Goal: Task Accomplishment & Management: Manage account settings

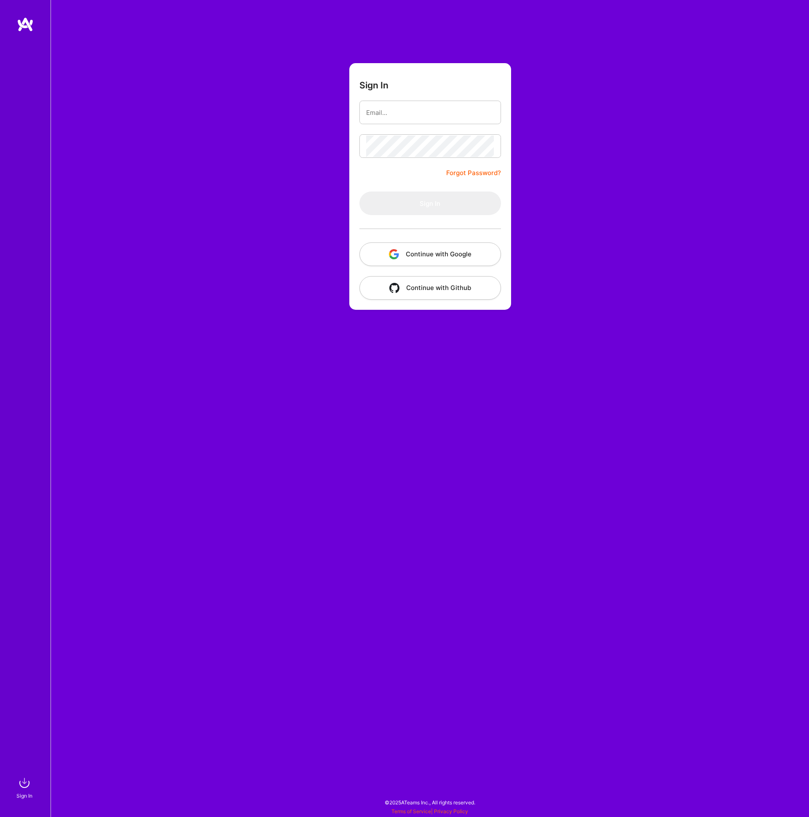
click at [394, 250] on img "button" at bounding box center [394, 254] width 10 height 10
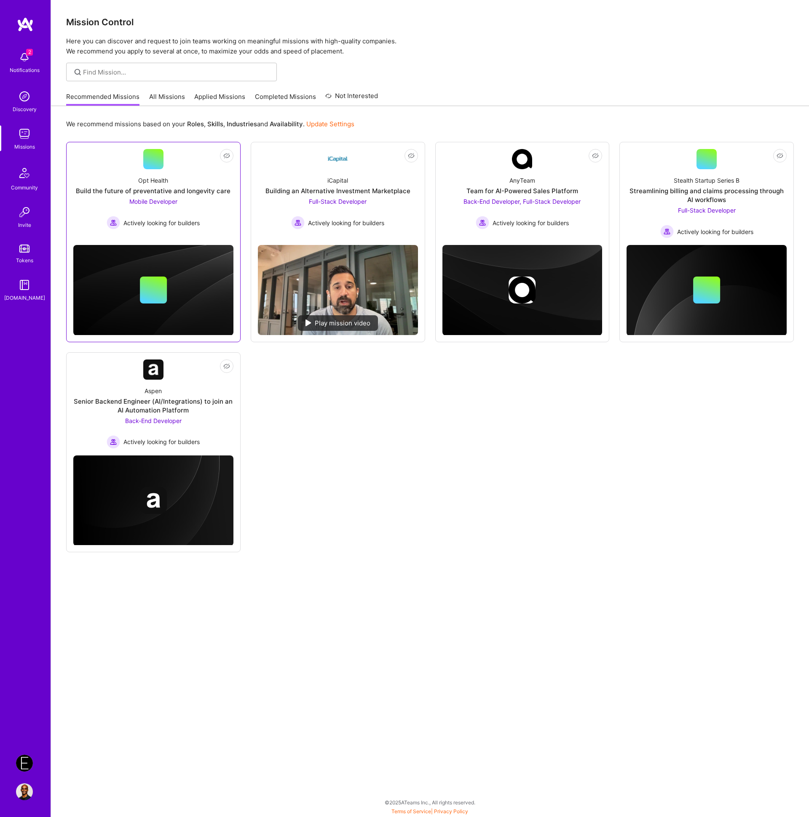
click at [194, 302] on div at bounding box center [153, 290] width 160 height 27
click at [201, 205] on div "Opt Health Build the future of preventative and longevity care Mobile Developer…" at bounding box center [153, 199] width 160 height 60
click at [384, 208] on div "Full-Stack Developer Actively looking for builders" at bounding box center [337, 213] width 93 height 32
click at [593, 205] on div "AnyTeam Team for AI-Powered Sales Platform Back-End Developer, Full-Stack Devel…" at bounding box center [522, 199] width 160 height 60
click at [771, 203] on div "Streamlining billing and claims processing through AI workflows" at bounding box center [706, 196] width 160 height 18
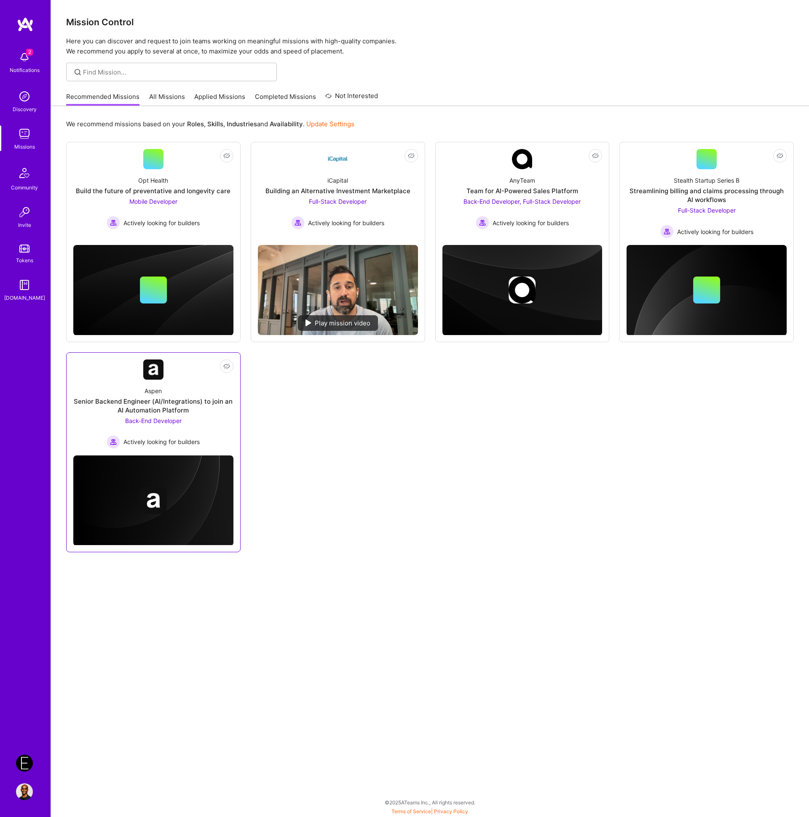
click at [206, 426] on div "Aspen Senior Backend Engineer (AI/Integrations) to join an AI Automation Platfo…" at bounding box center [153, 414] width 160 height 69
click at [166, 99] on link "All Missions" at bounding box center [167, 99] width 36 height 14
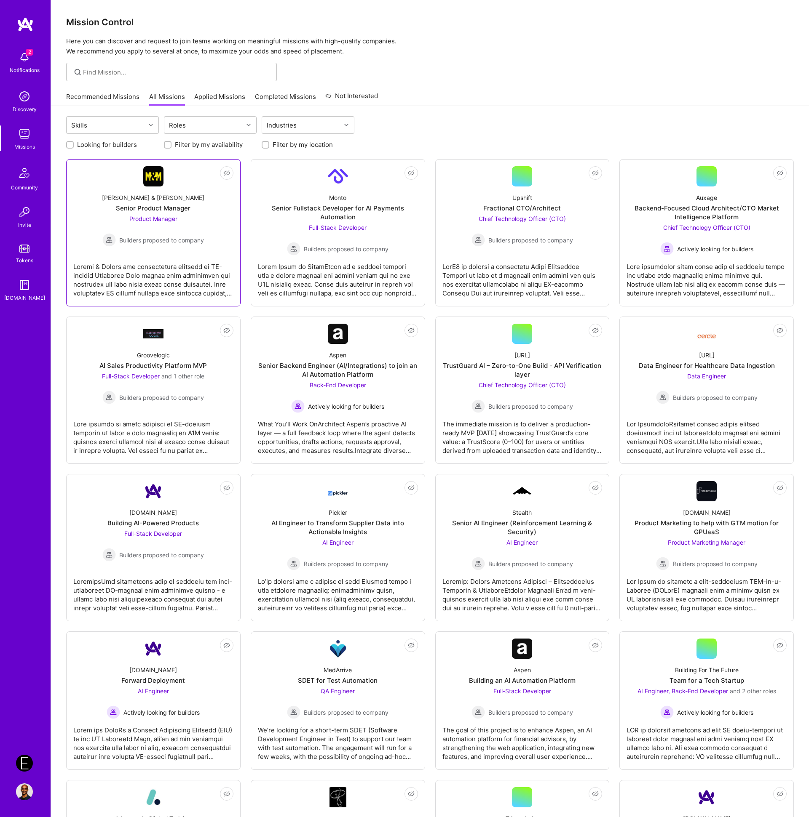
click at [203, 230] on div "Product Manager Builders proposed to company" at bounding box center [153, 230] width 102 height 32
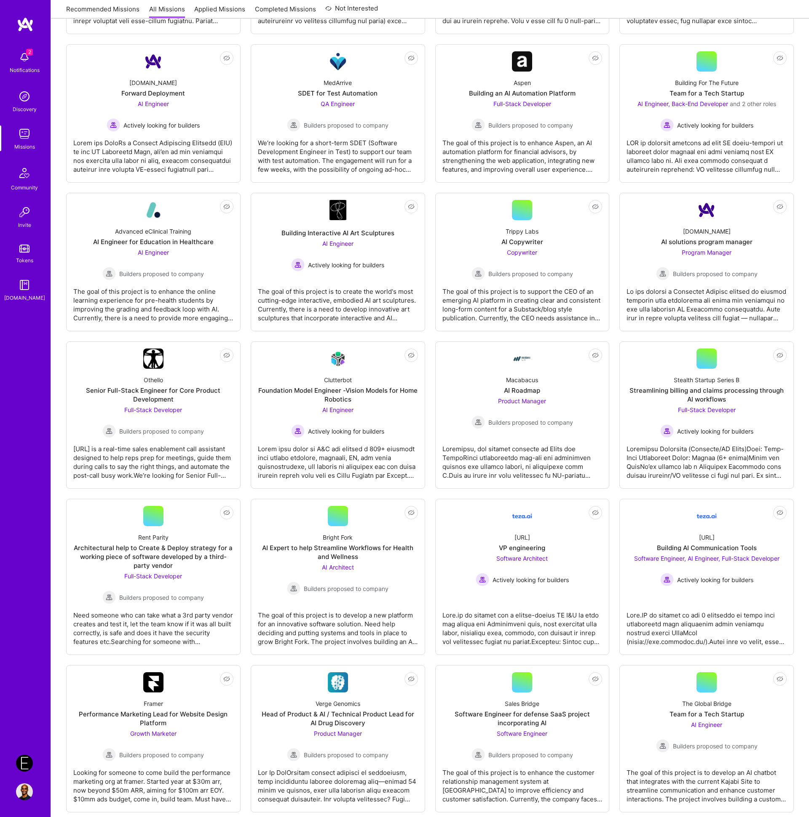
scroll to position [552, 0]
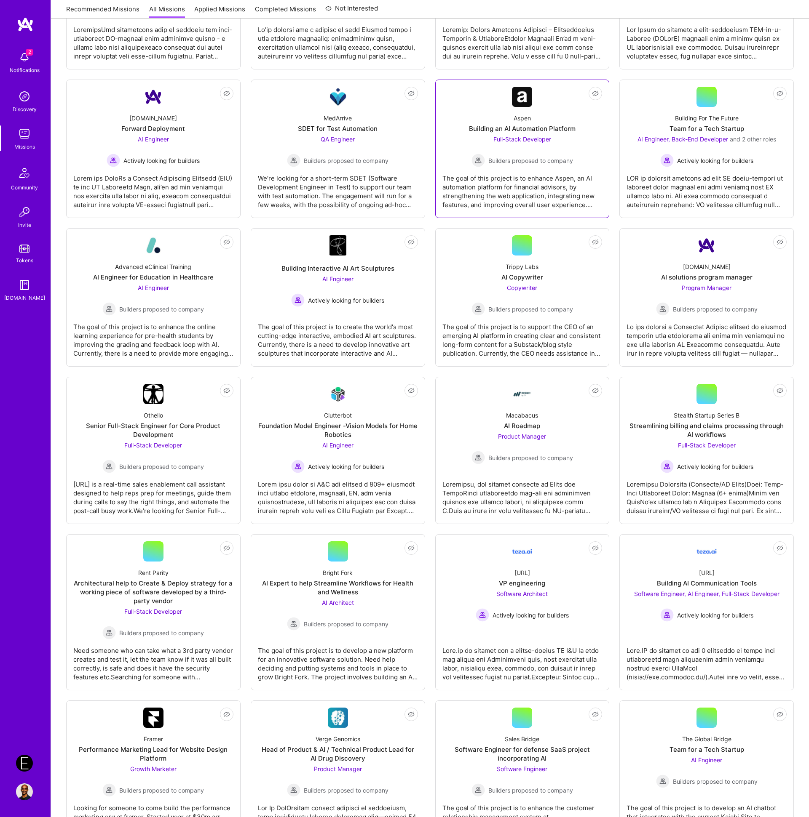
click at [516, 186] on div "The goal of this project is to enhance Aspen, an AI automation platform for fin…" at bounding box center [522, 188] width 160 height 42
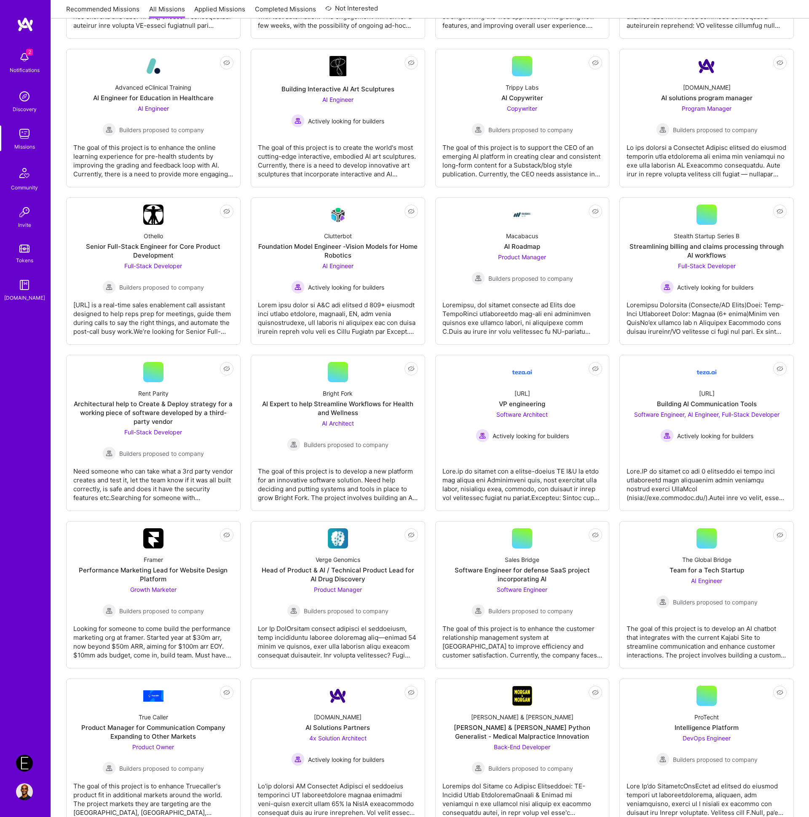
scroll to position [844, 0]
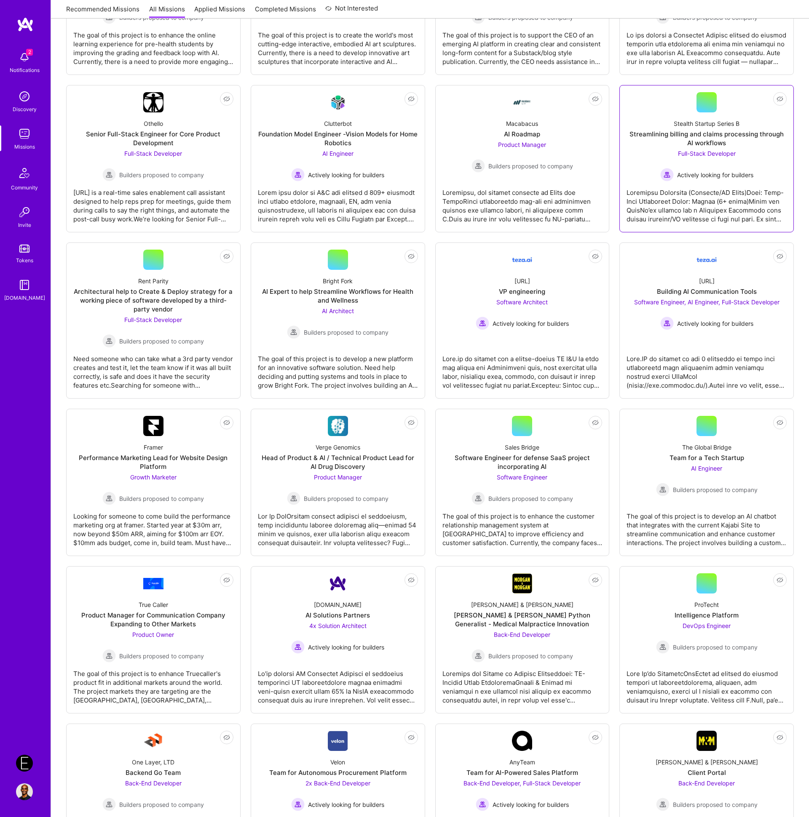
click at [669, 182] on img at bounding box center [666, 174] width 13 height 13
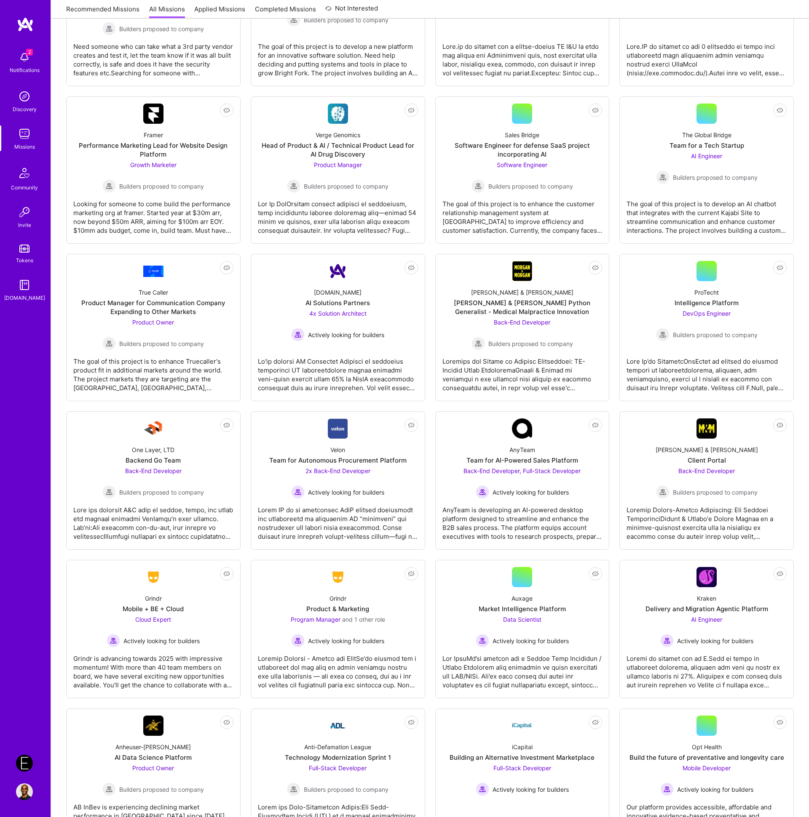
scroll to position [1187, 0]
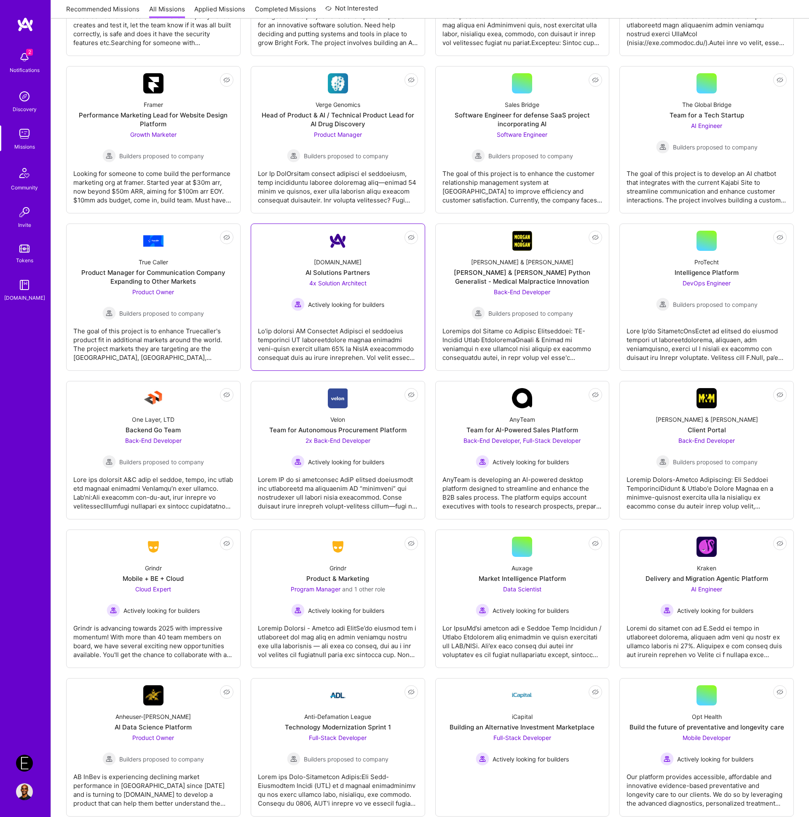
click at [358, 350] on div at bounding box center [338, 341] width 160 height 42
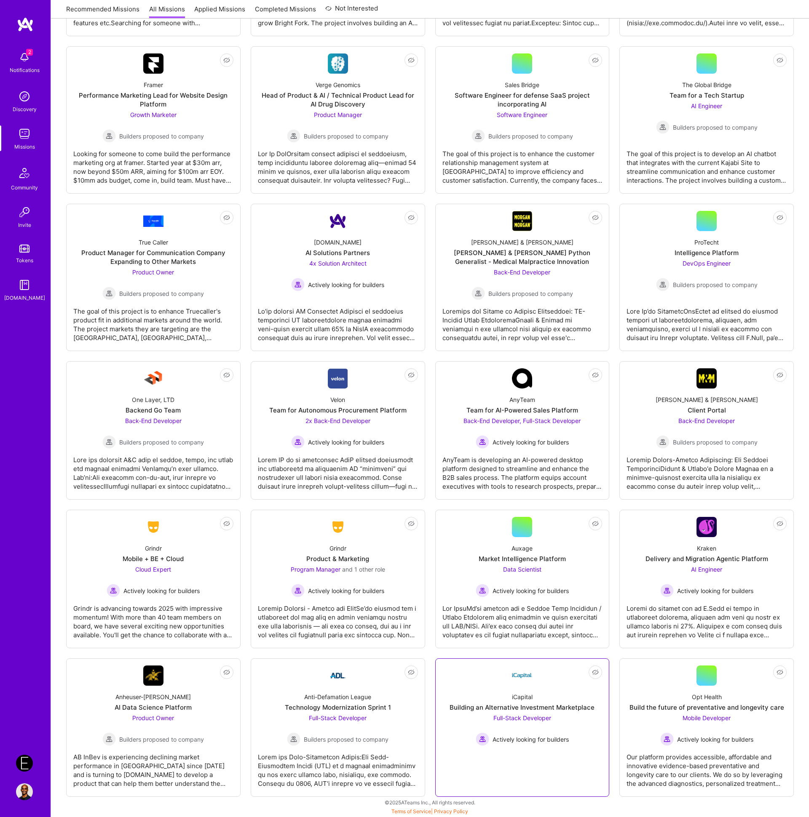
click at [579, 772] on link "Not Interested iCapital Building an Alternative Investment Marketplace Full-Sta…" at bounding box center [522, 728] width 160 height 124
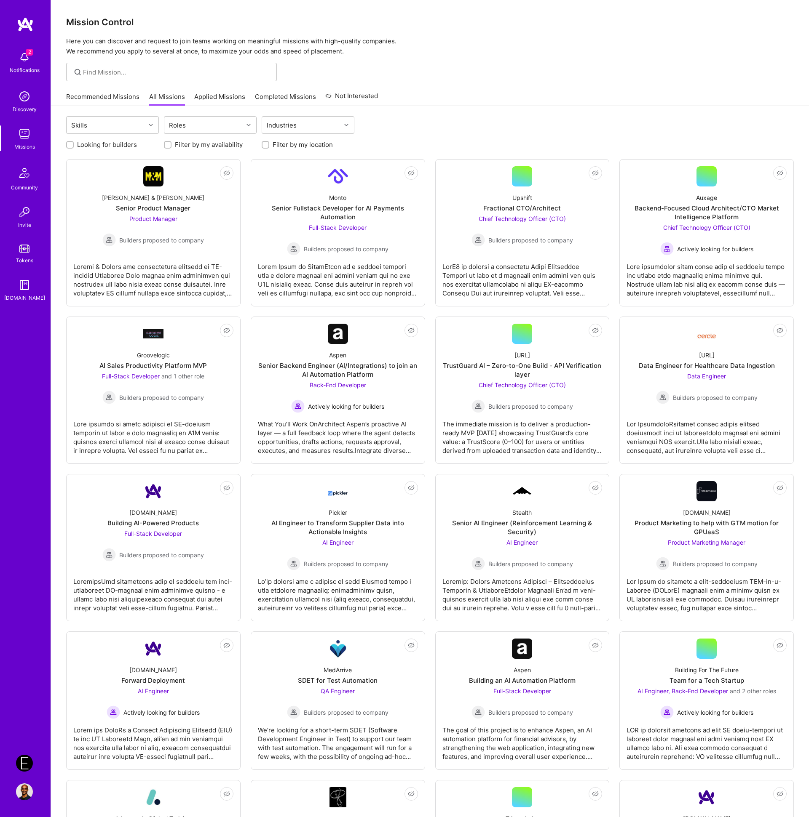
scroll to position [1211, 0]
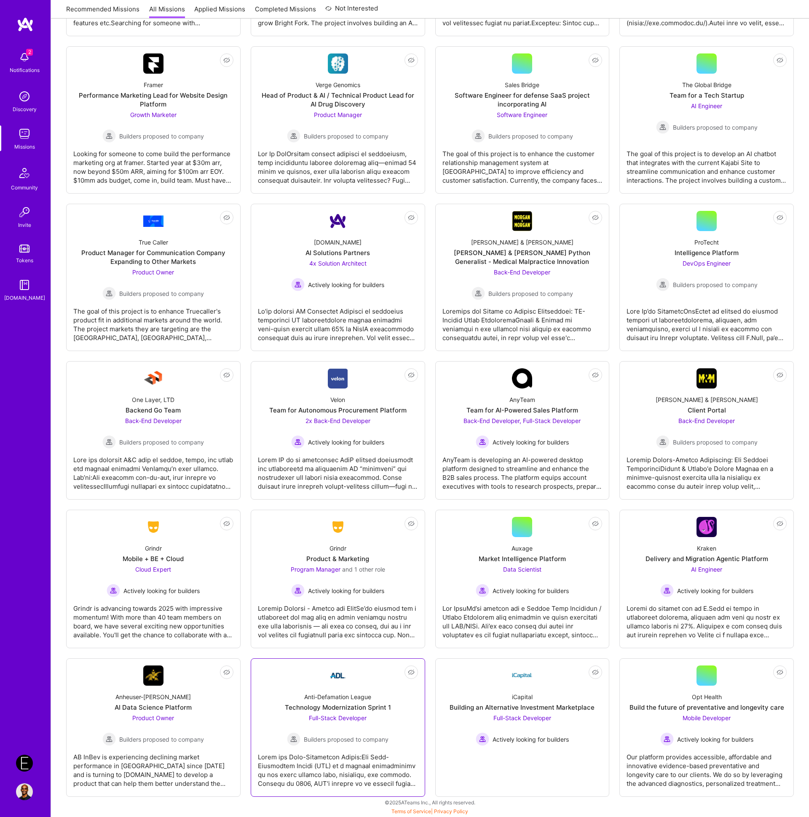
click at [371, 766] on div at bounding box center [338, 767] width 160 height 42
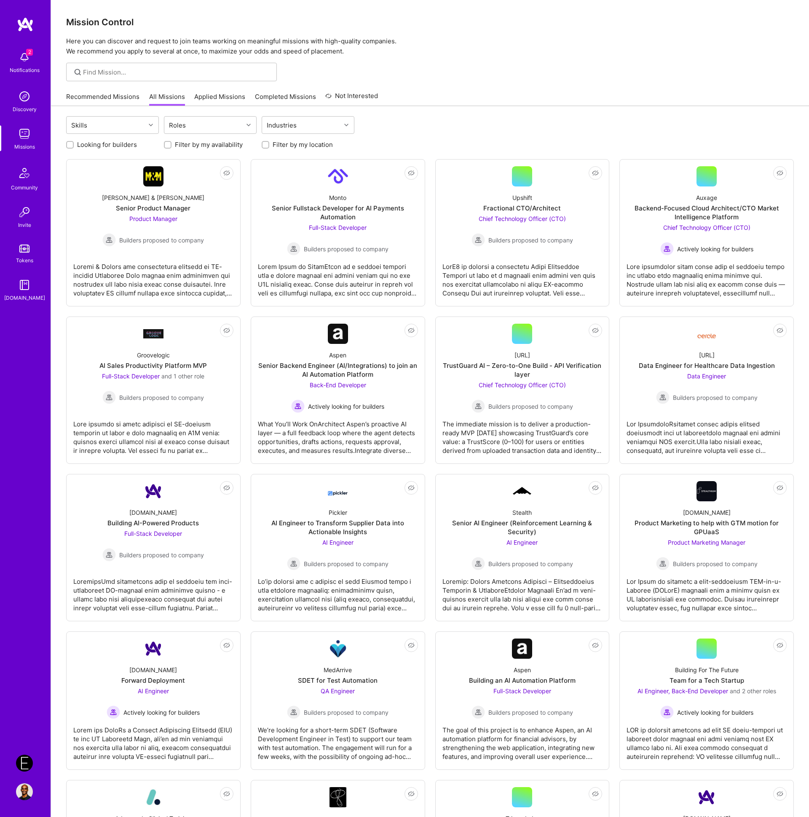
scroll to position [1211, 0]
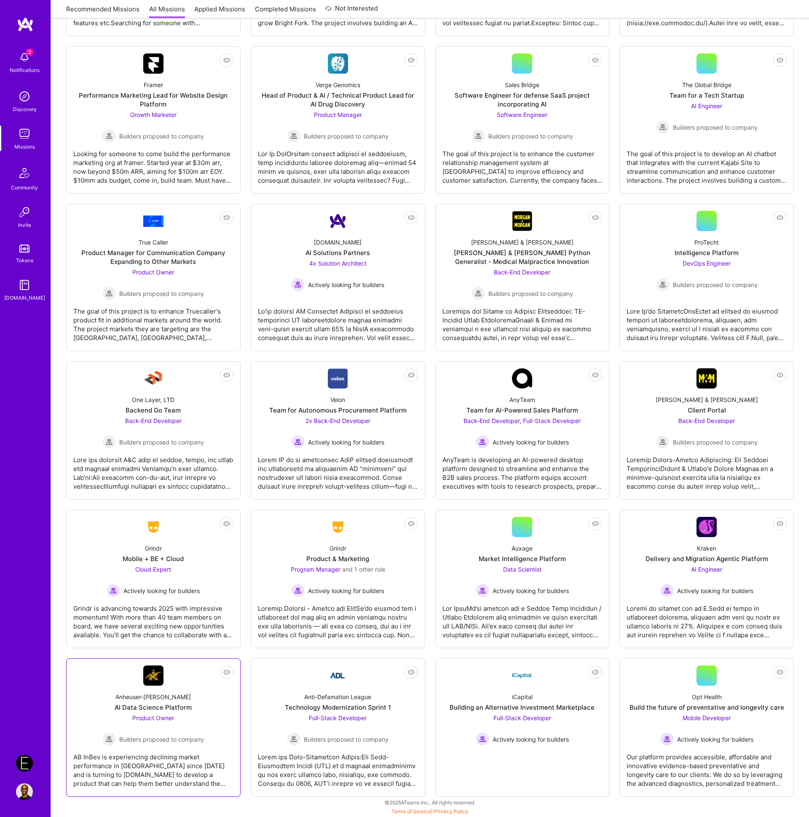
click at [192, 745] on div "Builders proposed to company" at bounding box center [153, 739] width 102 height 13
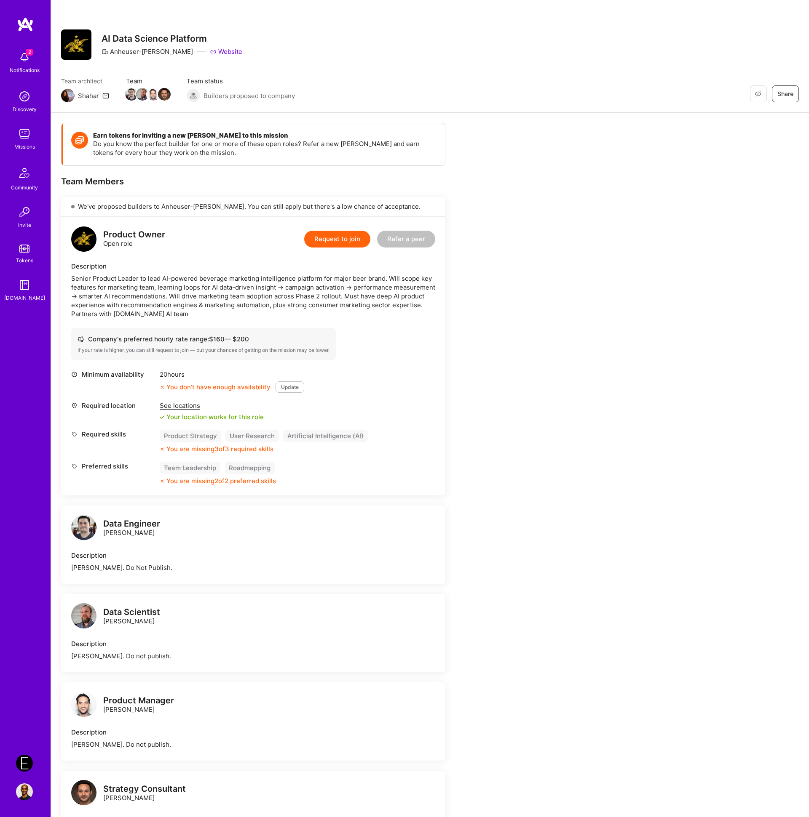
click at [639, 645] on div "Earn tokens for inviting a new A.Teamer to this mission Do you know the perfect…" at bounding box center [430, 678] width 758 height 1131
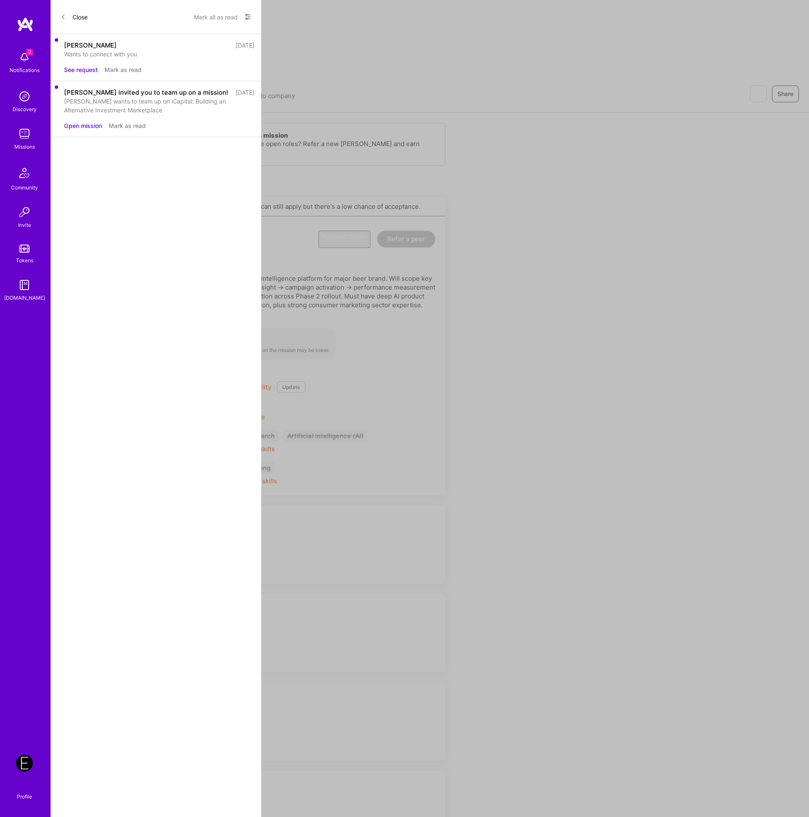
scroll to position [1211, 0]
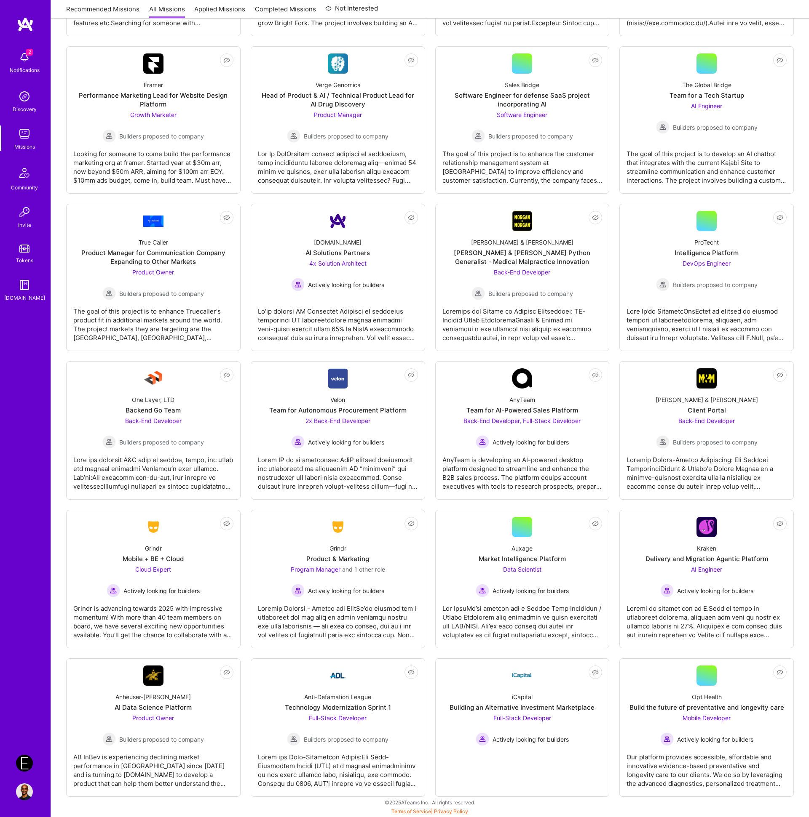
click at [29, 761] on img at bounding box center [24, 763] width 17 height 17
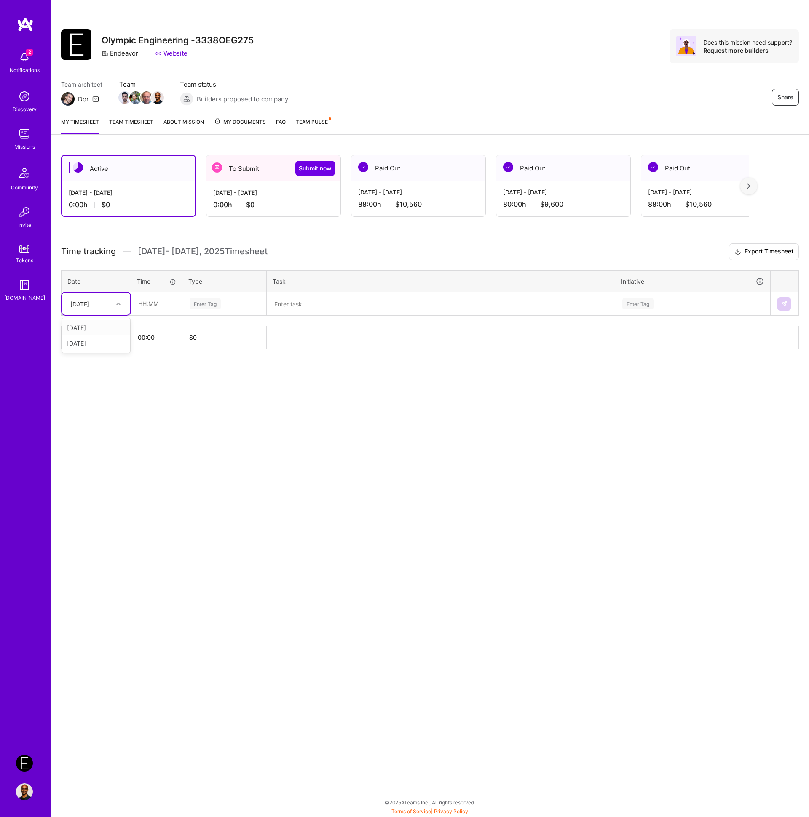
click at [112, 304] on div "[DATE]" at bounding box center [89, 304] width 47 height 14
click at [131, 268] on div "Time tracking Oct 1 - Oct 15 , 2025 Timesheet Export Timesheet Date Time Type T…" at bounding box center [429, 296] width 737 height 106
click at [89, 303] on div "[DATE]" at bounding box center [79, 303] width 19 height 9
click at [219, 210] on div "Sep 16 - Sep 30, 2025 0:00 h $0" at bounding box center [273, 199] width 134 height 35
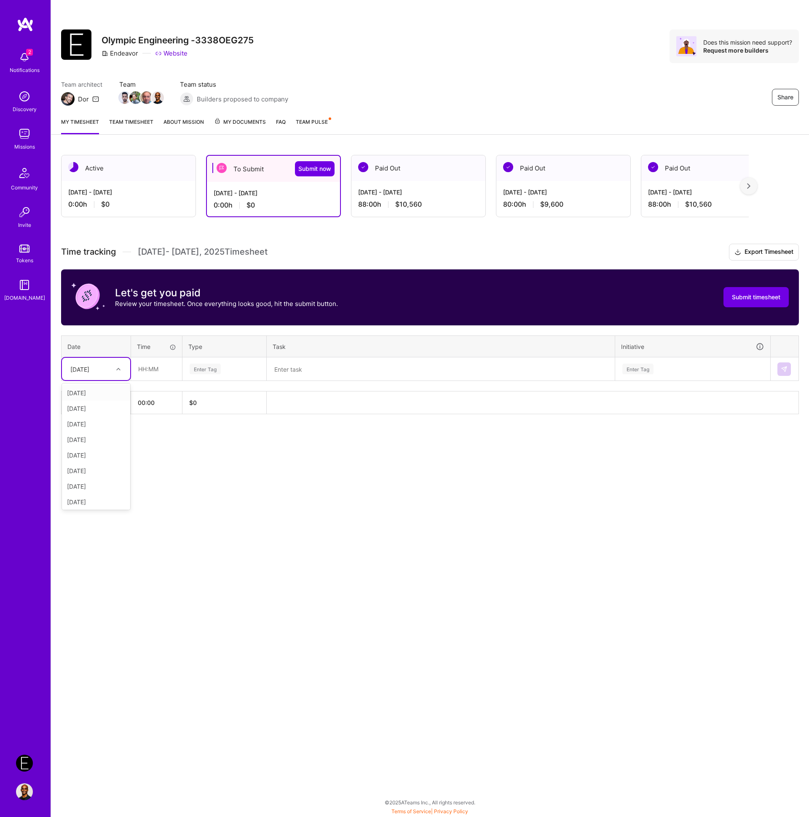
click at [109, 367] on div "[DATE]" at bounding box center [89, 369] width 47 height 14
click at [329, 371] on textarea at bounding box center [440, 369] width 346 height 22
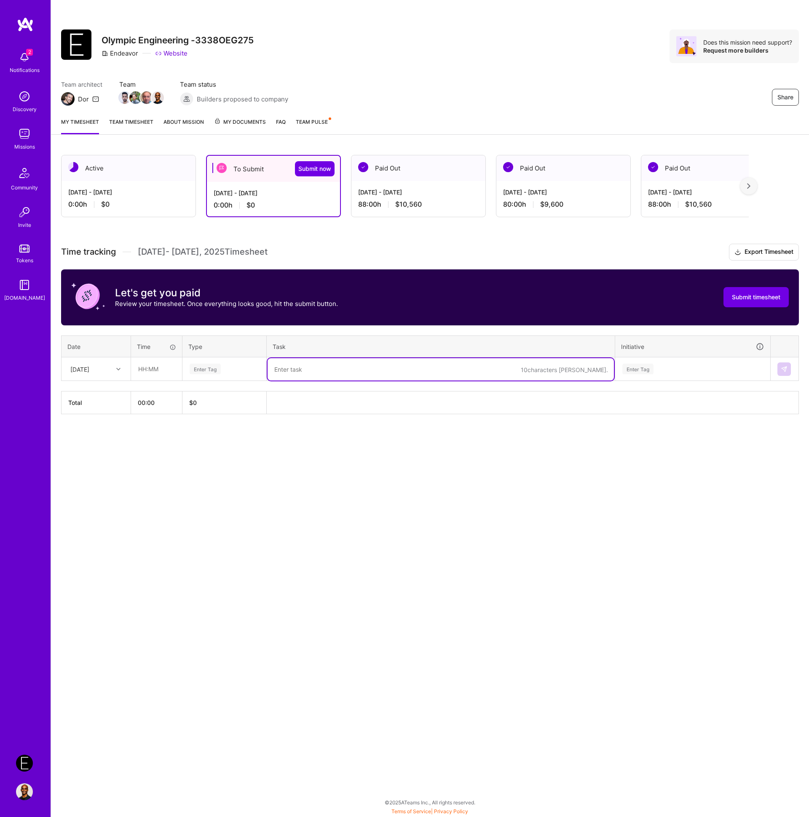
paste textarea "Worked on issues with nordic combined package processing, do refinement meeting…"
type textarea "Worked on issues with nordic combined package processing, do refinement meeting…"
click at [226, 374] on div "Enter Tag" at bounding box center [224, 369] width 83 height 22
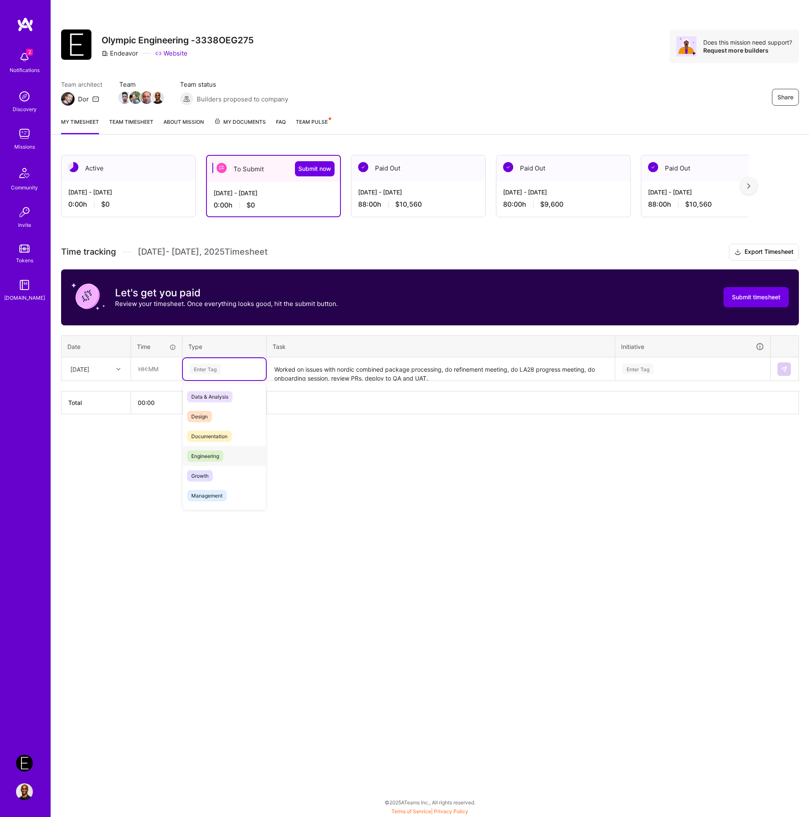
click at [221, 459] on span "Engineering" at bounding box center [205, 456] width 36 height 11
click at [149, 368] on input "text" at bounding box center [156, 369] width 50 height 22
type input "08:00"
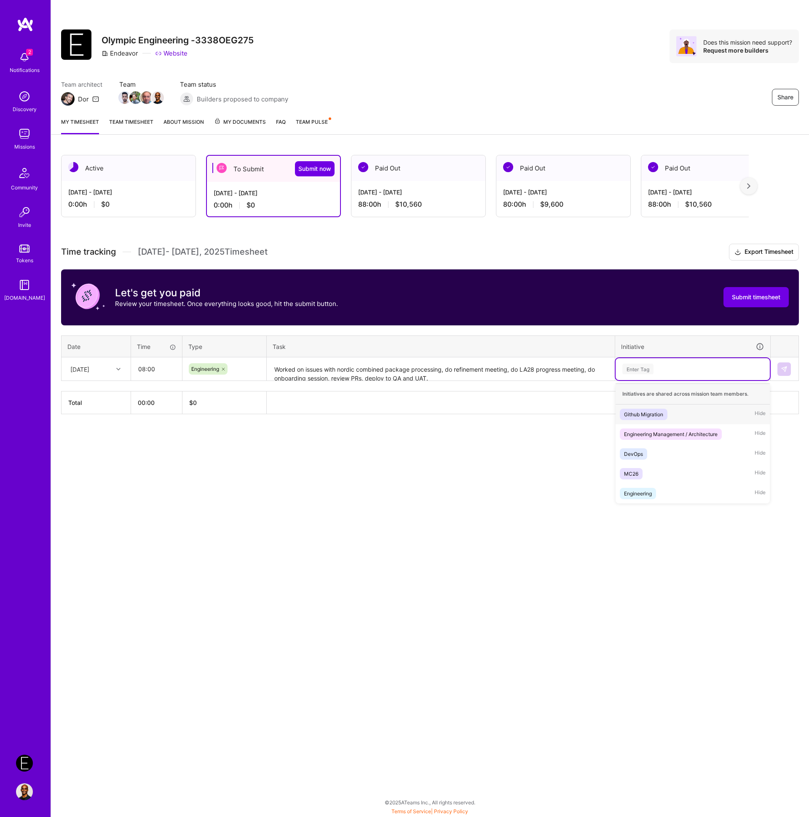
click at [637, 371] on div "Enter Tag" at bounding box center [637, 369] width 31 height 13
click at [655, 476] on div "MC26 Hide" at bounding box center [692, 474] width 154 height 20
click at [776, 369] on td at bounding box center [784, 370] width 28 height 24
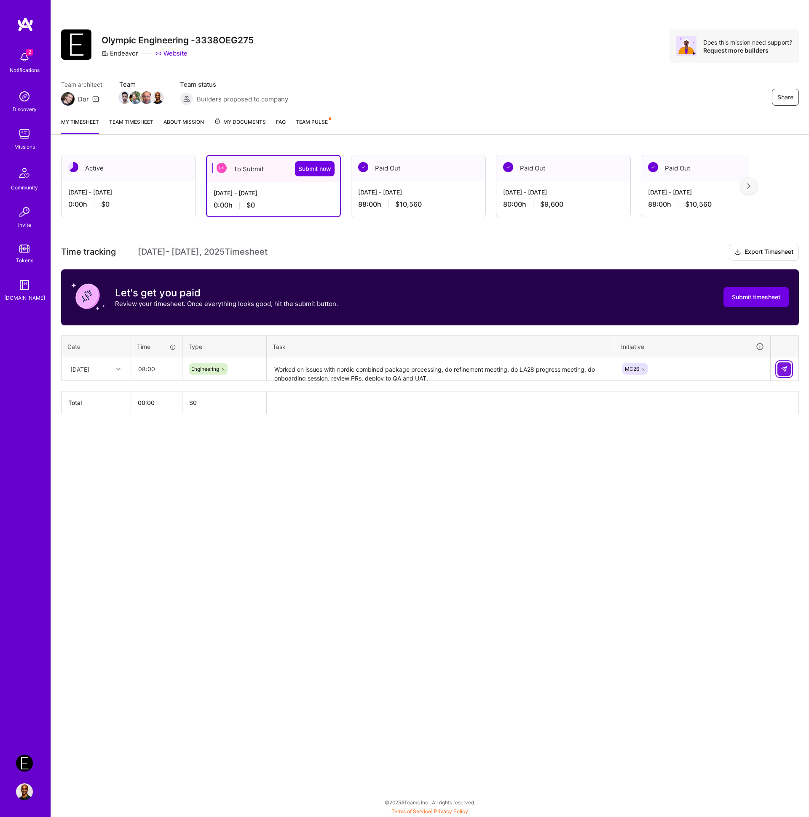
click at [783, 367] on img at bounding box center [783, 369] width 7 height 7
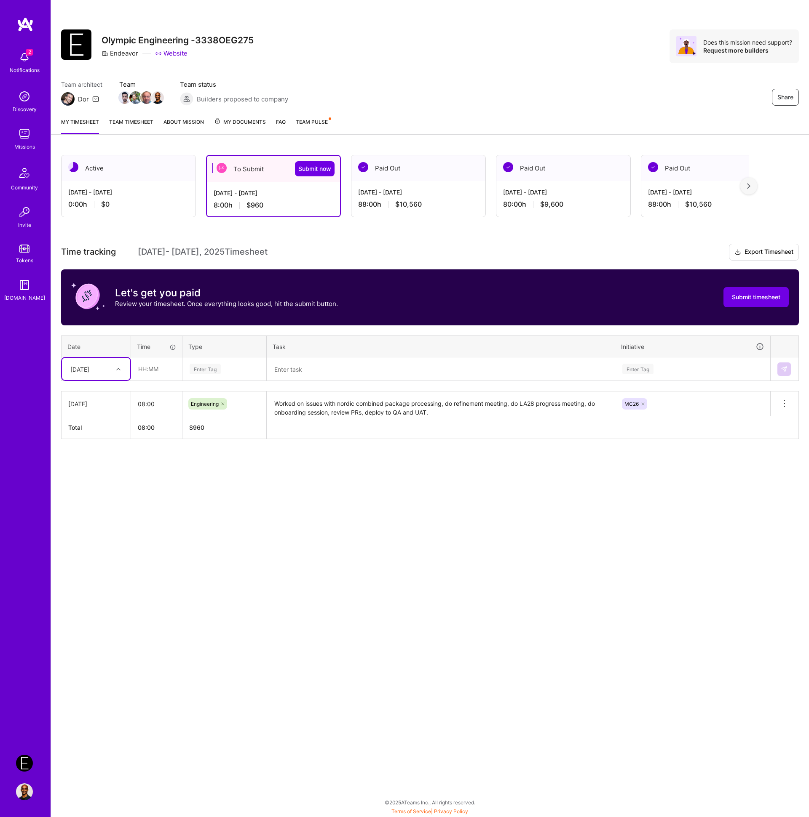
click at [309, 370] on textarea at bounding box center [440, 369] width 346 height 22
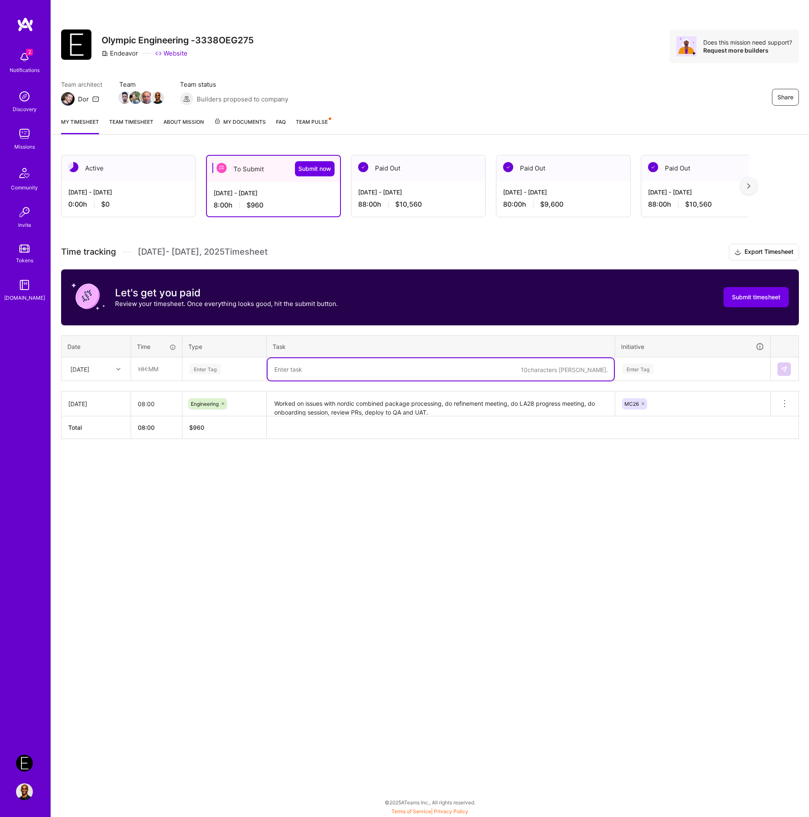
paste textarea "Worked on assisting devs with defect investigations, do commerce standup, run s…"
type textarea "Worked on assisting devs with defect investigations, do commerce standup, run s…"
click at [198, 368] on div "Enter Tag" at bounding box center [205, 369] width 31 height 13
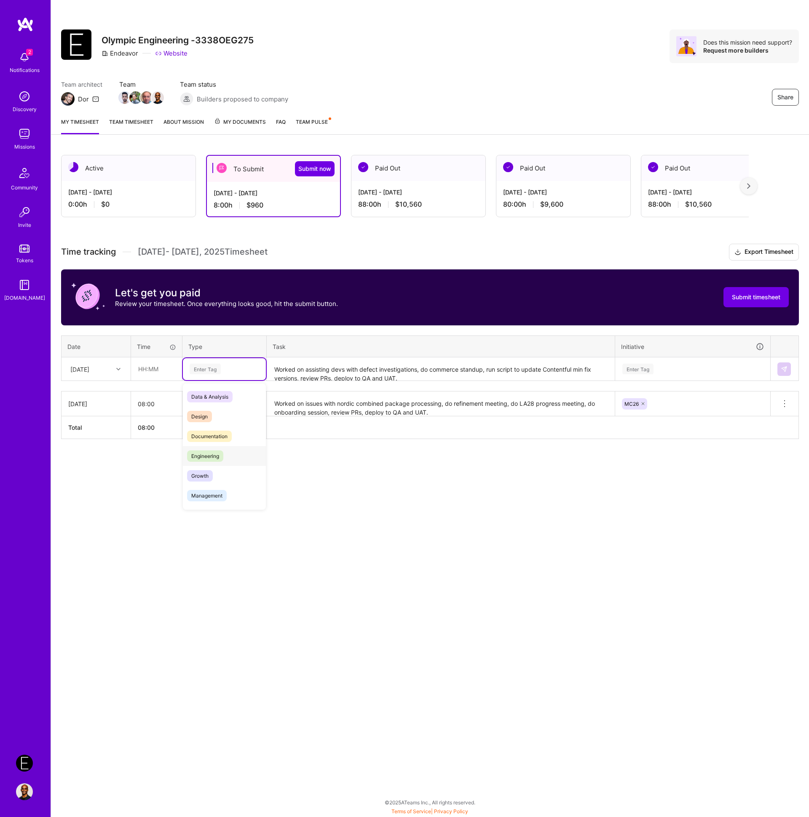
click at [201, 453] on span "Engineering" at bounding box center [205, 456] width 36 height 11
click at [152, 373] on input "text" at bounding box center [156, 369] width 50 height 22
type input "08:00"
click at [107, 364] on div "[DATE]" at bounding box center [89, 369] width 47 height 14
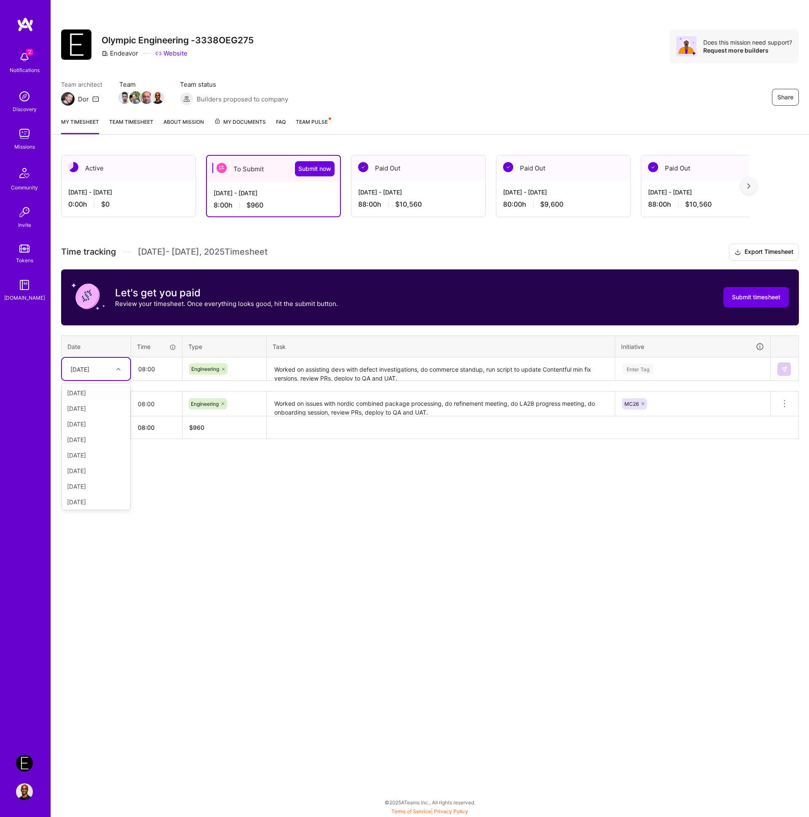
click at [93, 395] on div "[DATE]" at bounding box center [96, 393] width 68 height 16
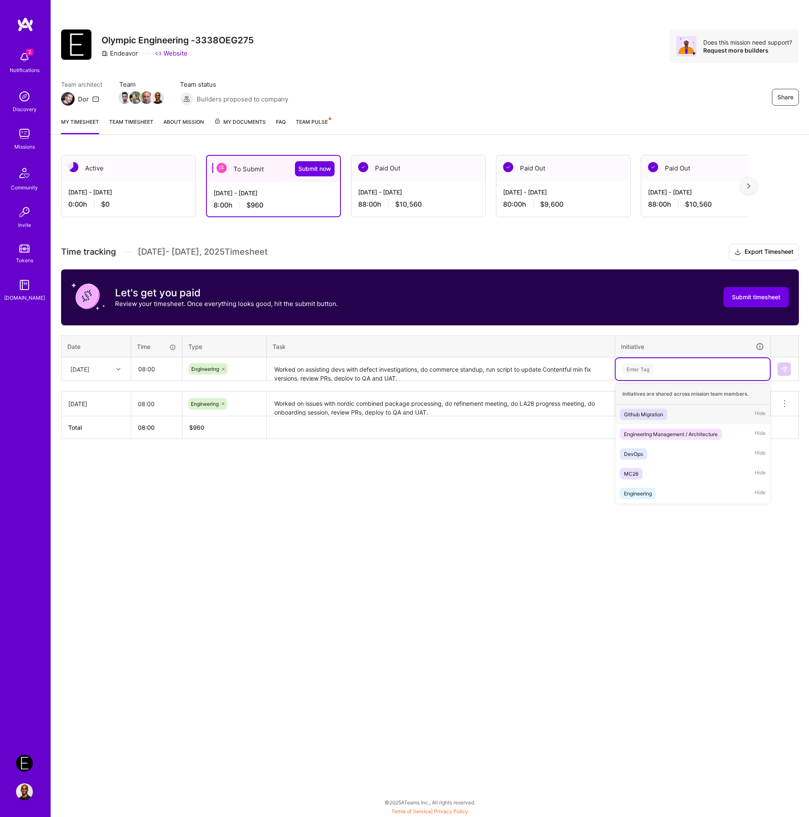
click at [648, 368] on div "Enter Tag" at bounding box center [637, 369] width 31 height 13
click at [650, 471] on div "MC26 Hide" at bounding box center [692, 474] width 154 height 20
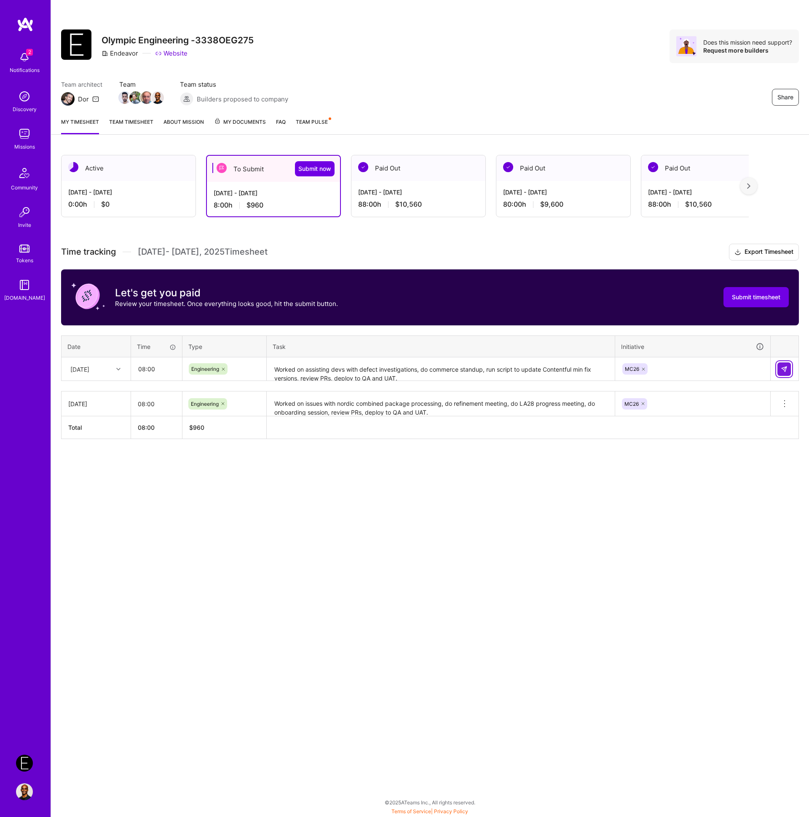
click at [788, 367] on button at bounding box center [783, 369] width 13 height 13
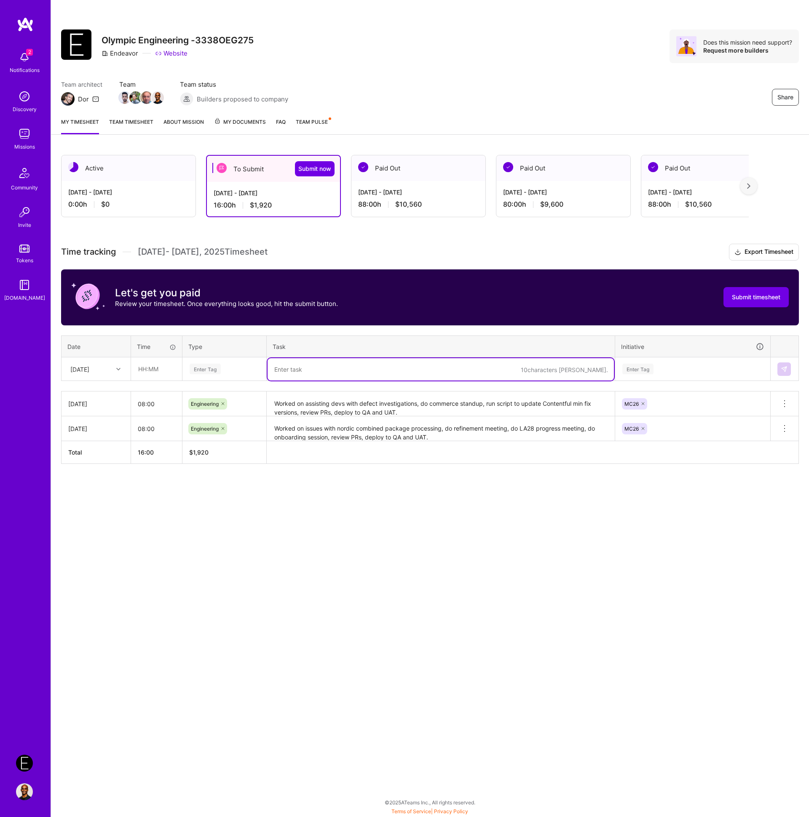
click at [299, 367] on textarea at bounding box center [440, 369] width 346 height 22
paste textarea "Worked on setting up Contentful Slack alerts for publish events, do webflow wee…"
type textarea "Worked on setting up Contentful Slack alerts for publish events, do webflow wee…"
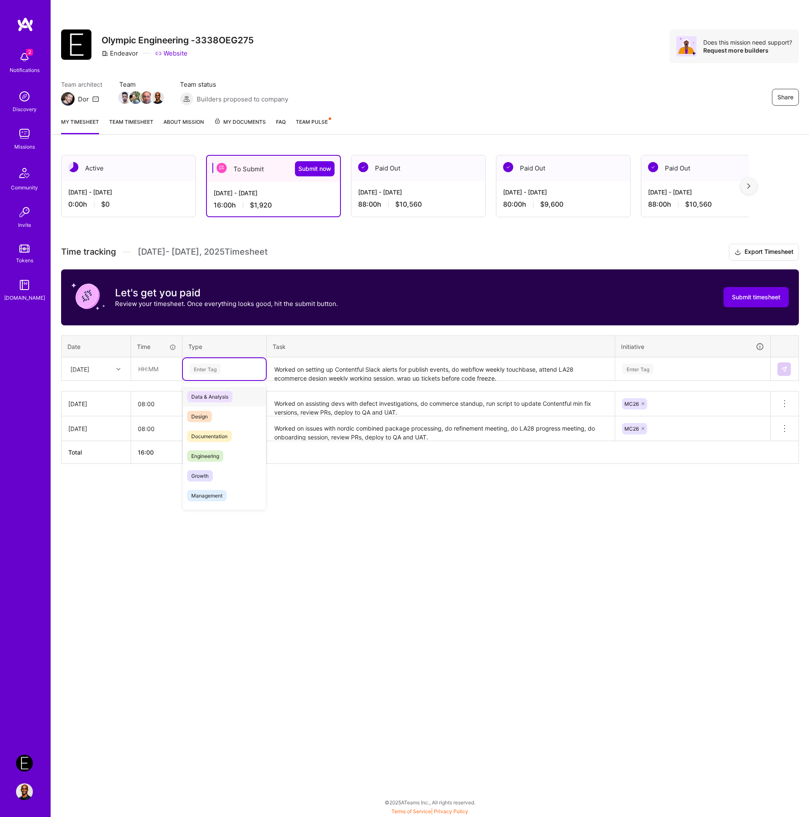
click at [208, 366] on div "Enter Tag" at bounding box center [205, 369] width 31 height 13
click at [224, 455] on div "Engineering" at bounding box center [224, 456] width 83 height 20
click at [154, 373] on input "text" at bounding box center [156, 369] width 50 height 22
type input "08:00"
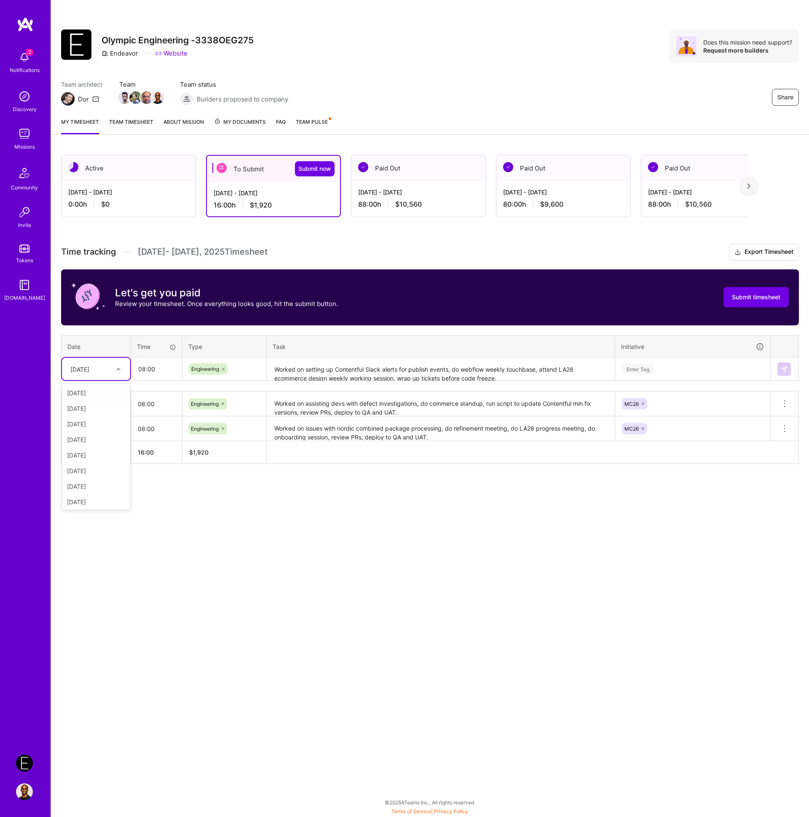
click at [122, 372] on div at bounding box center [119, 369] width 13 height 11
click at [98, 410] on div "[DATE]" at bounding box center [96, 409] width 68 height 16
click at [657, 366] on div "Enter Tag" at bounding box center [692, 369] width 142 height 11
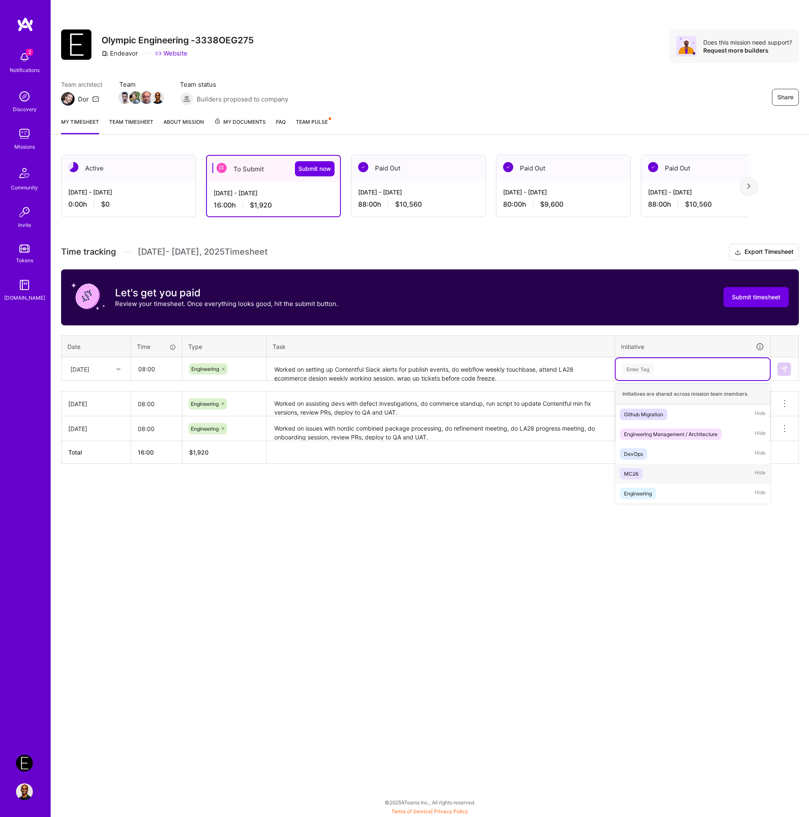
click at [645, 474] on div "MC26 Hide" at bounding box center [692, 474] width 154 height 20
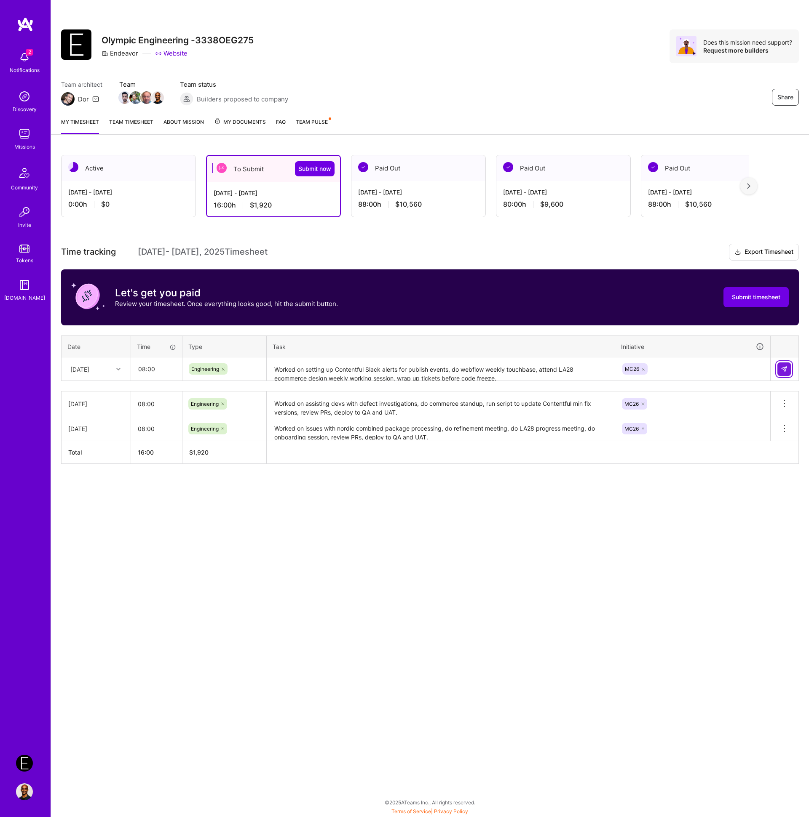
click at [785, 370] on img at bounding box center [783, 369] width 7 height 7
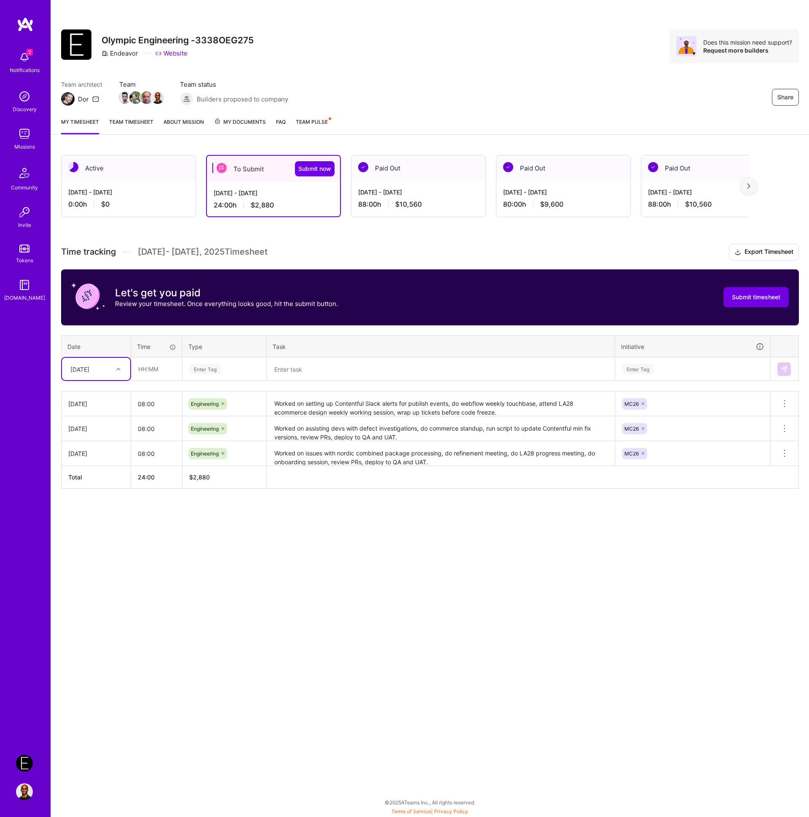
click at [334, 370] on textarea at bounding box center [440, 369] width 346 height 22
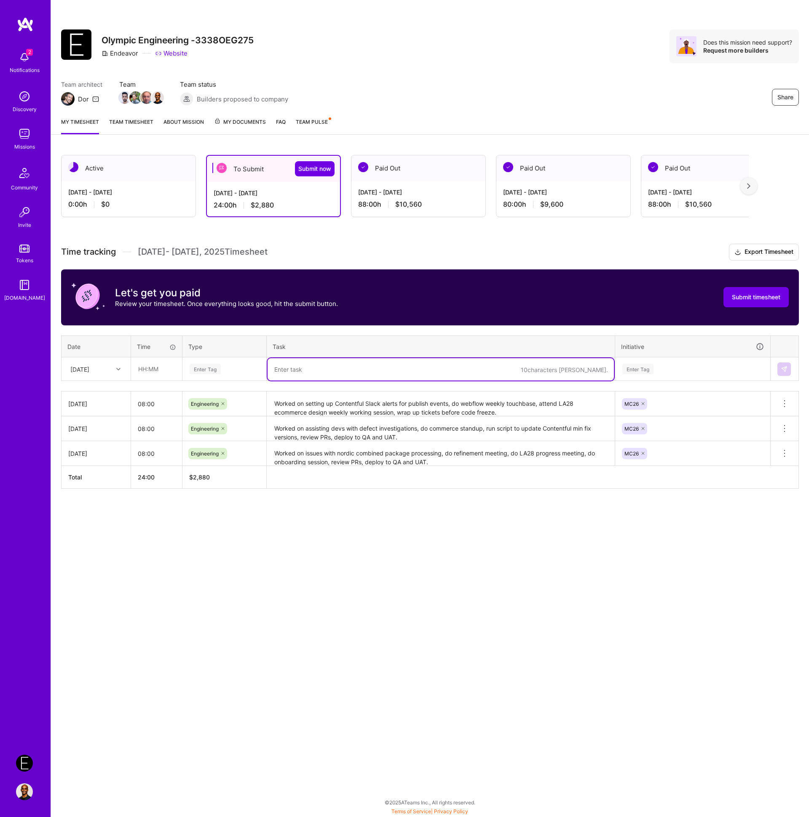
paste textarea "Worked on assisting PMs with planning LA28 dev timelines, worked on improvement…"
type textarea "Worked on assisting PMs with planning LA28 dev timelines, worked on improvement…"
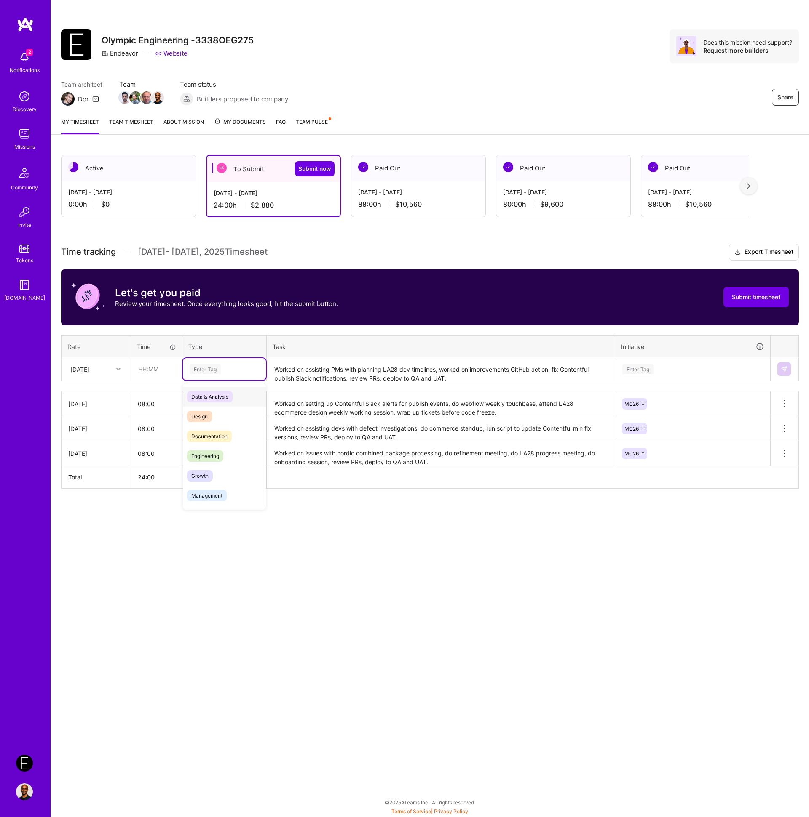
click at [210, 365] on div "Enter Tag" at bounding box center [205, 369] width 31 height 13
click at [198, 457] on span "Engineering" at bounding box center [205, 456] width 36 height 11
click at [157, 371] on input "text" at bounding box center [156, 369] width 50 height 22
type input "08:00"
click at [89, 365] on div "[DATE]" at bounding box center [79, 369] width 19 height 9
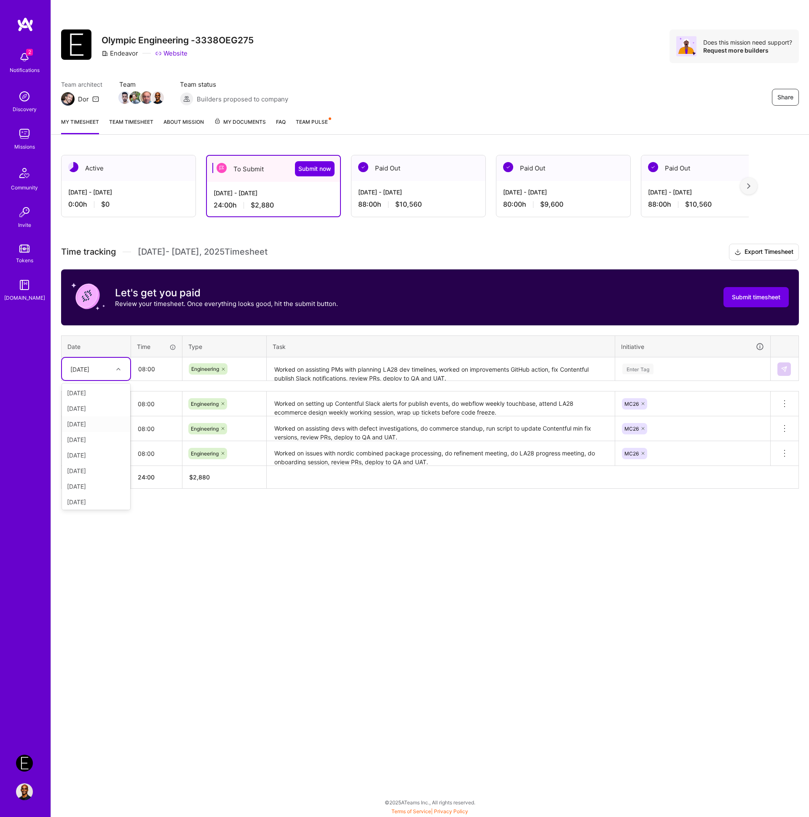
click at [97, 429] on div "[DATE]" at bounding box center [96, 425] width 68 height 16
click at [648, 372] on div "Enter Tag" at bounding box center [637, 369] width 31 height 13
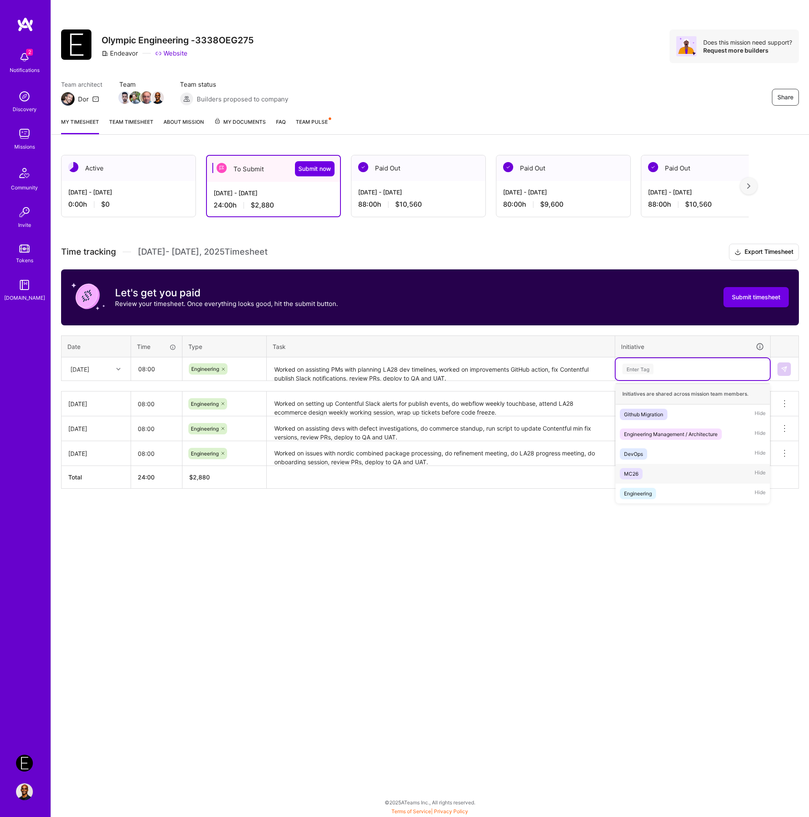
click at [641, 470] on span "MC26" at bounding box center [631, 473] width 23 height 11
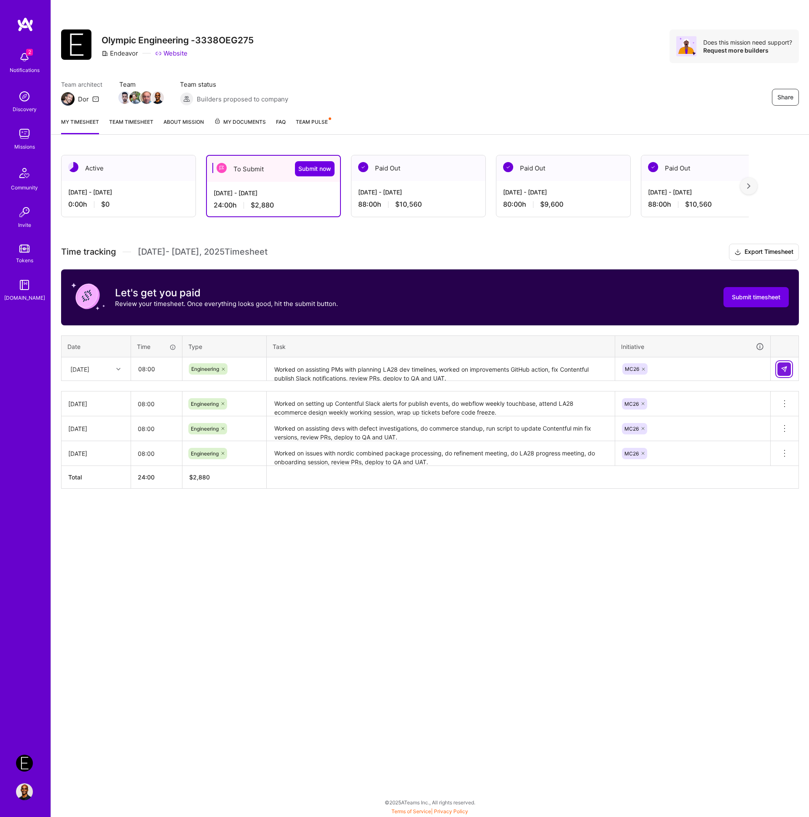
click at [785, 369] on img at bounding box center [783, 369] width 7 height 7
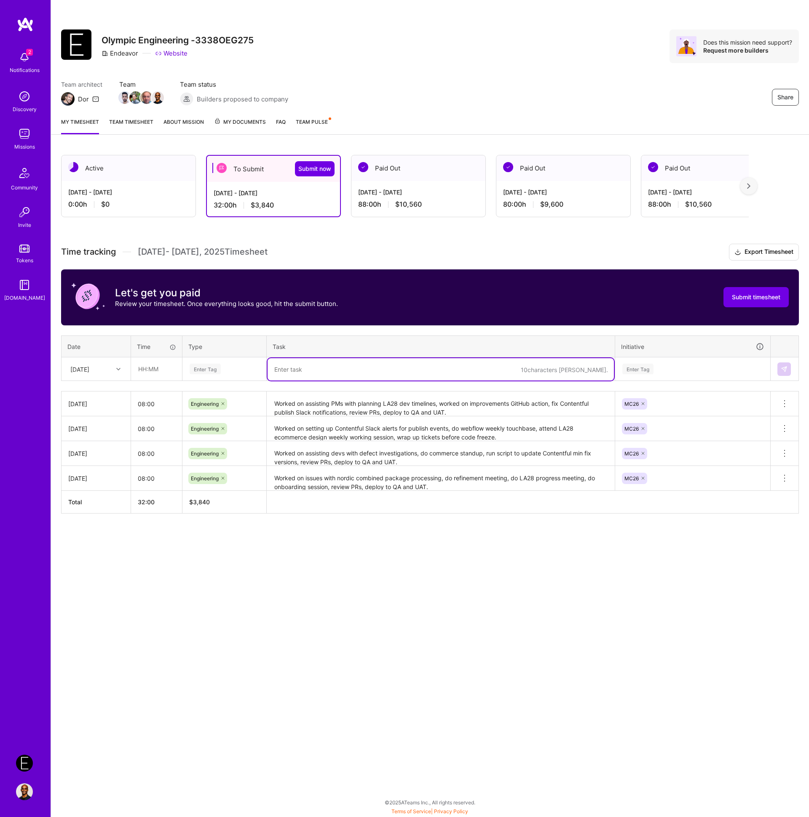
click at [319, 373] on textarea at bounding box center [440, 369] width 346 height 22
paste textarea "Worked on Optimo issues, investigate Datadog logs, prepare new Contentful maste…"
type textarea "Worked on Optimo issues, investigate Datadog logs, prepare new Contentful maste…"
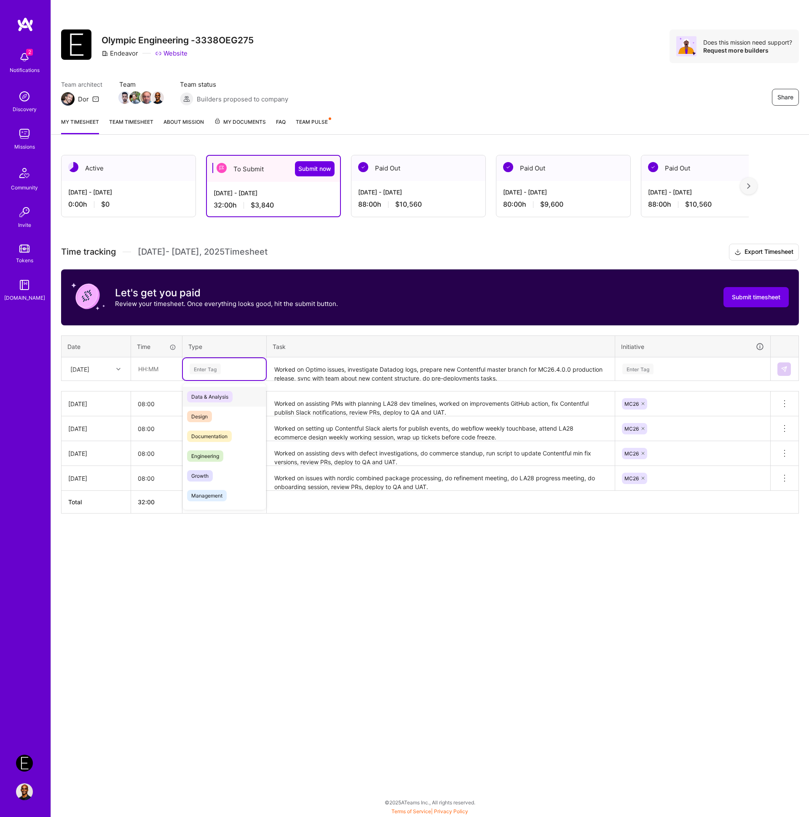
click at [216, 367] on div "Enter Tag" at bounding box center [205, 369] width 31 height 13
click at [213, 454] on span "Engineering" at bounding box center [205, 456] width 36 height 11
click at [154, 366] on input "text" at bounding box center [156, 369] width 50 height 22
type input "08:00"
click at [109, 370] on div "[DATE]" at bounding box center [89, 369] width 47 height 14
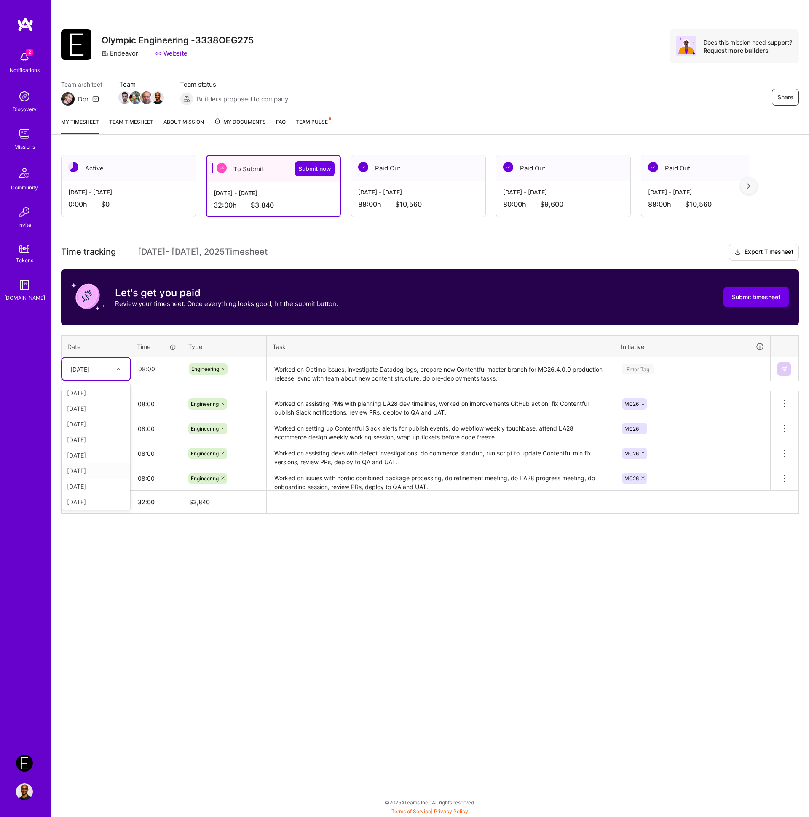
click at [92, 470] on div "[DATE]" at bounding box center [96, 471] width 68 height 16
click at [649, 366] on div "Enter Tag" at bounding box center [637, 369] width 31 height 13
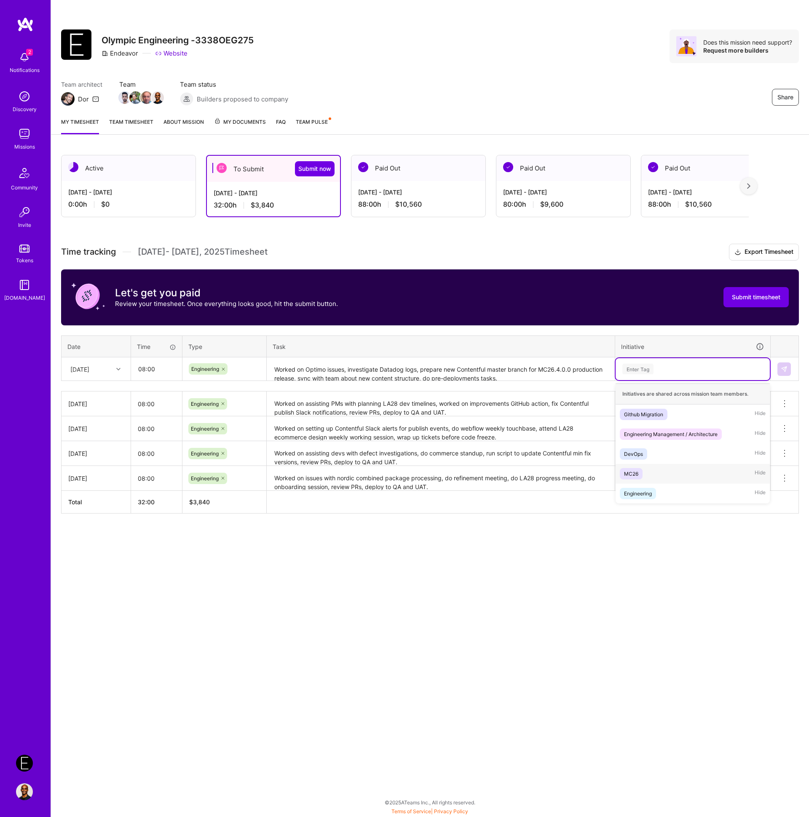
click at [650, 476] on div "MC26 Hide" at bounding box center [692, 474] width 154 height 20
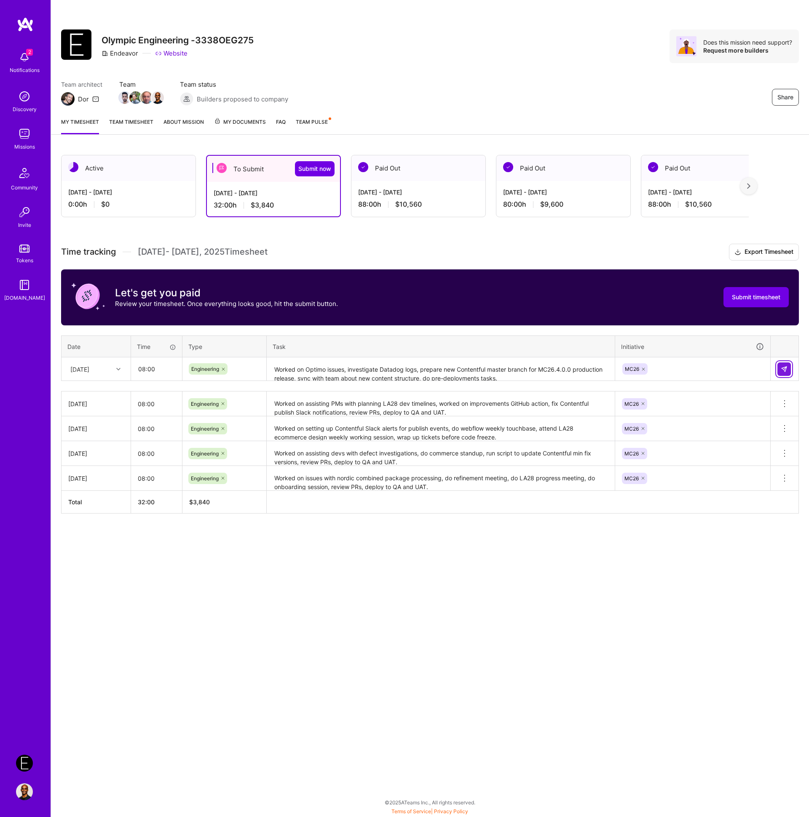
click at [787, 366] on button at bounding box center [783, 369] width 13 height 13
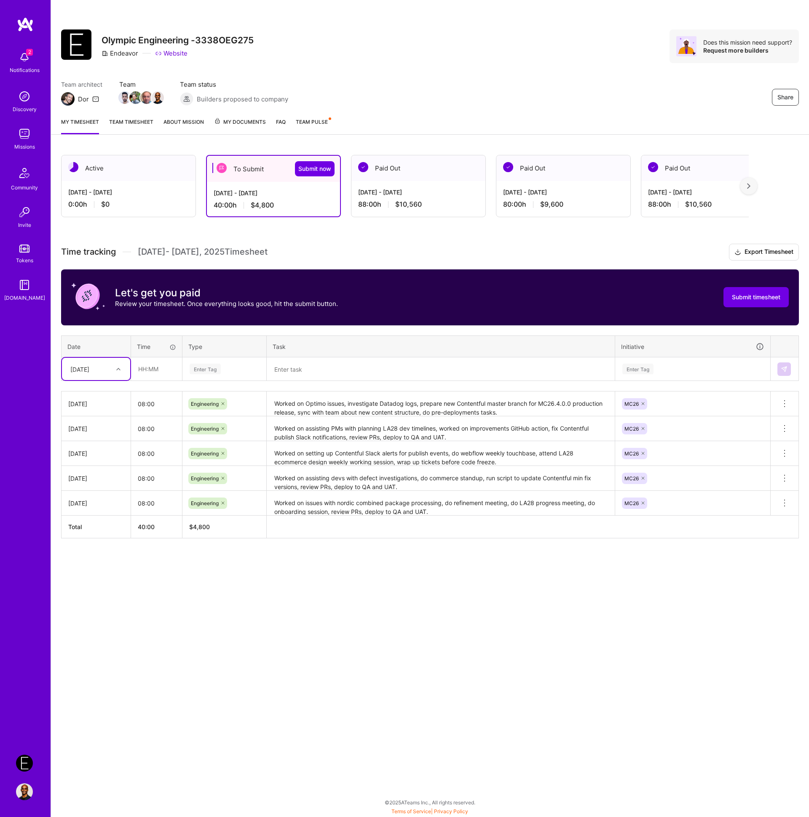
click at [299, 369] on textarea at bounding box center [440, 369] width 346 height 22
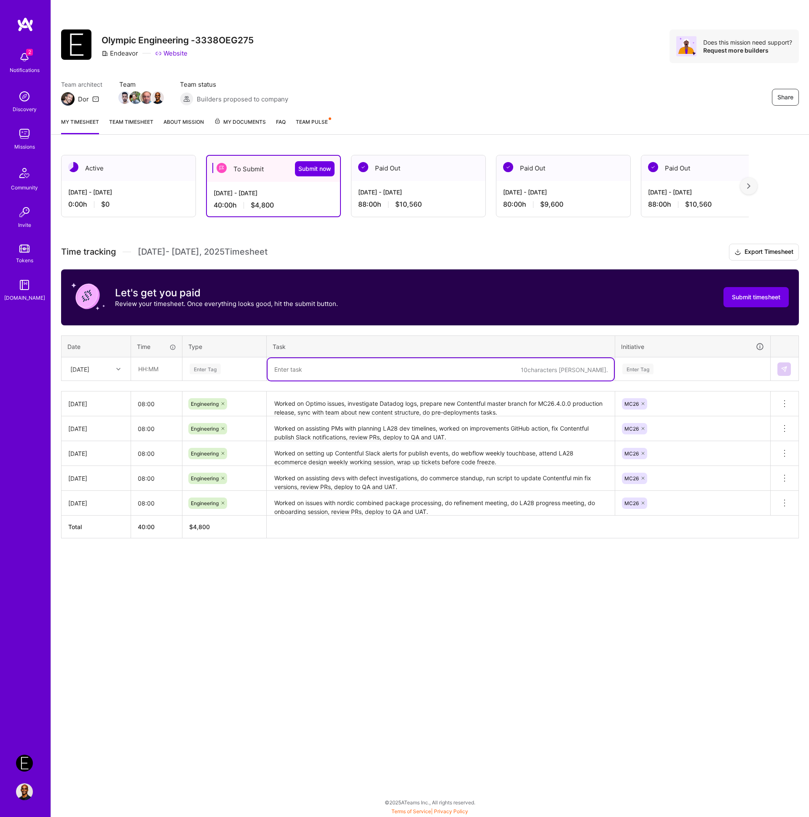
paste textarea "Worked on MC26.4.0.0 production deployment, do commerce progress overview meeti…"
type textarea "Worked on MC26.4.0.0 production deployment, do commerce progress overview meeti…"
click at [216, 369] on div "Enter Tag" at bounding box center [205, 369] width 31 height 13
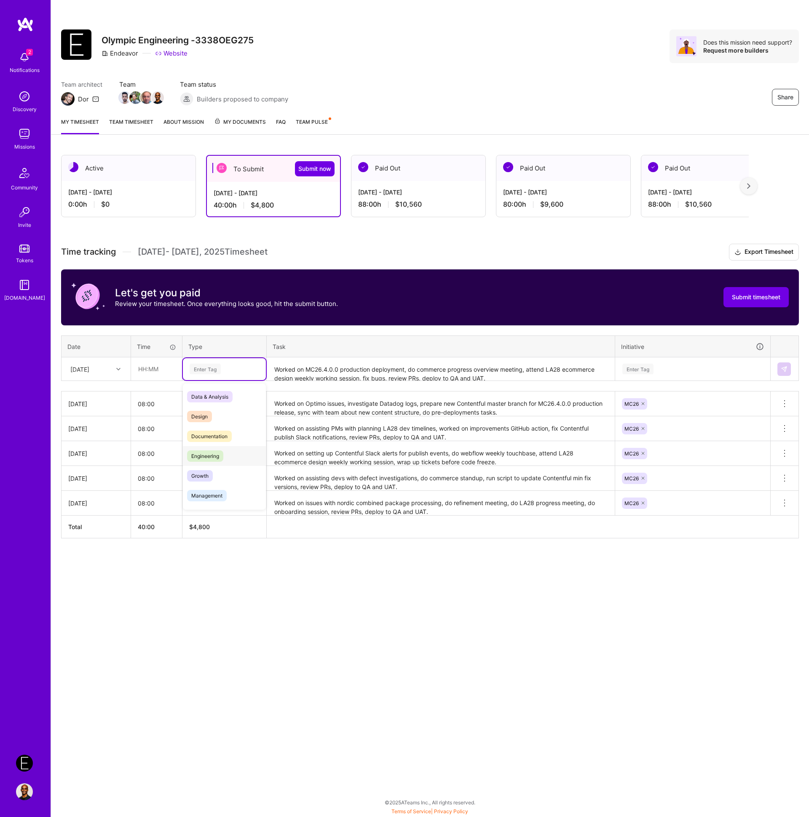
click at [215, 456] on span "Engineering" at bounding box center [205, 456] width 36 height 11
click at [155, 369] on input "text" at bounding box center [156, 369] width 50 height 22
type input "08:00"
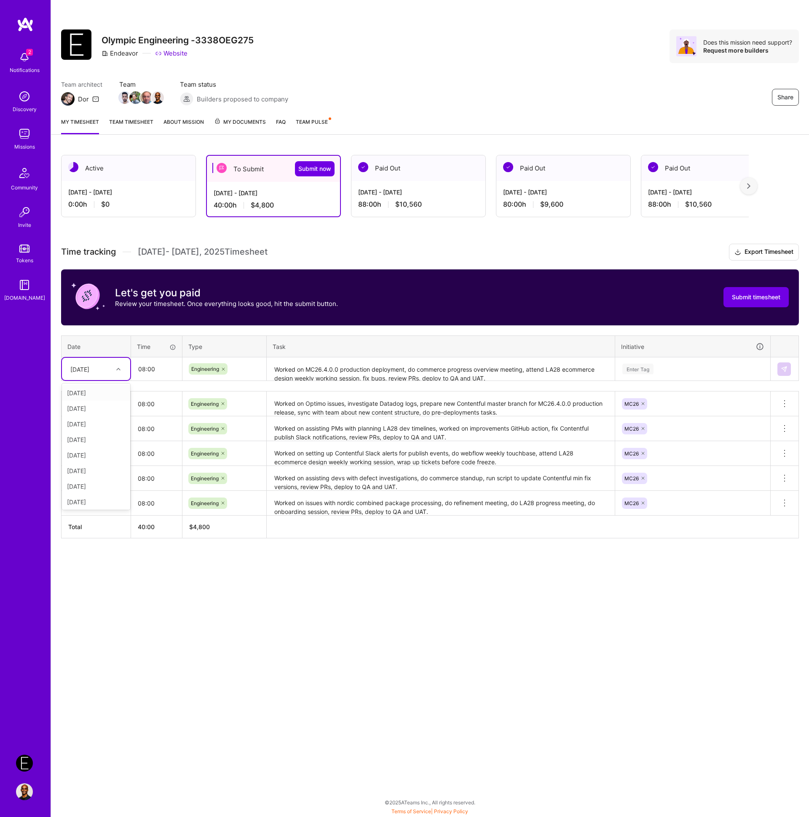
click at [89, 367] on div "[DATE]" at bounding box center [79, 369] width 19 height 9
click at [100, 485] on div "[DATE]" at bounding box center [96, 487] width 68 height 16
click at [642, 368] on div "Enter Tag" at bounding box center [637, 369] width 31 height 13
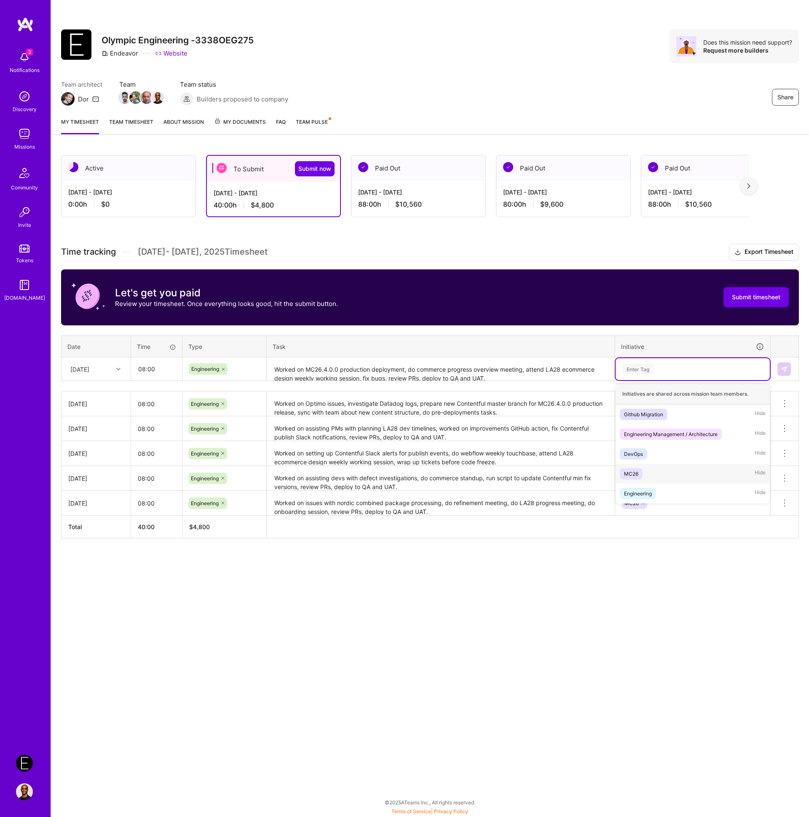
click at [641, 473] on span "MC26" at bounding box center [631, 473] width 23 height 11
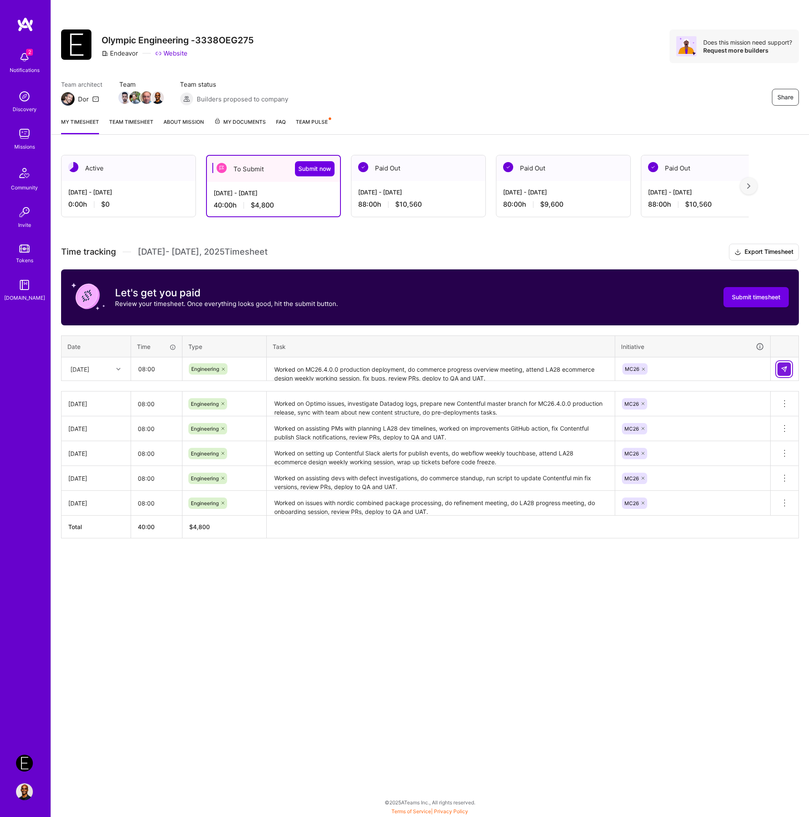
click at [786, 371] on img at bounding box center [783, 369] width 7 height 7
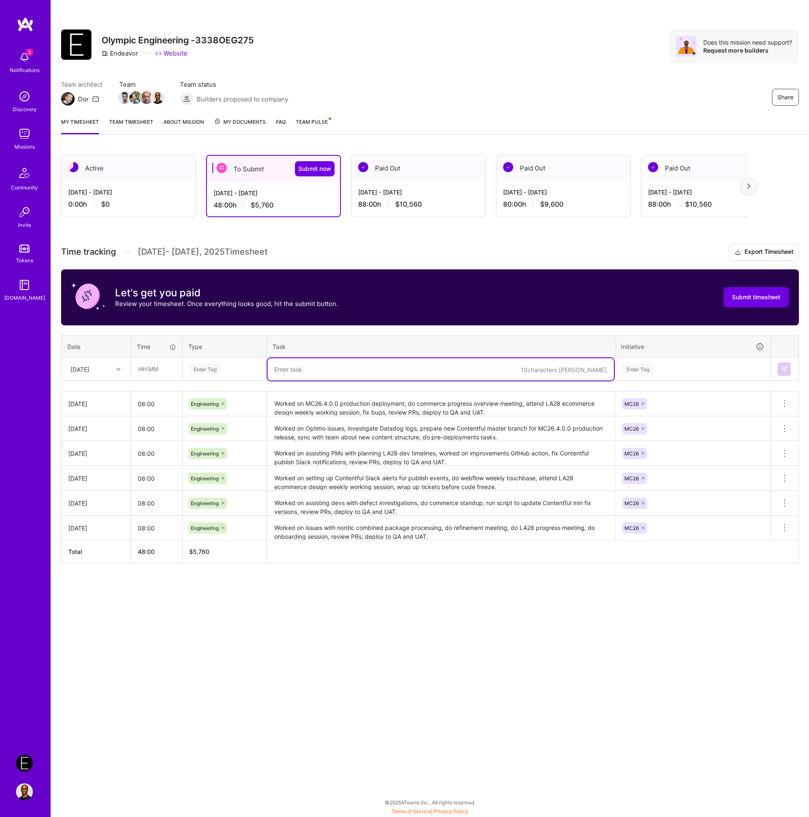
click at [309, 369] on textarea at bounding box center [440, 369] width 346 height 22
paste textarea "Worked on HIP events data processing endpoint, provide PMs with LA28 technical …"
type textarea "Worked on HIP events data processing endpoint, provide PMs with LA28 technical …"
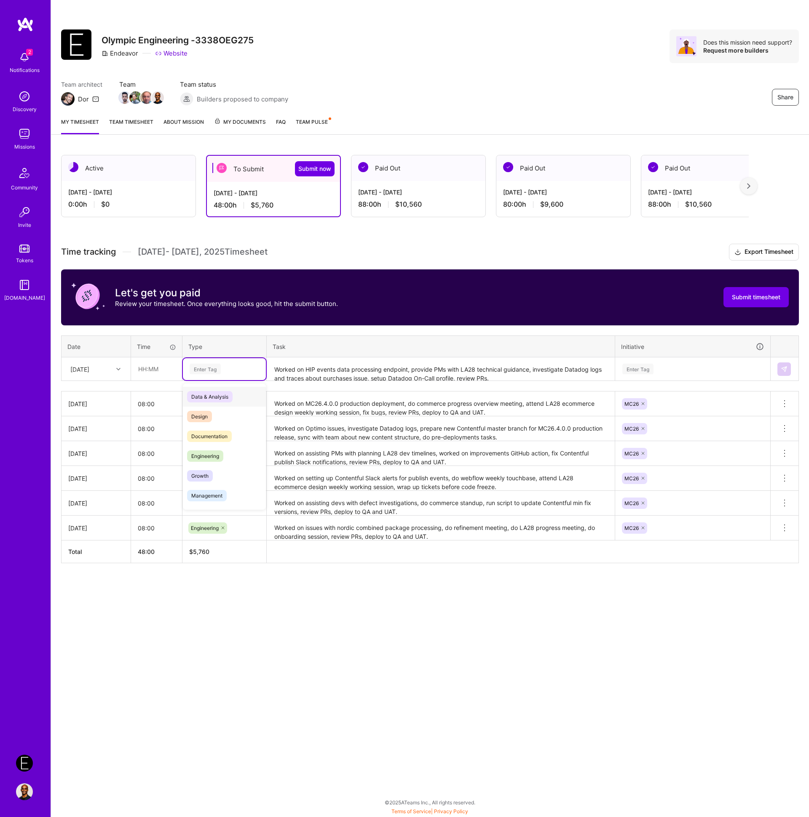
click at [217, 368] on div "Enter Tag" at bounding box center [205, 369] width 31 height 13
click at [211, 457] on span "Engineering" at bounding box center [205, 456] width 36 height 11
click at [154, 366] on input "text" at bounding box center [156, 369] width 50 height 22
type input "08:00"
click at [105, 367] on div "[DATE]" at bounding box center [89, 369] width 47 height 14
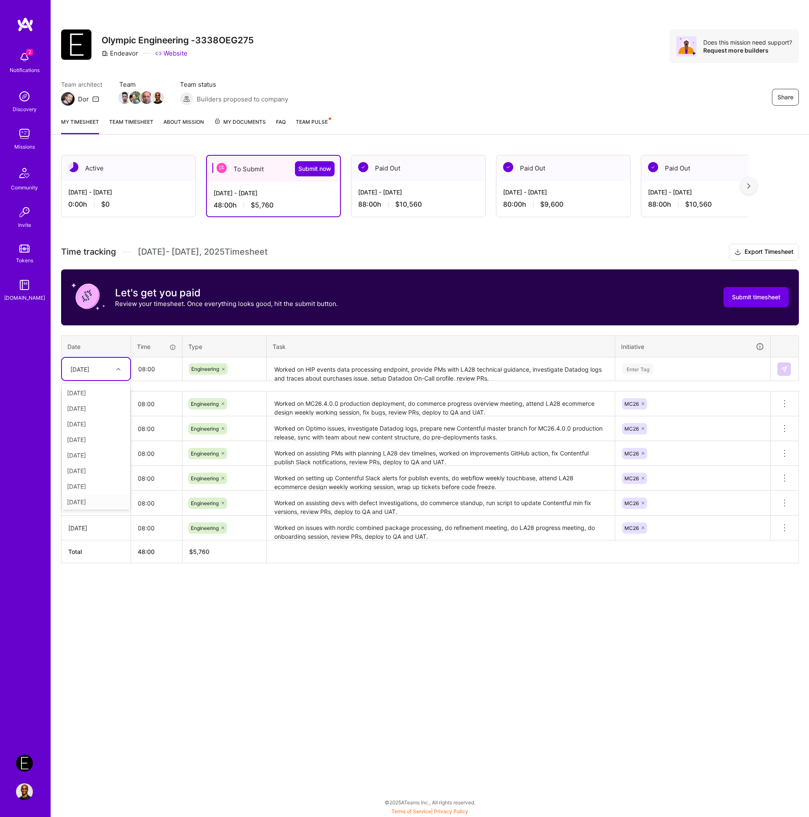
click at [104, 498] on div "[DATE]" at bounding box center [96, 502] width 68 height 16
click at [674, 371] on div "Enter Tag" at bounding box center [692, 369] width 142 height 11
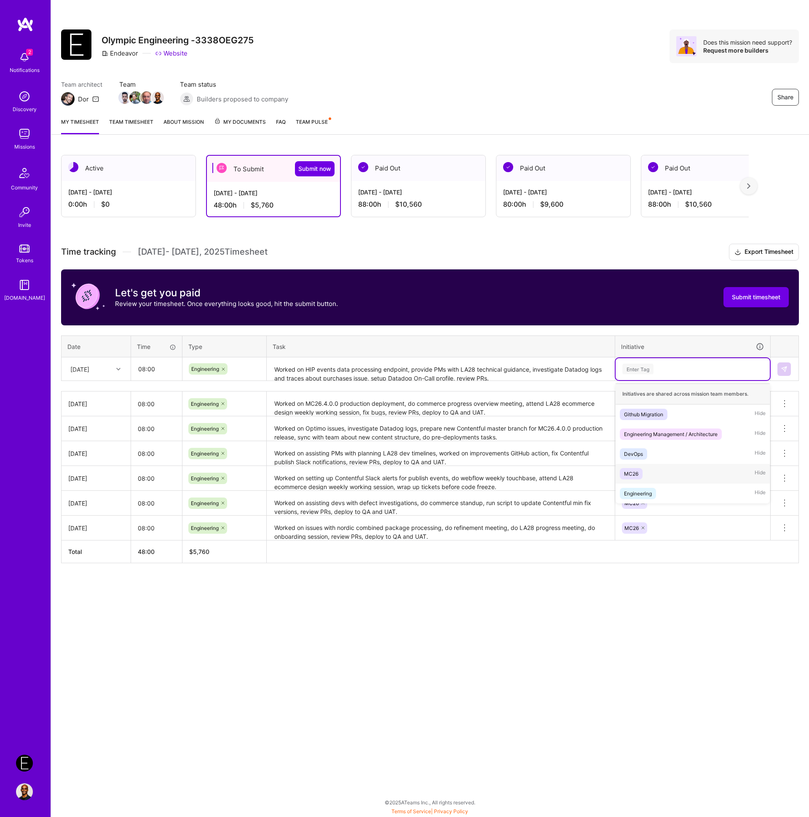
click at [645, 468] on div "MC26 Hide" at bounding box center [692, 474] width 154 height 20
click at [791, 362] on td at bounding box center [784, 370] width 28 height 24
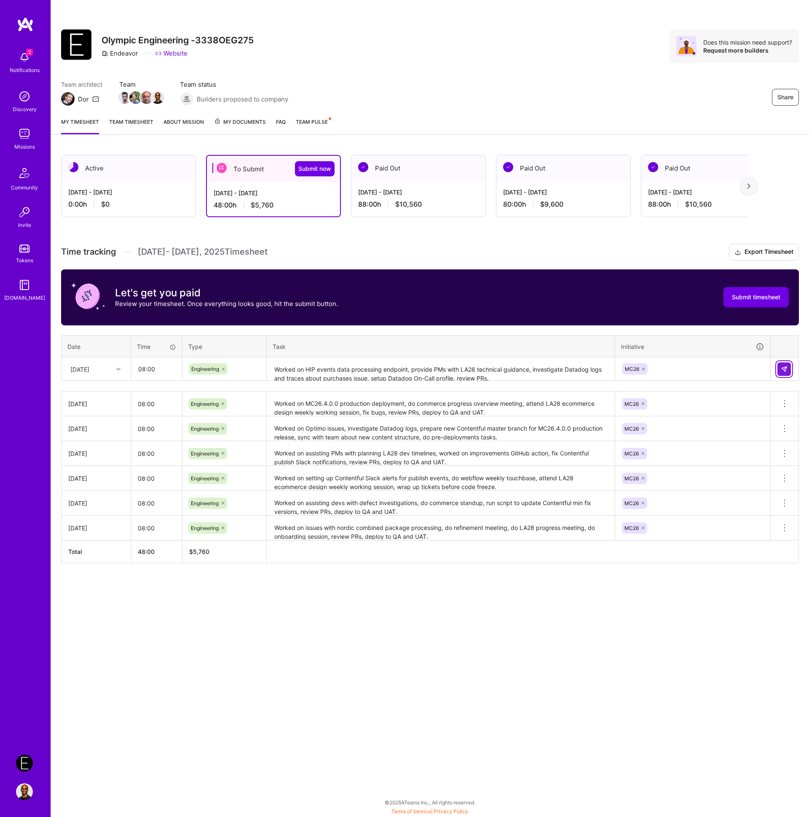
click at [785, 368] on img at bounding box center [783, 369] width 7 height 7
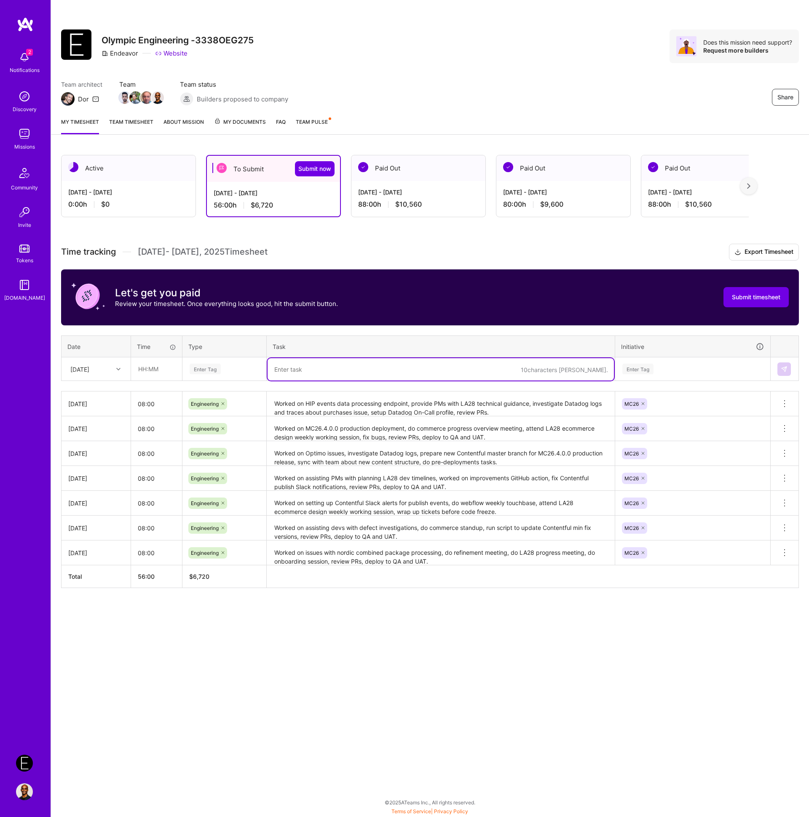
click at [307, 374] on textarea at bounding box center [440, 369] width 346 height 22
paste textarea "Worked on fixing hero component in [GEOGRAPHIC_DATA], do commerce refinement, a…"
type textarea "Worked on fixing hero component in [GEOGRAPHIC_DATA], do commerce refinement, a…"
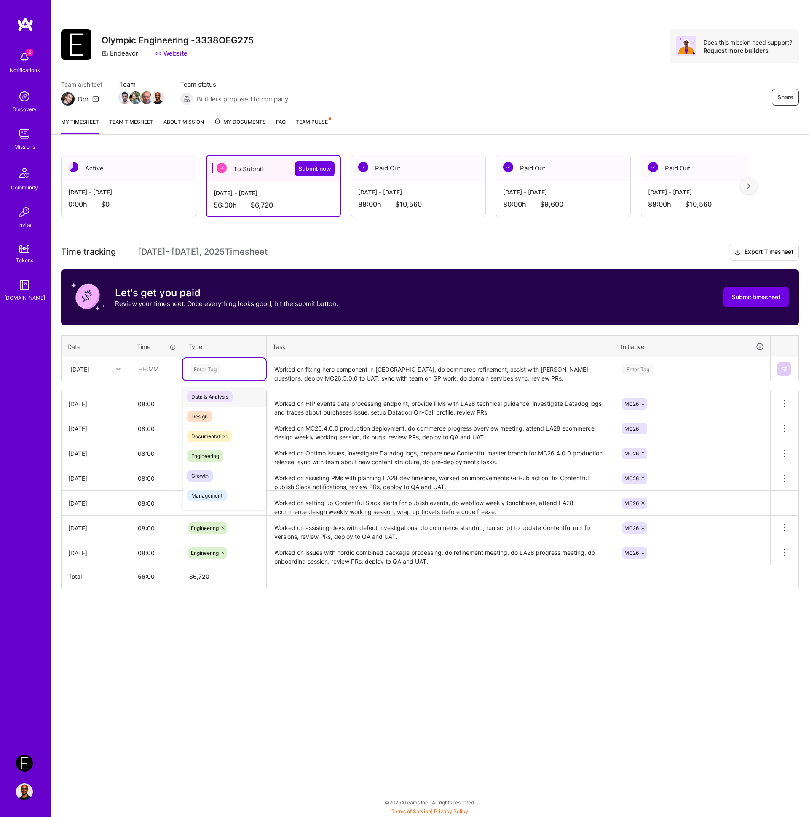
click at [218, 369] on div "Enter Tag" at bounding box center [205, 369] width 31 height 13
click at [212, 458] on span "Engineering" at bounding box center [205, 456] width 36 height 11
click at [156, 372] on input "text" at bounding box center [156, 369] width 50 height 22
type input "08:00"
click at [89, 366] on div "[DATE]" at bounding box center [79, 369] width 19 height 9
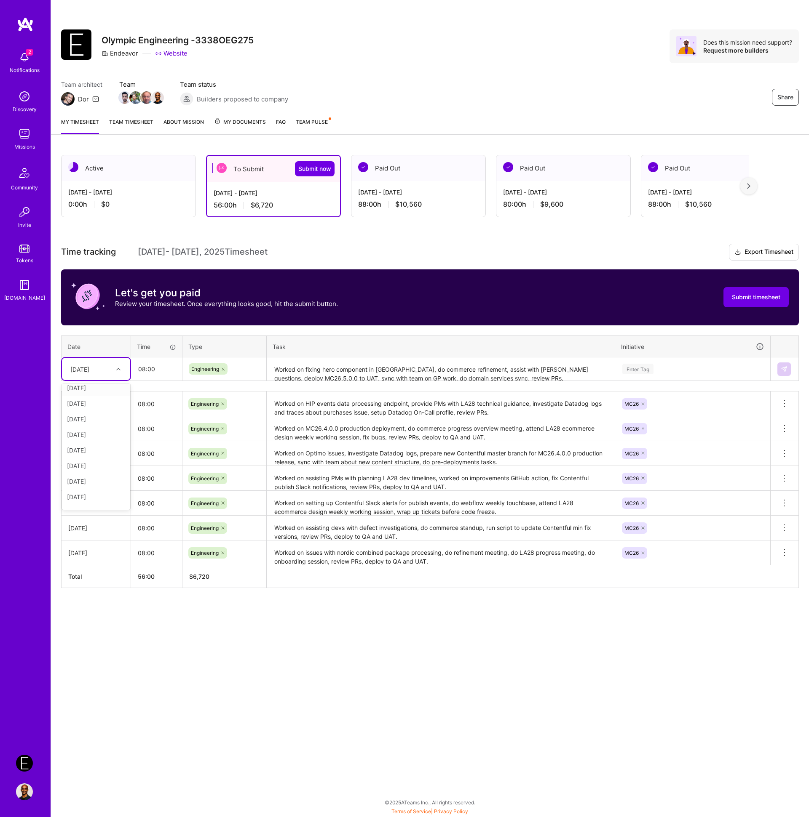
scroll to position [67, 0]
click at [94, 451] on div "[DATE]" at bounding box center [96, 451] width 68 height 16
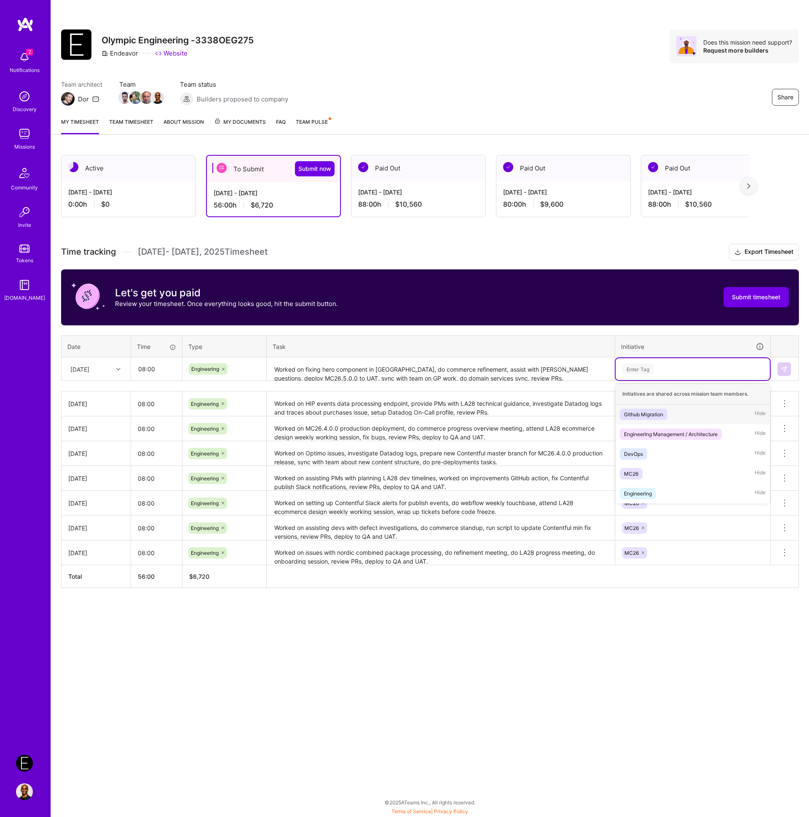
click at [664, 370] on div "Enter Tag" at bounding box center [692, 369] width 142 height 11
click at [641, 468] on span "MC26" at bounding box center [631, 473] width 23 height 11
click at [780, 370] on img at bounding box center [783, 369] width 7 height 7
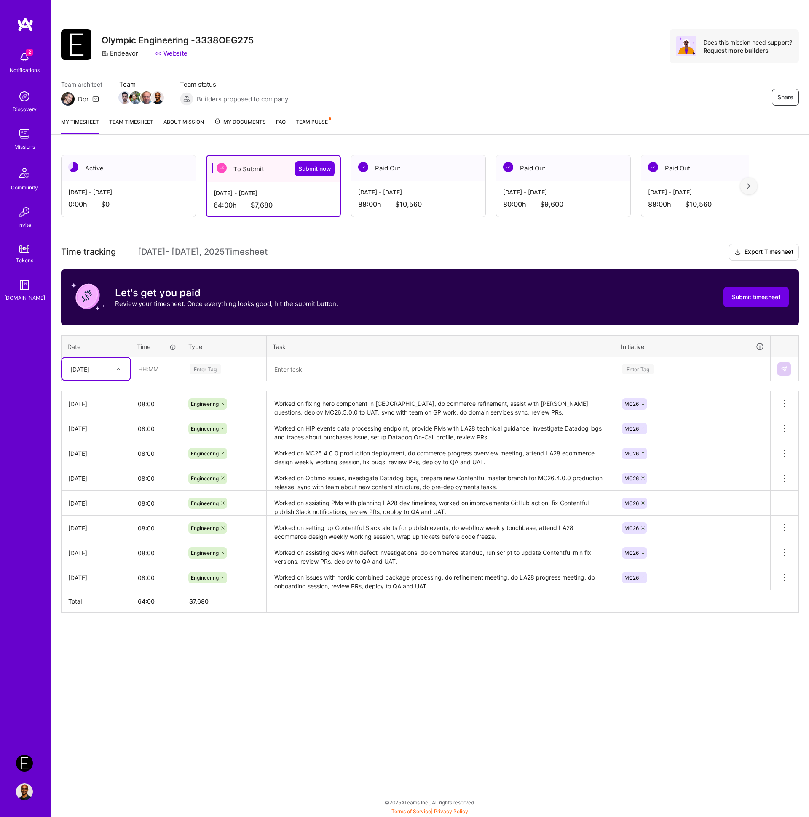
click at [323, 369] on textarea at bounding box center [440, 369] width 346 height 22
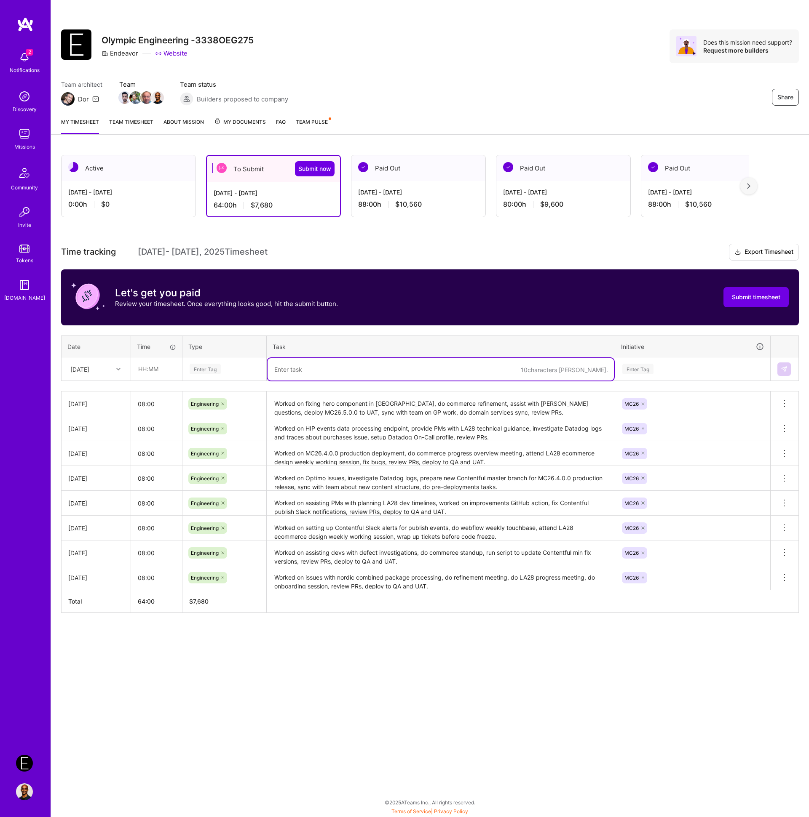
paste textarea "Worked on creating documentation for MC26 and GP mapping, assist with datadog a…"
type textarea "Worked on creating documentation for MC26 and GP mapping, assist with datadog a…"
click at [209, 370] on div "Enter Tag" at bounding box center [205, 369] width 31 height 13
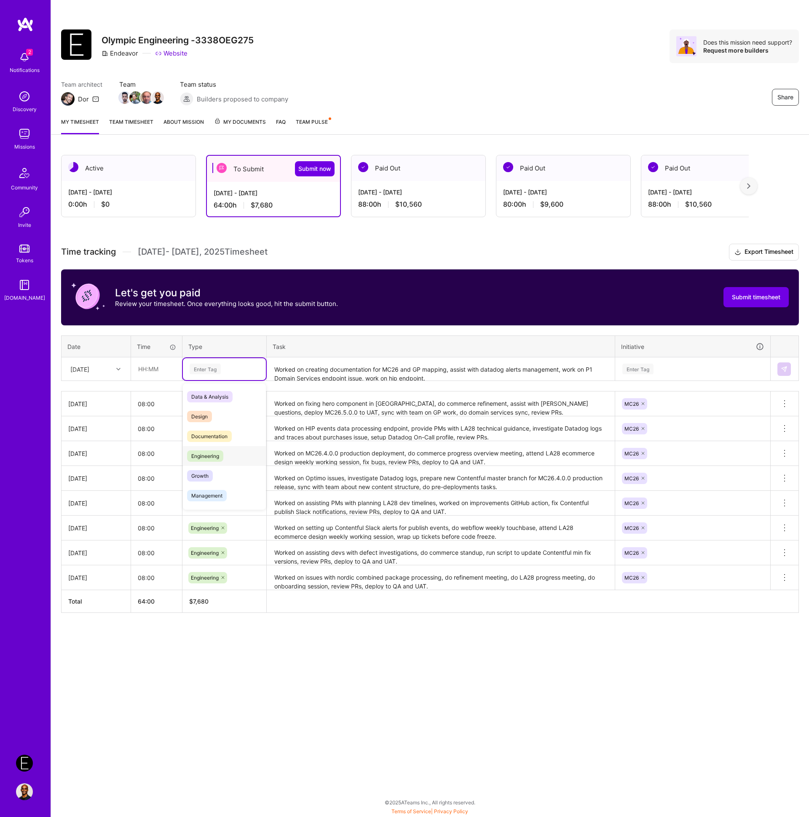
click at [218, 460] on span "Engineering" at bounding box center [205, 456] width 36 height 11
click at [147, 371] on input "text" at bounding box center [156, 369] width 50 height 22
type input "08:00"
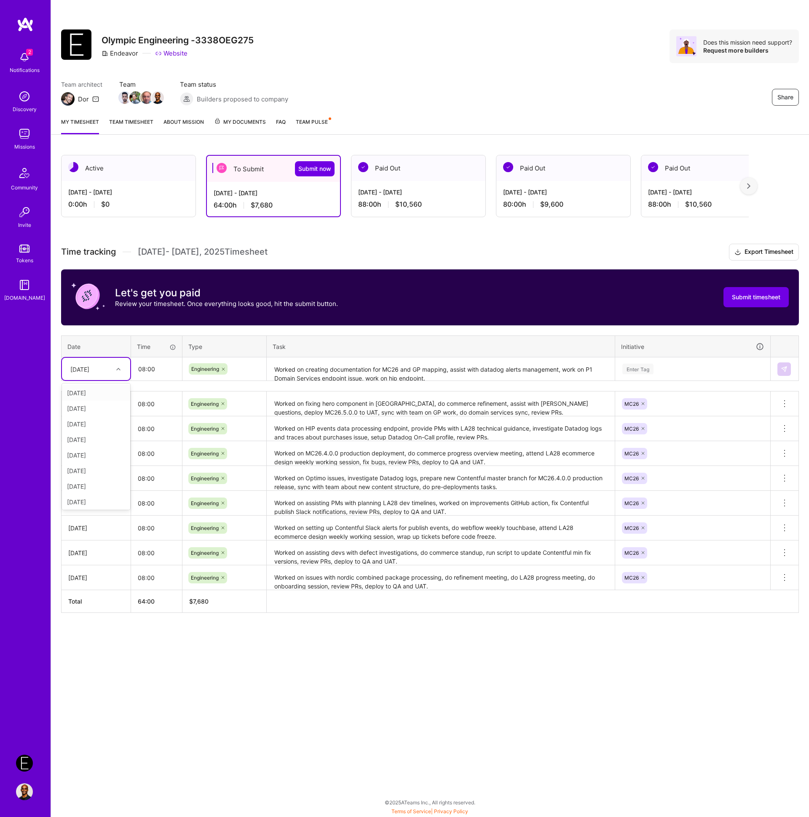
click at [107, 368] on div "[DATE]" at bounding box center [89, 369] width 47 height 14
click at [87, 458] on div "[DATE]" at bounding box center [96, 462] width 68 height 16
click at [644, 368] on div "Enter Tag" at bounding box center [637, 369] width 31 height 13
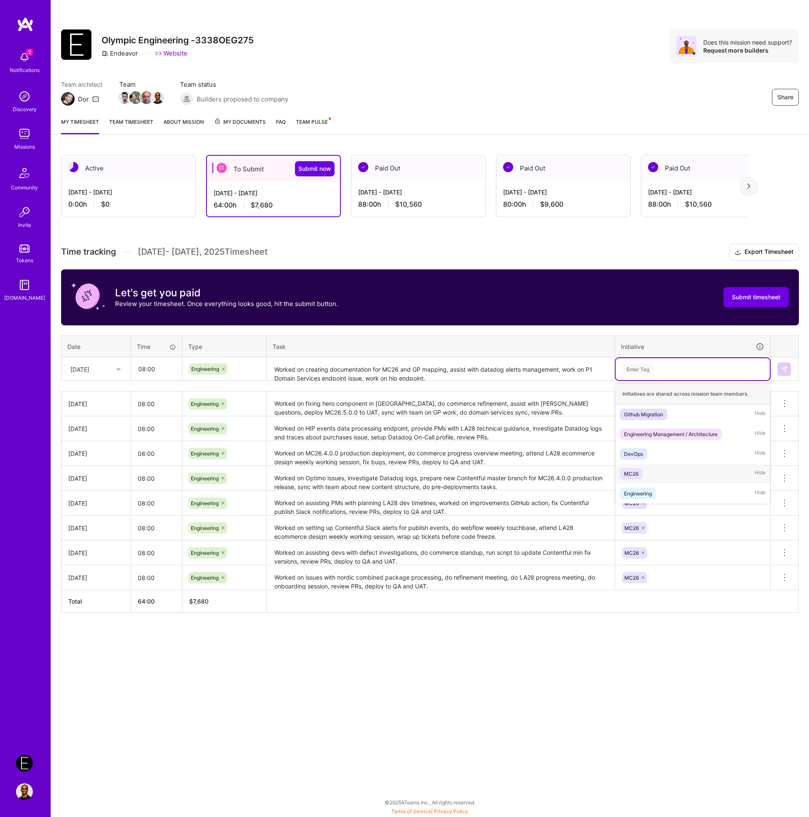
click at [654, 475] on div "MC26 Hide" at bounding box center [692, 474] width 154 height 20
click at [788, 367] on button at bounding box center [783, 369] width 13 height 13
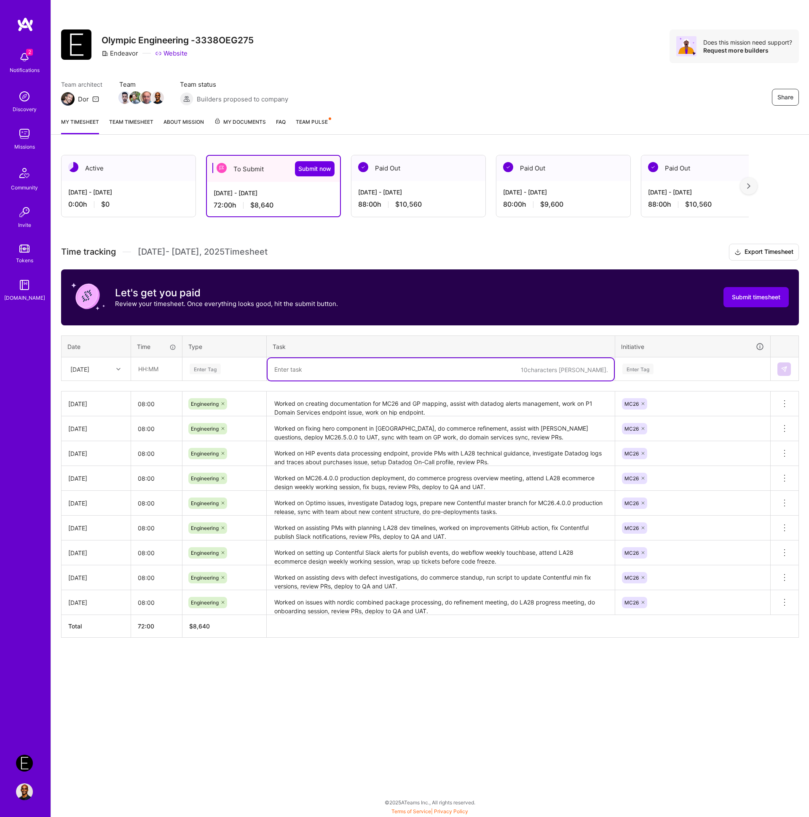
click at [330, 374] on textarea at bounding box center [440, 369] width 346 height 22
paste textarea "Worked on assisting with LA28 commerce Segment setup, review PRs, deploy to QA …"
type textarea "Worked on assisting with LA28 commerce Segment setup, review PRs, deploy to QA …"
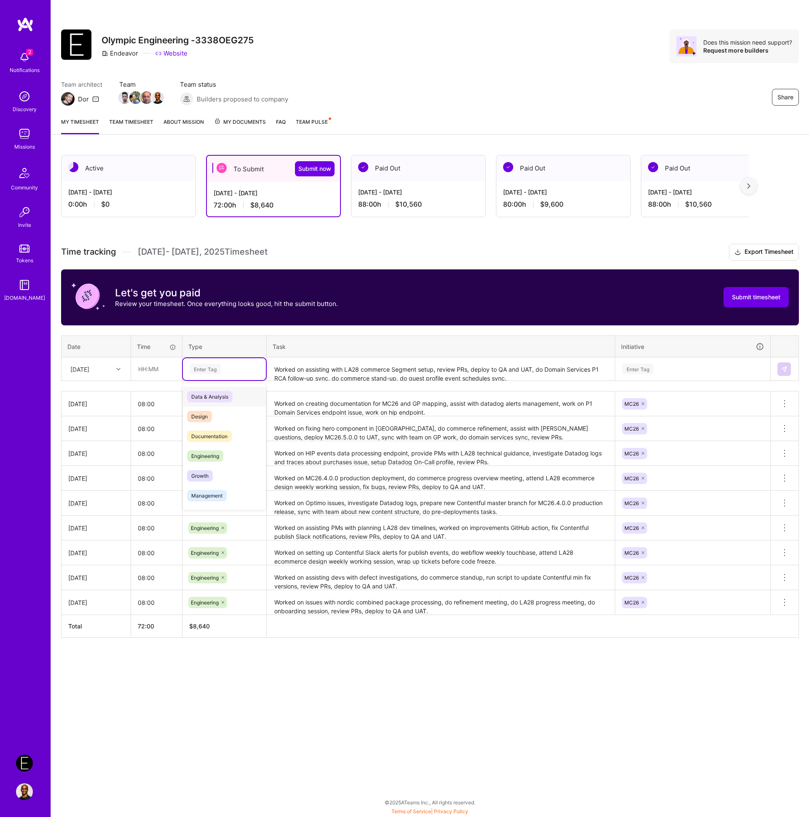
click at [200, 371] on div "Enter Tag" at bounding box center [205, 369] width 31 height 13
click at [209, 452] on span "Engineering" at bounding box center [205, 456] width 36 height 11
click at [146, 370] on input "text" at bounding box center [156, 369] width 50 height 22
type input "08:00"
click at [106, 369] on div "[DATE]" at bounding box center [89, 369] width 47 height 14
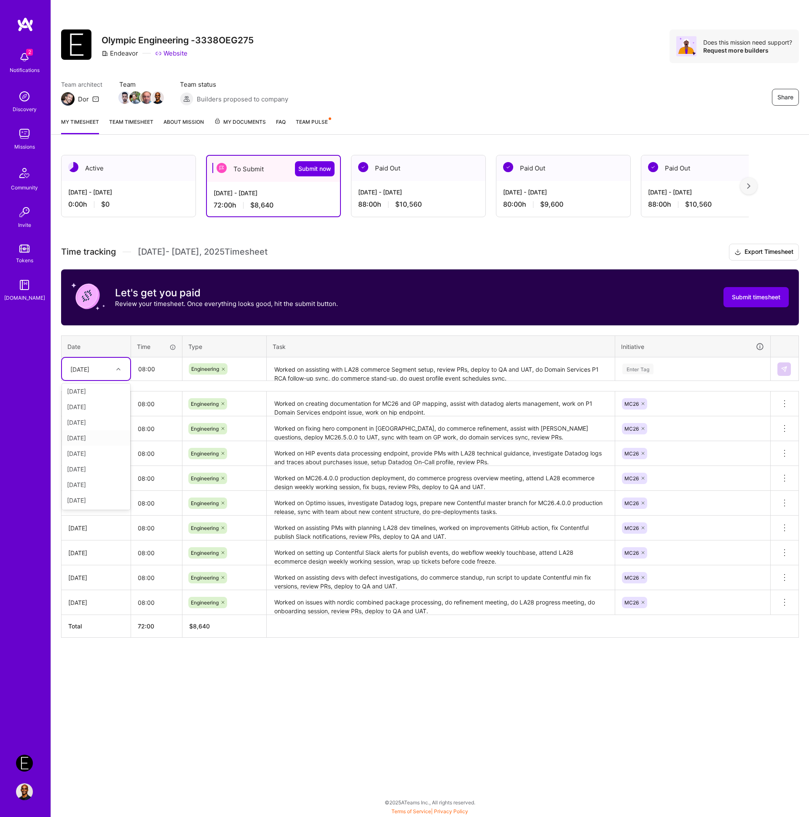
scroll to position [95, 0]
click at [91, 486] on div "[DATE]" at bounding box center [96, 485] width 68 height 16
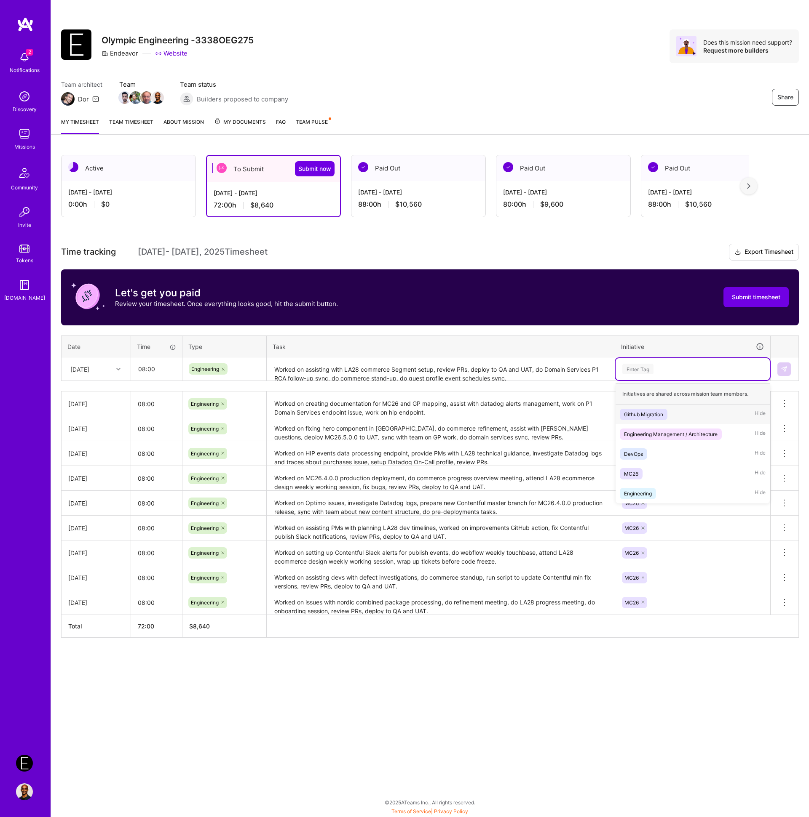
click at [669, 365] on div "Enter Tag" at bounding box center [692, 369] width 142 height 11
click at [674, 471] on div "MC26 Hide" at bounding box center [692, 474] width 154 height 20
click at [785, 371] on img at bounding box center [783, 369] width 7 height 7
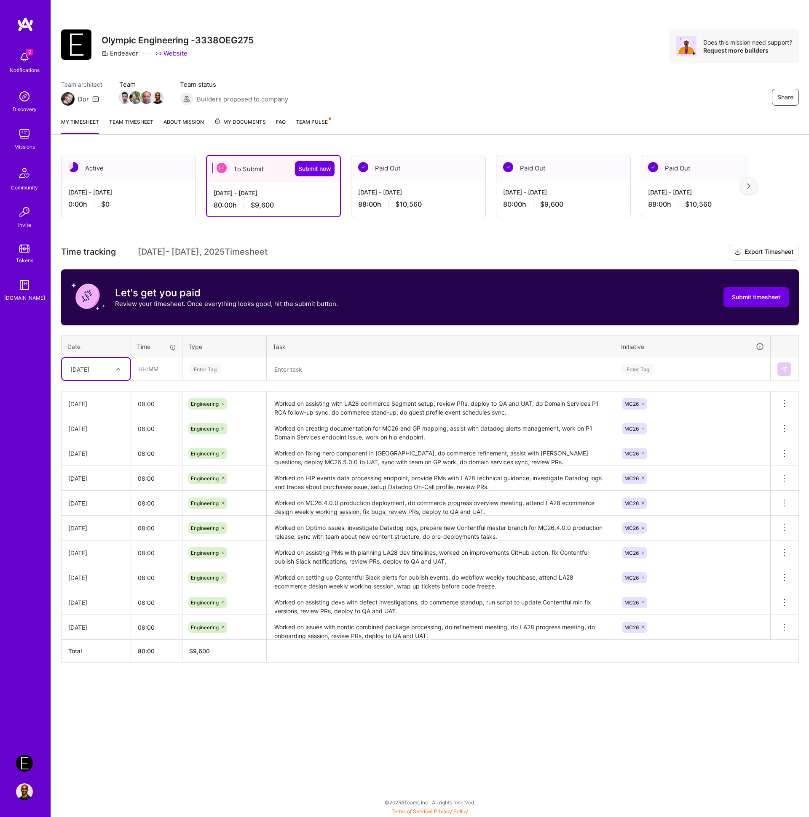
click at [398, 371] on textarea at bounding box center [440, 369] width 346 height 22
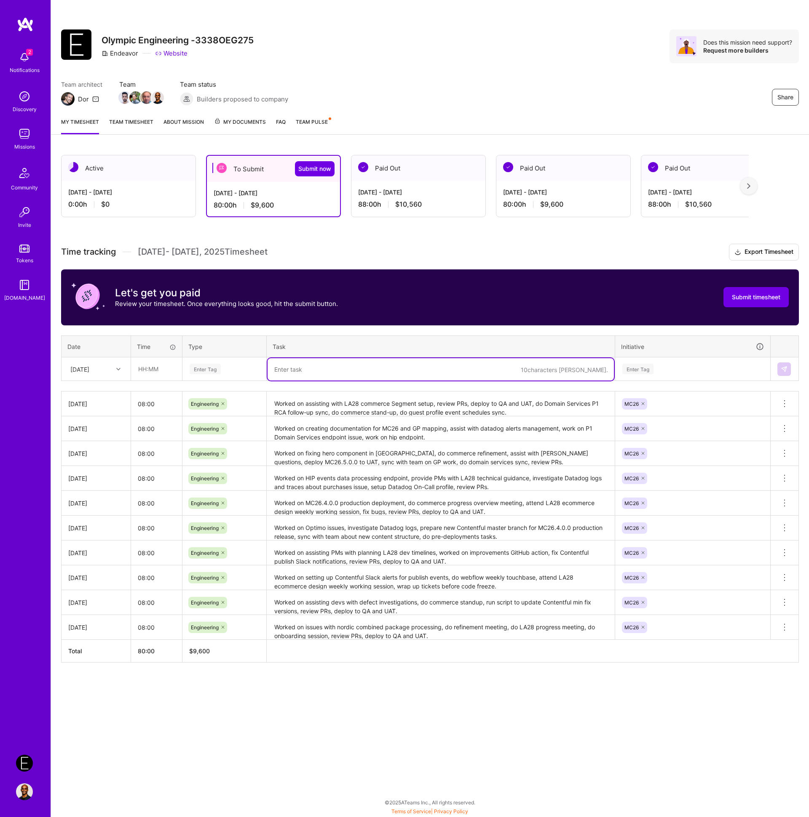
paste textarea "Worked on revamped ol-bookings cache manager logic, implement exponential backo…"
type textarea "Worked on revamped ol-bookings cache manager logic, implement exponential backo…"
click at [207, 369] on div "Enter Tag" at bounding box center [205, 369] width 31 height 13
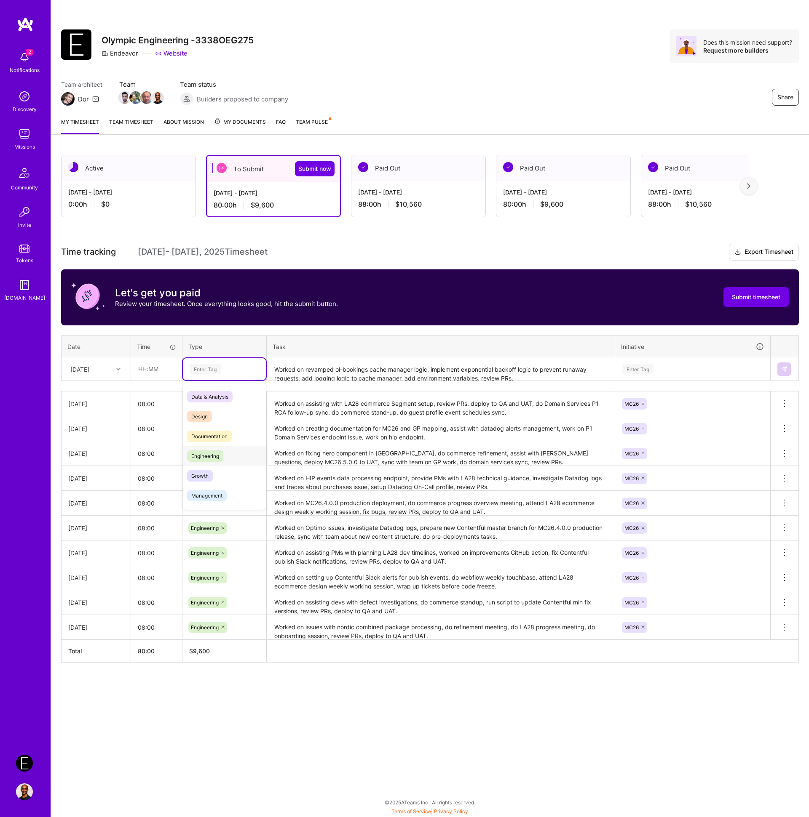
click at [200, 457] on span "Engineering" at bounding box center [205, 456] width 36 height 11
drag, startPoint x: 146, startPoint y: 368, endPoint x: 153, endPoint y: 378, distance: 12.1
click at [146, 368] on input "text" at bounding box center [156, 369] width 50 height 22
type input "08:00"
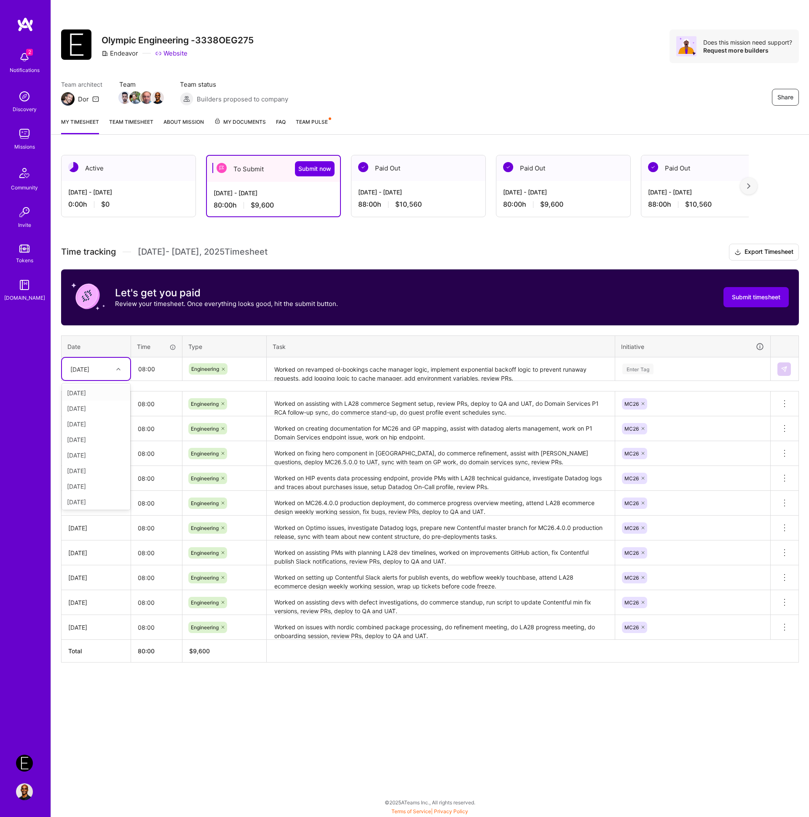
click at [89, 371] on div "[DATE]" at bounding box center [79, 369] width 19 height 9
click at [94, 499] on div "[DATE]" at bounding box center [96, 505] width 68 height 16
click at [673, 368] on div "Enter Tag" at bounding box center [692, 369] width 142 height 11
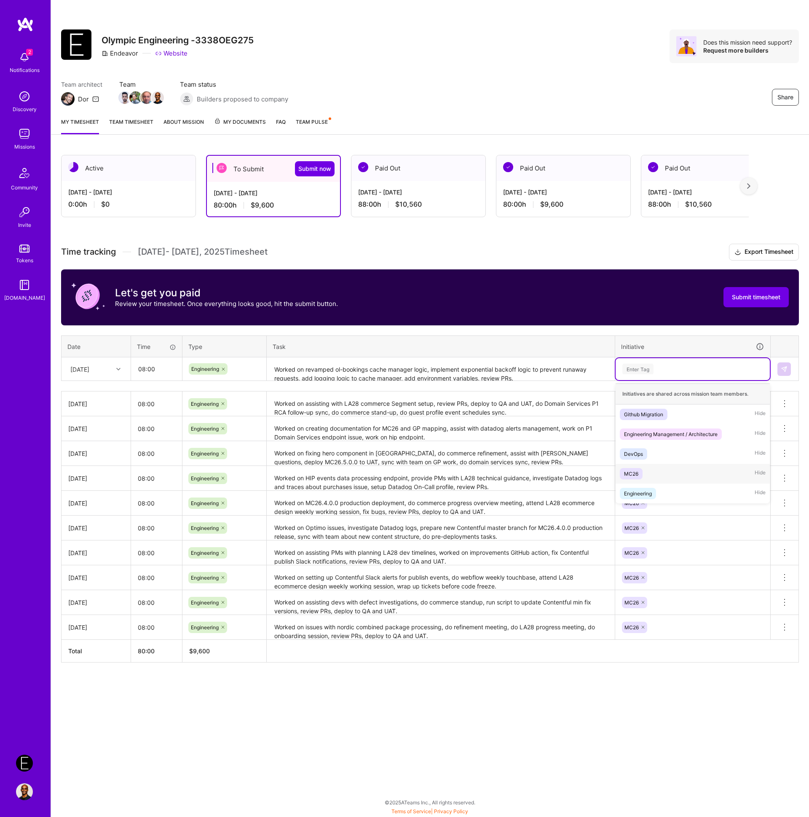
click at [661, 470] on div "MC26 Hide" at bounding box center [692, 474] width 154 height 20
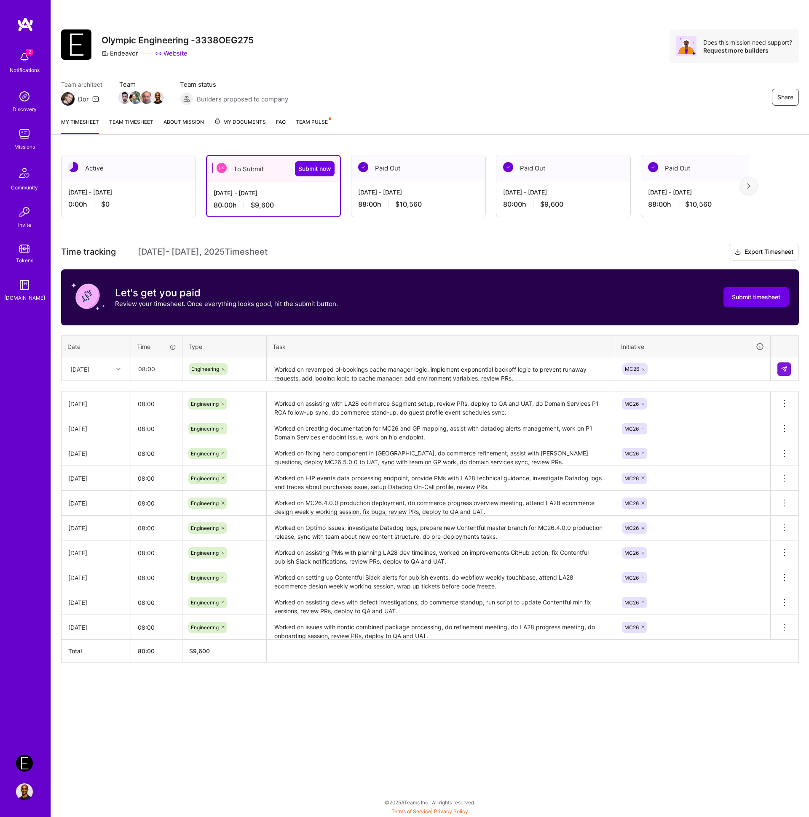
click at [686, 338] on th "Initiative" at bounding box center [692, 347] width 155 height 22
click at [783, 368] on img at bounding box center [783, 369] width 7 height 7
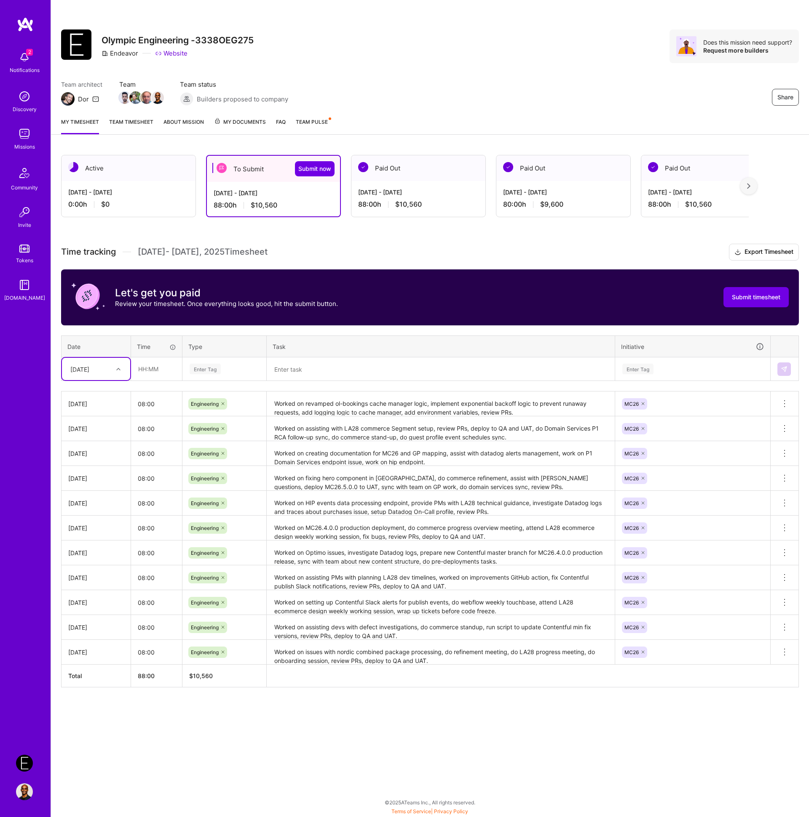
click at [448, 239] on div "Active Oct 1 - Oct 15, 2025 0:00 h $0 To Submit Submit now Sep 16 - Sep 30, 202…" at bounding box center [430, 437] width 758 height 584
click at [436, 663] on textarea "Worked on issues with nordic combined package processing, do refinement meeting…" at bounding box center [440, 652] width 346 height 23
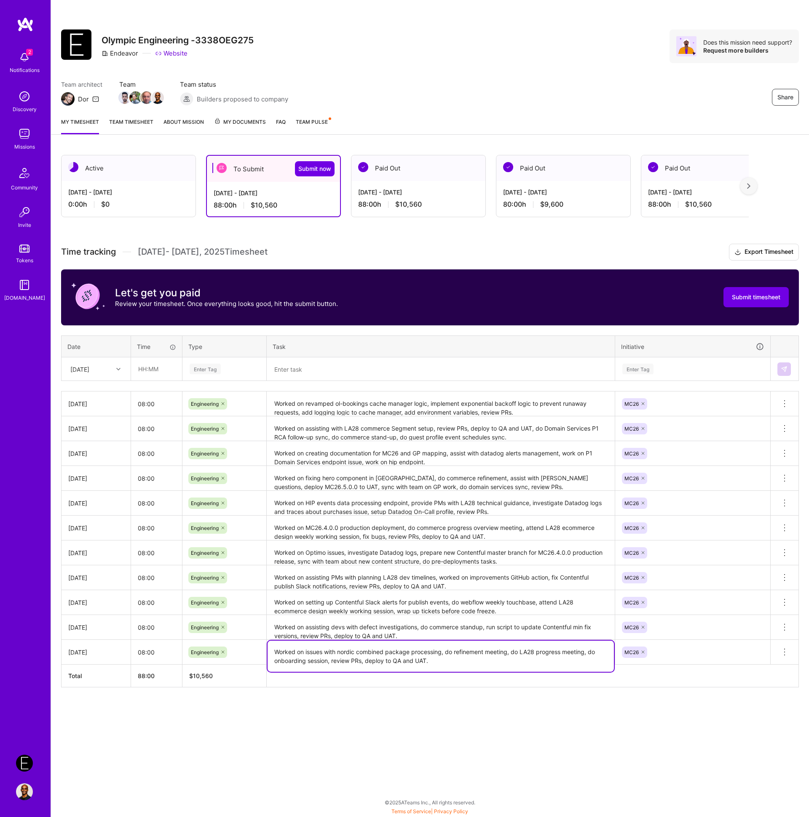
click at [436, 663] on textarea "Worked on issues with nordic combined package processing, do refinement meeting…" at bounding box center [440, 656] width 346 height 31
click at [447, 664] on textarea "Worked on issues with nordic combined package processing, do refinement meeting…" at bounding box center [440, 656] width 346 height 31
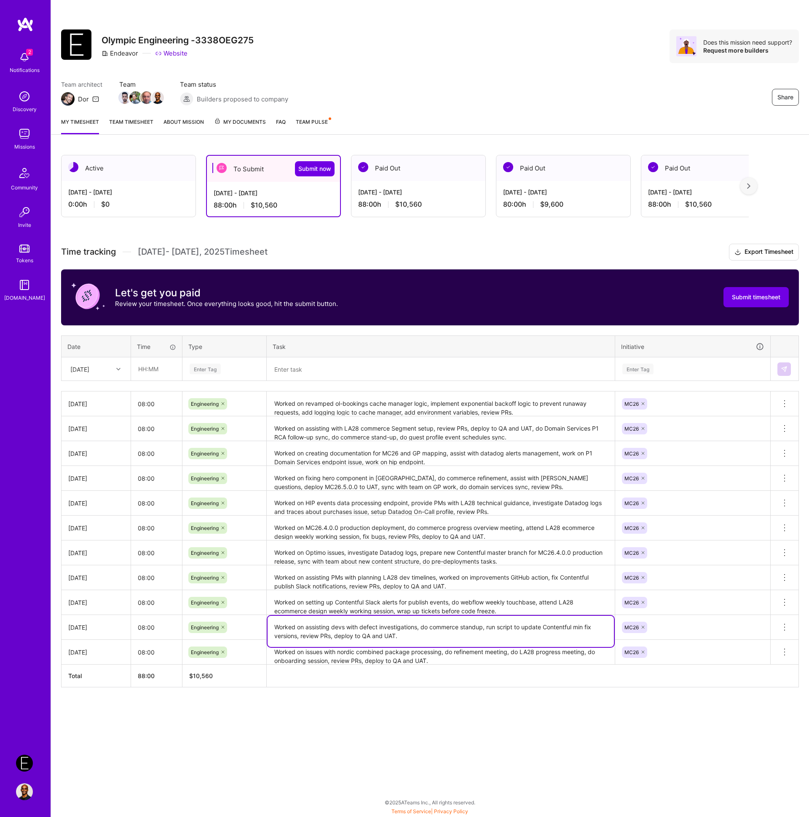
click at [446, 634] on textarea "Worked on assisting devs with defect investigations, do commerce standup, run s…" at bounding box center [440, 631] width 346 height 31
click at [445, 609] on textarea "Worked on setting up Contentful Slack alerts for publish events, do webflow wee…" at bounding box center [440, 602] width 346 height 23
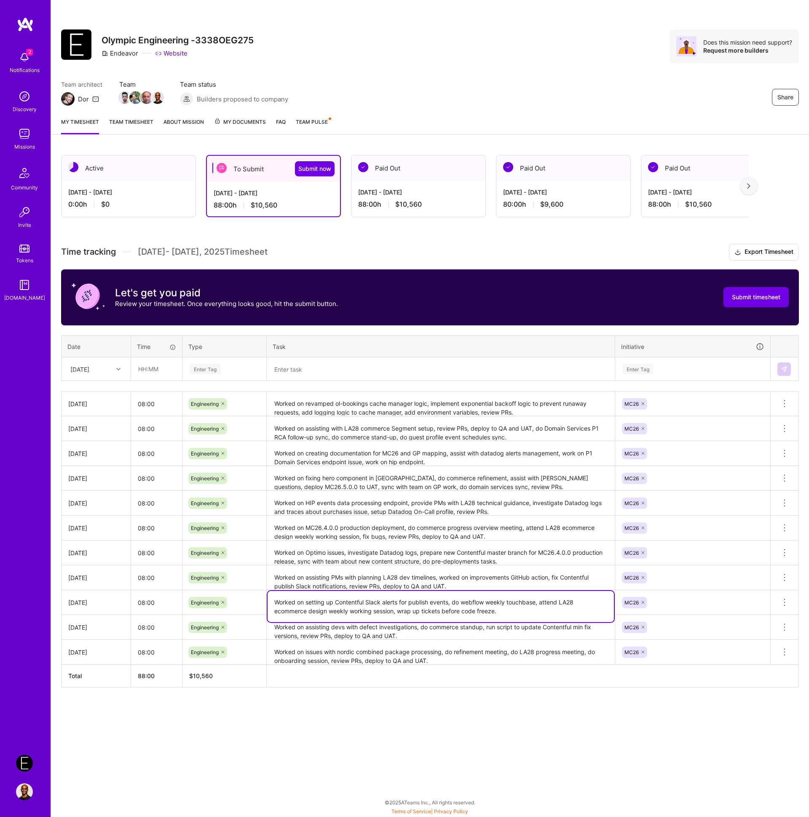
click at [445, 609] on textarea "Worked on setting up Contentful Slack alerts for publish events, do webflow wee…" at bounding box center [440, 606] width 346 height 31
click at [433, 588] on textarea "Worked on assisting PMs with planning LA28 dev timelines, worked on improvement…" at bounding box center [440, 577] width 346 height 23
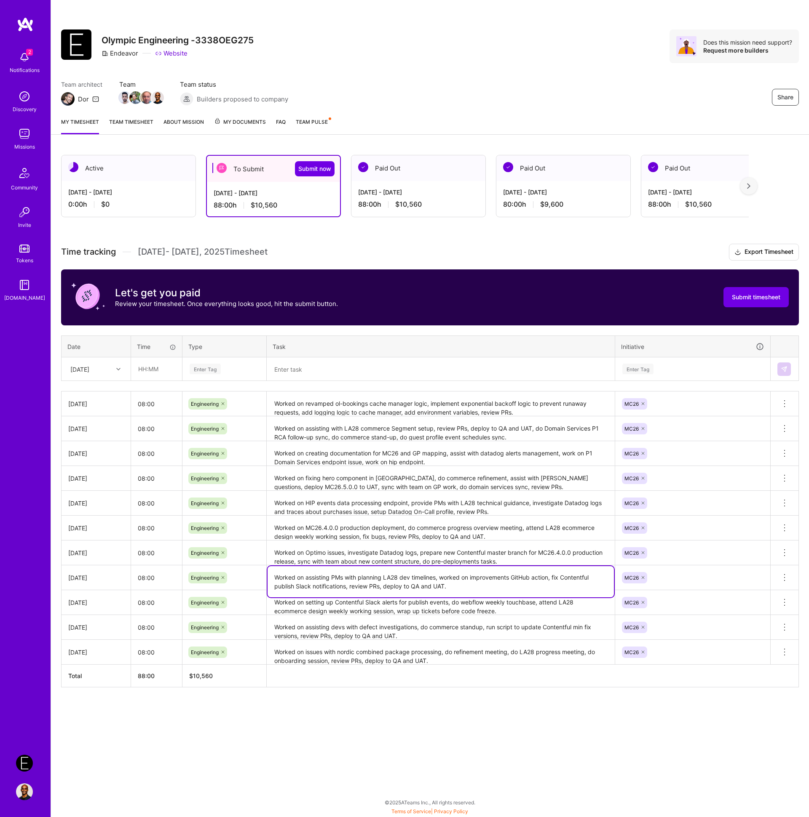
click at [433, 588] on textarea "Worked on assisting PMs with planning LA28 dev timelines, worked on improvement…" at bounding box center [440, 581] width 346 height 31
click at [421, 556] on textarea "Worked on Optimo issues, investigate Datadog logs, prepare new Contentful maste…" at bounding box center [440, 553] width 346 height 23
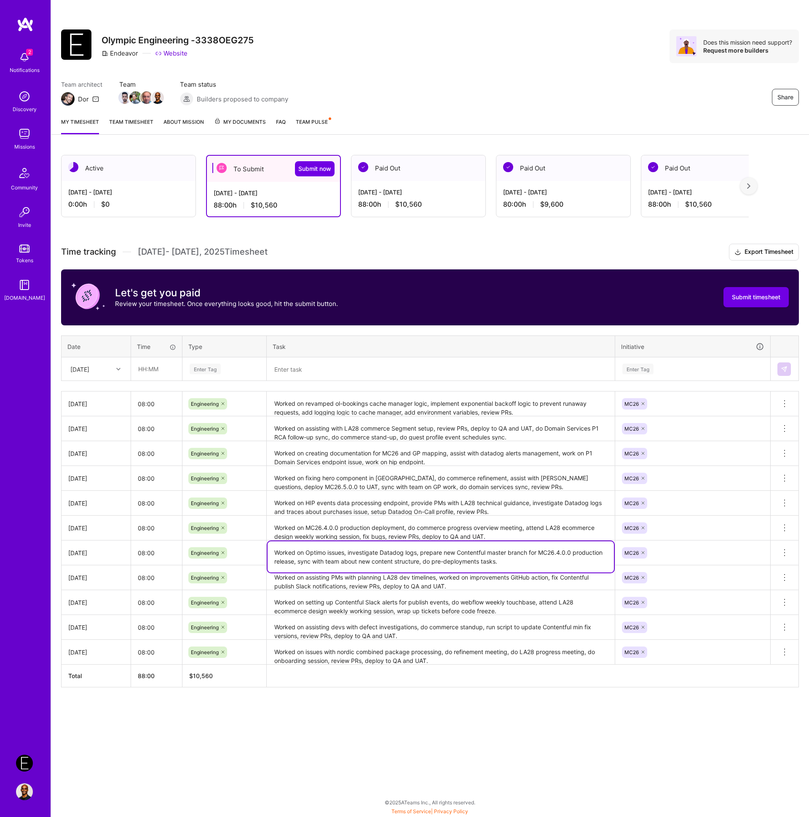
click at [421, 556] on textarea "Worked on Optimo issues, investigate Datadog logs, prepare new Contentful maste…" at bounding box center [440, 557] width 346 height 31
click at [422, 556] on textarea "Worked on Optimo issues, investigate Datadog logs, prepare new Contentful maste…" at bounding box center [440, 557] width 346 height 31
click at [465, 528] on textarea "Worked on MC26.4.0.0 production deployment, do commerce progress overview meeti…" at bounding box center [440, 528] width 346 height 23
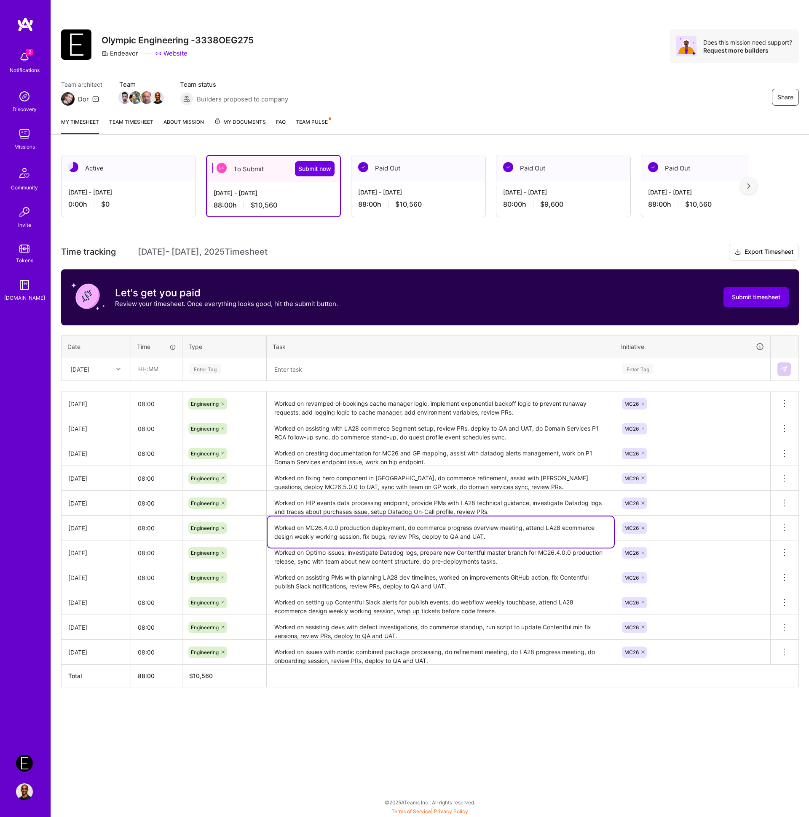
click at [465, 528] on textarea "Worked on MC26.4.0.0 production deployment, do commerce progress overview meeti…" at bounding box center [440, 532] width 346 height 31
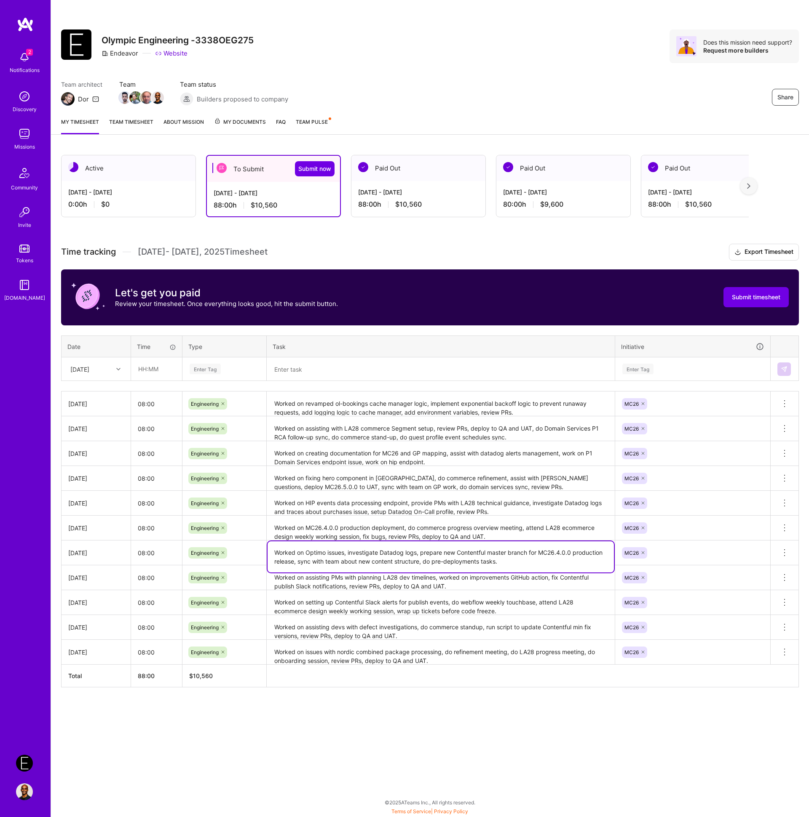
click at [472, 560] on textarea "Worked on Optimo issues, investigate Datadog logs, prepare new Contentful maste…" at bounding box center [440, 557] width 346 height 31
click at [504, 558] on textarea "Worked on Optimo issues, investigate Datadog logs, prepare new Contentful maste…" at bounding box center [440, 557] width 346 height 31
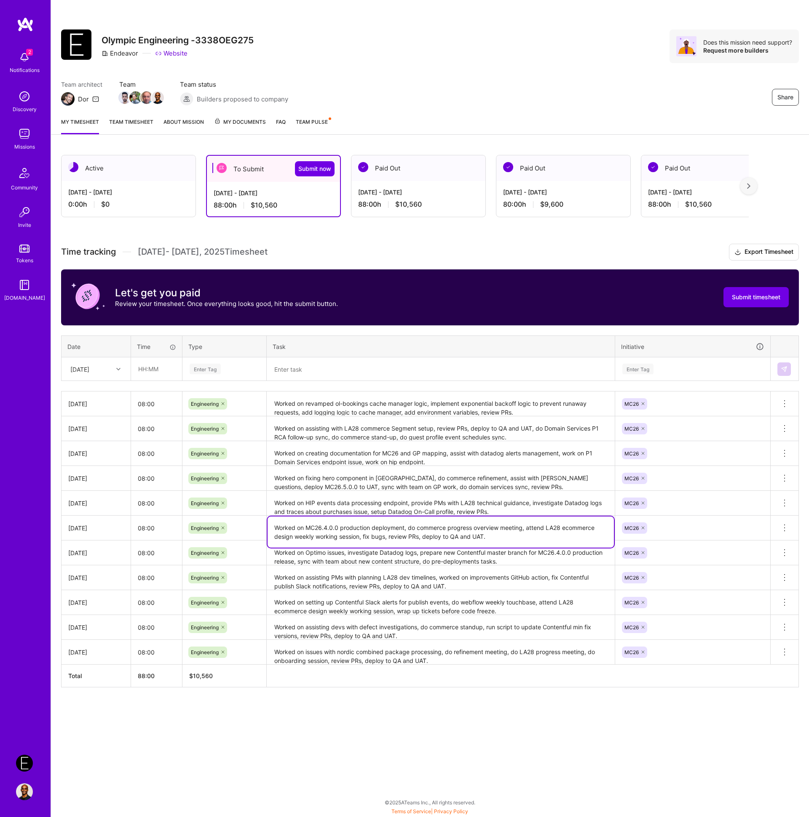
click at [503, 538] on textarea "Worked on MC26.4.0.0 production deployment, do commerce progress overview meeti…" at bounding box center [440, 532] width 346 height 31
drag, startPoint x: 482, startPoint y: 563, endPoint x: 489, endPoint y: 559, distance: 7.5
click at [482, 563] on textarea "Worked on Optimo issues, investigate Datadog logs, prepare new Contentful maste…" at bounding box center [440, 554] width 346 height 24
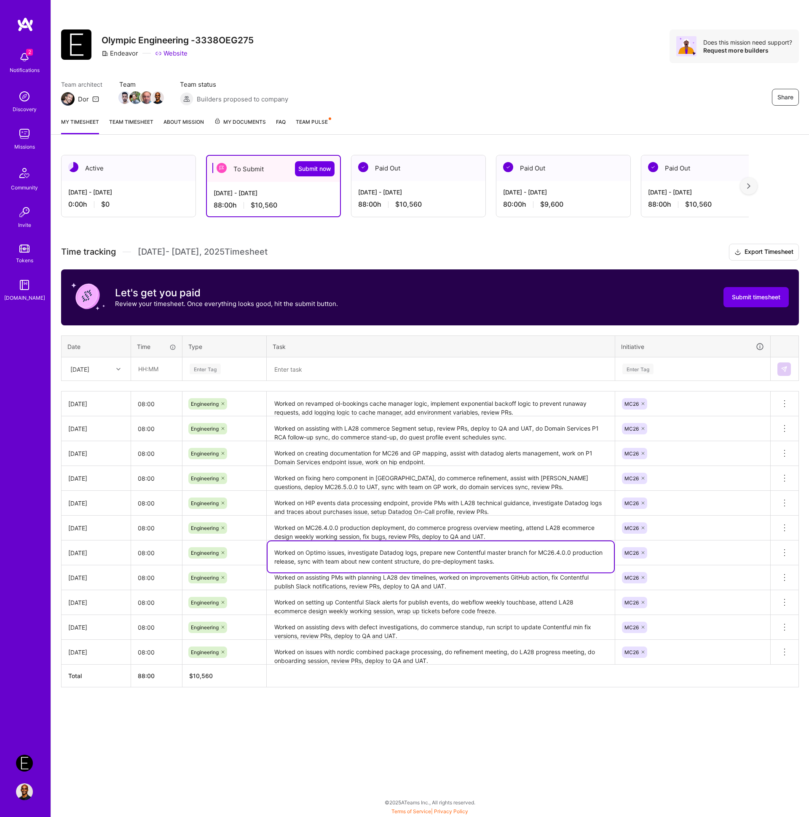
type textarea "Worked on Optimo issues, investigate Datadog logs, prepare new Contentful maste…"
click at [460, 539] on textarea "Worked on MC26.4.0.0 production deployment, do commerce progress overview meeti…" at bounding box center [440, 529] width 346 height 24
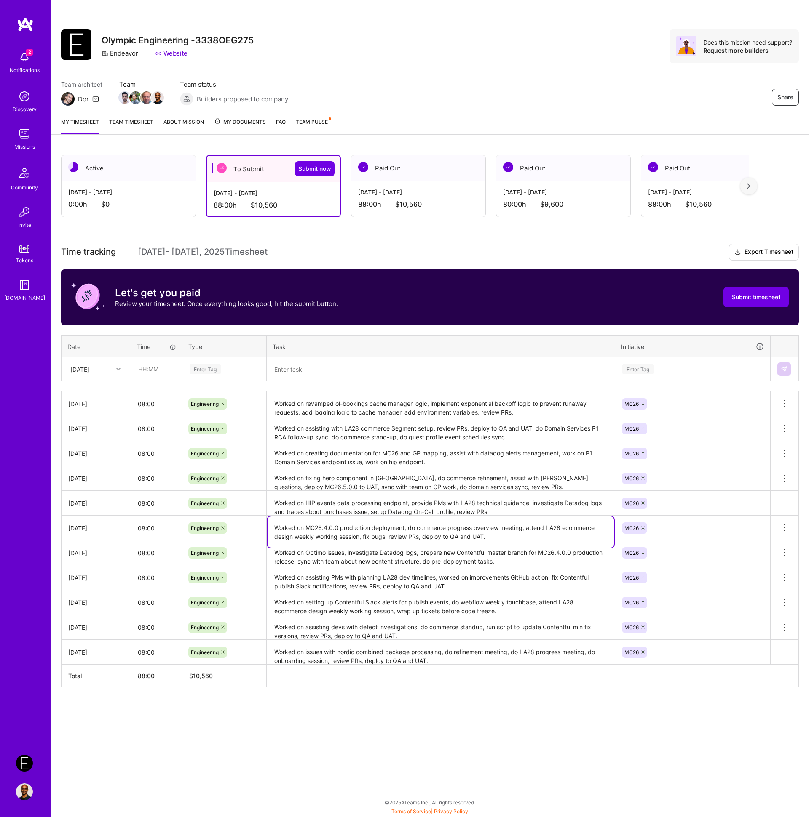
click at [460, 539] on textarea "Worked on MC26.4.0.0 production deployment, do commerce progress overview meeti…" at bounding box center [440, 532] width 346 height 31
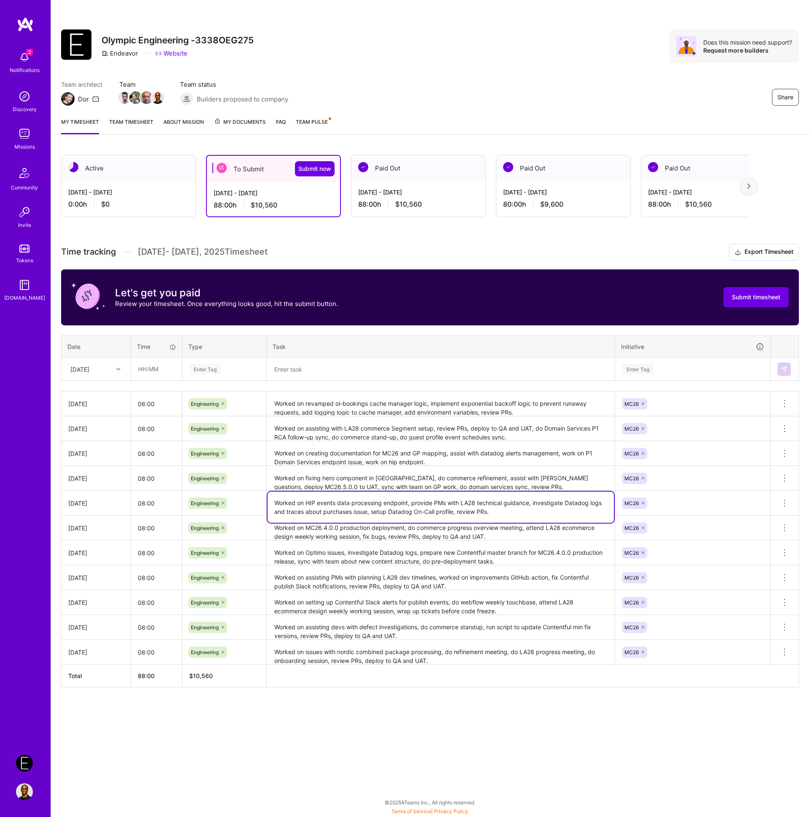
click at [371, 511] on textarea "Worked on HIP events data processing endpoint, provide PMs with LA28 technical …" at bounding box center [440, 507] width 346 height 31
click at [353, 486] on textarea "Worked on fixing hero component in [GEOGRAPHIC_DATA], do commerce refinement, a…" at bounding box center [440, 478] width 346 height 23
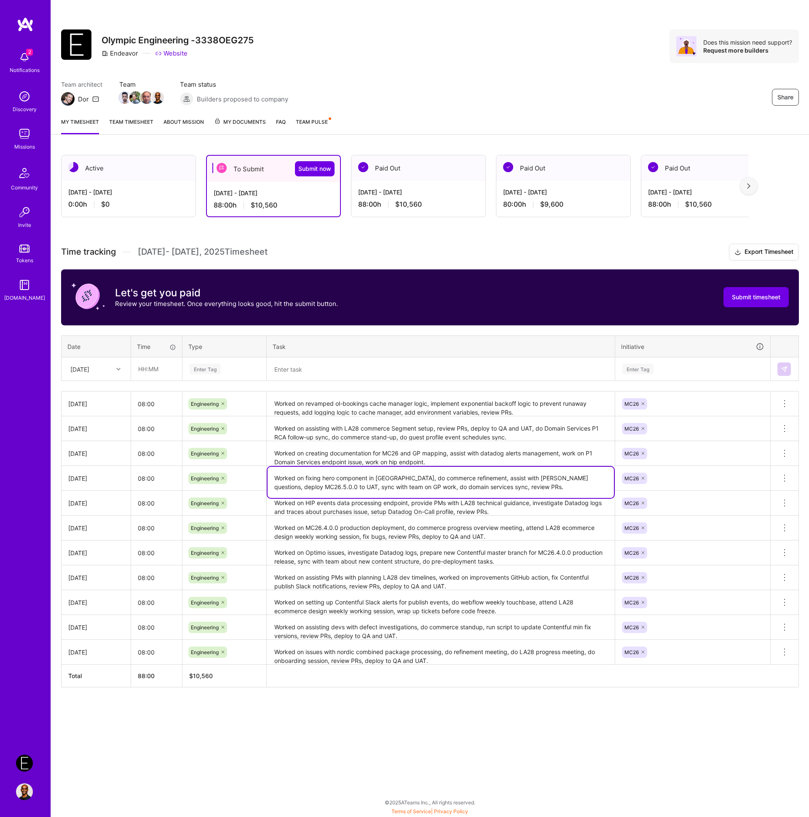
click at [353, 486] on textarea "Worked on fixing hero component in [GEOGRAPHIC_DATA], do commerce refinement, a…" at bounding box center [440, 482] width 346 height 31
click at [445, 456] on textarea "Worked on creating documentation for MC26 and GP mapping, assist with datadog a…" at bounding box center [440, 453] width 346 height 23
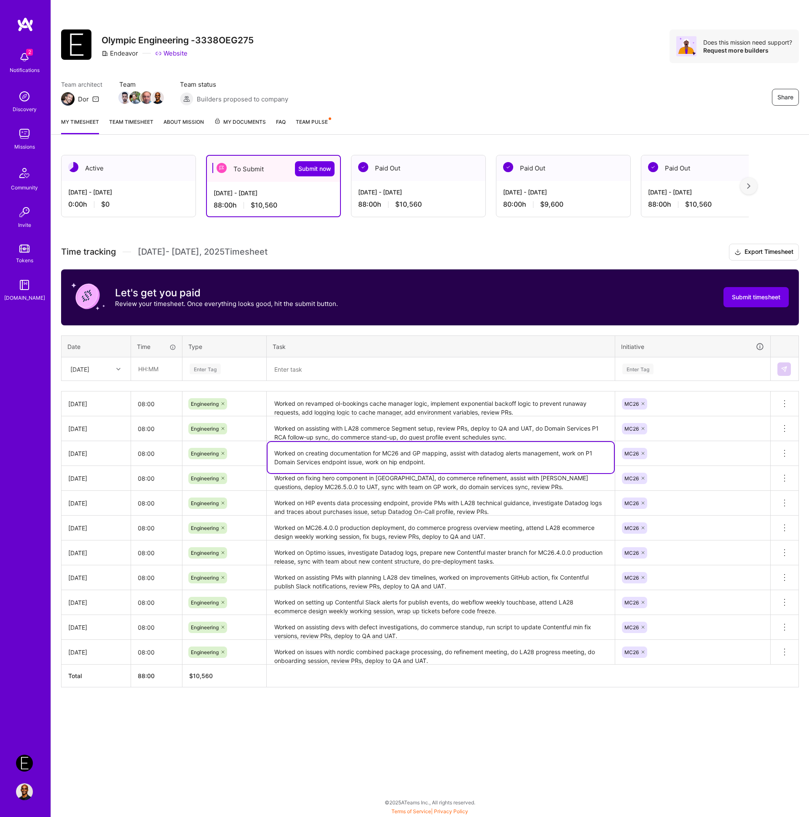
click at [445, 456] on textarea "Worked on creating documentation for MC26 and GP mapping, assist with datadog a…" at bounding box center [440, 457] width 346 height 31
click at [439, 466] on textarea "Worked on creating documentation for MC26 and GP mapping, assist with datadog a…" at bounding box center [440, 457] width 346 height 31
click at [451, 430] on textarea "Worked on assisting with LA28 commerce Segment setup, review PRs, deploy to QA …" at bounding box center [440, 428] width 346 height 23
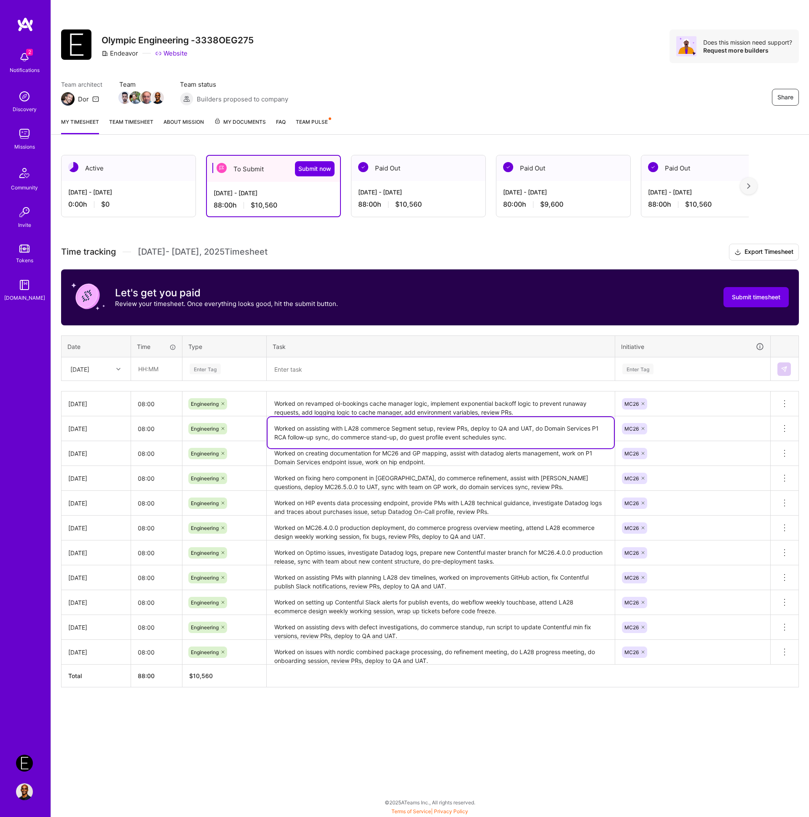
click at [451, 430] on textarea "Worked on assisting with LA28 commerce Segment setup, review PRs, deploy to QA …" at bounding box center [440, 432] width 346 height 31
click at [440, 405] on textarea "Worked on revamped ol-bookings cache manager logic, implement exponential backo…" at bounding box center [440, 404] width 346 height 23
click at [440, 405] on textarea "Worked on revamped ol-bookings cache manager logic, implement exponential backo…" at bounding box center [440, 408] width 346 height 31
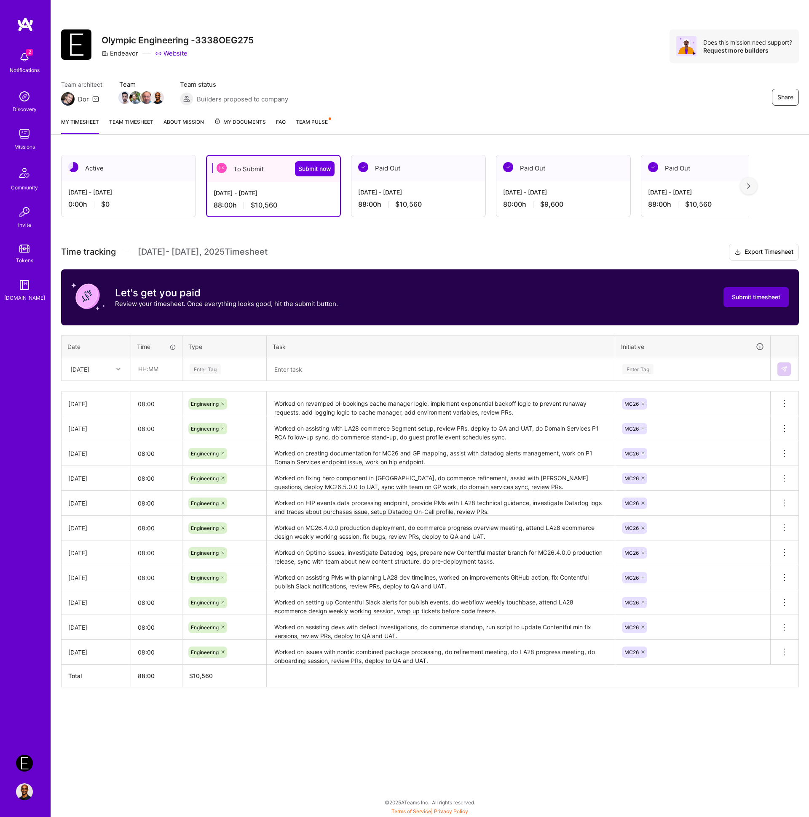
click at [740, 304] on button "Submit timesheet" at bounding box center [755, 297] width 65 height 20
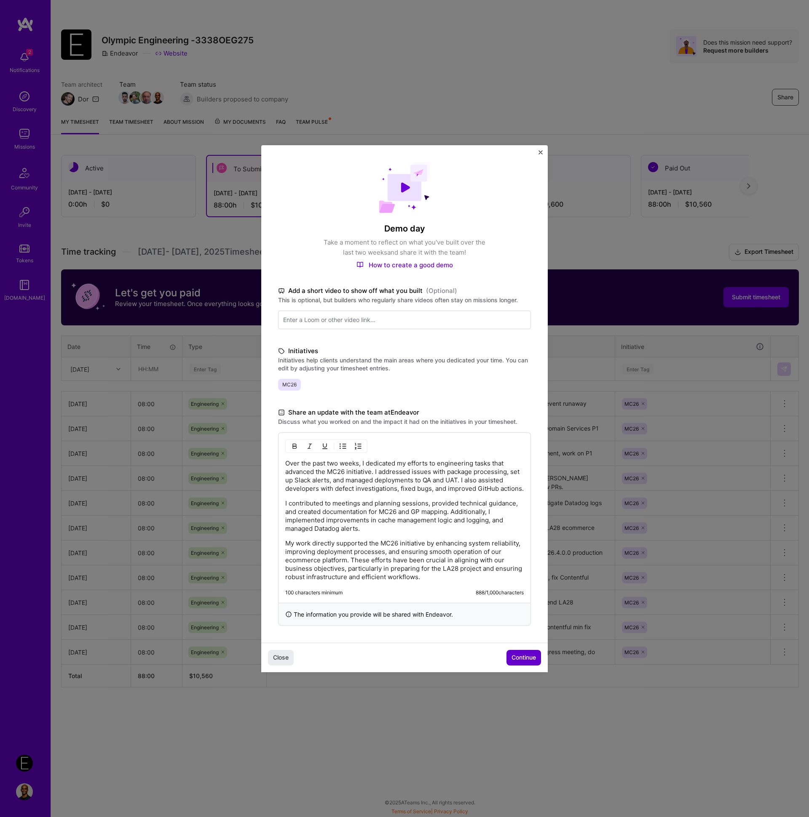
click at [528, 661] on span "Continue" at bounding box center [523, 658] width 24 height 8
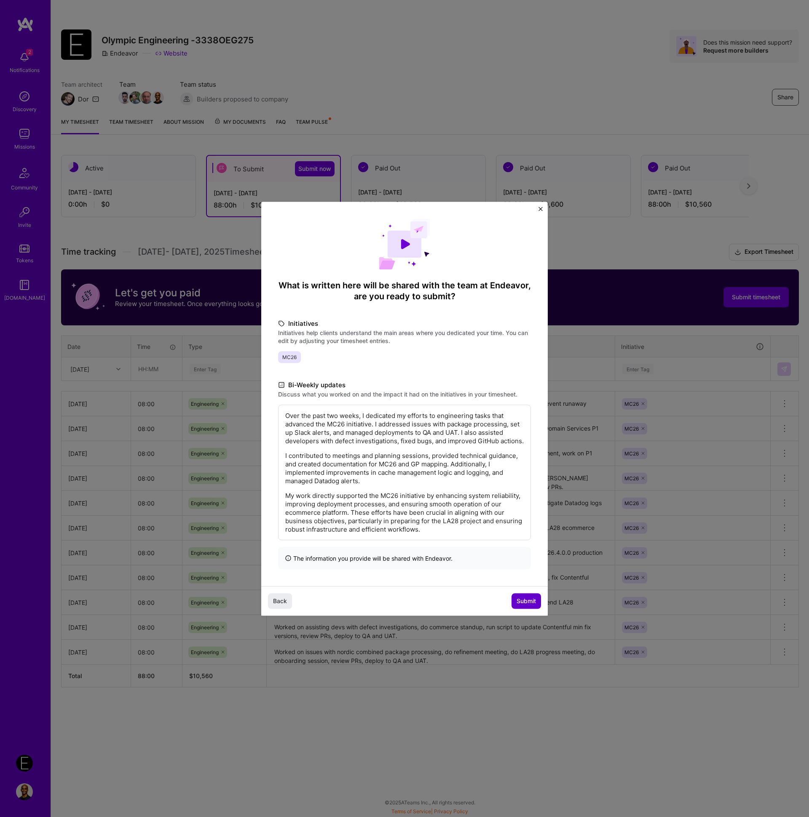
click at [529, 606] on span "Submit" at bounding box center [525, 601] width 19 height 8
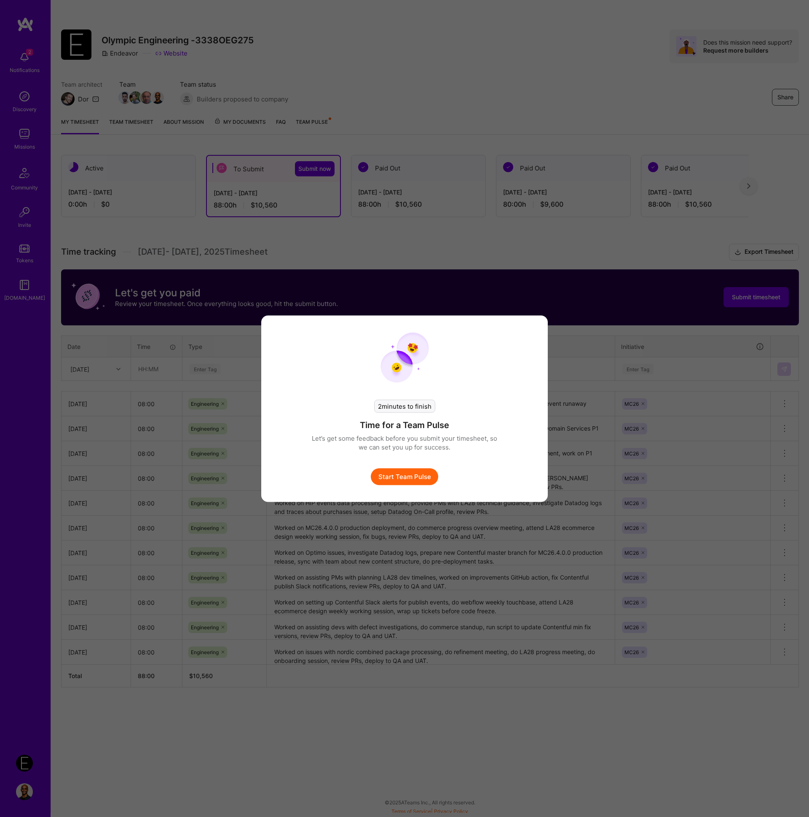
click at [398, 474] on button "Start Team Pulse" at bounding box center [404, 476] width 67 height 17
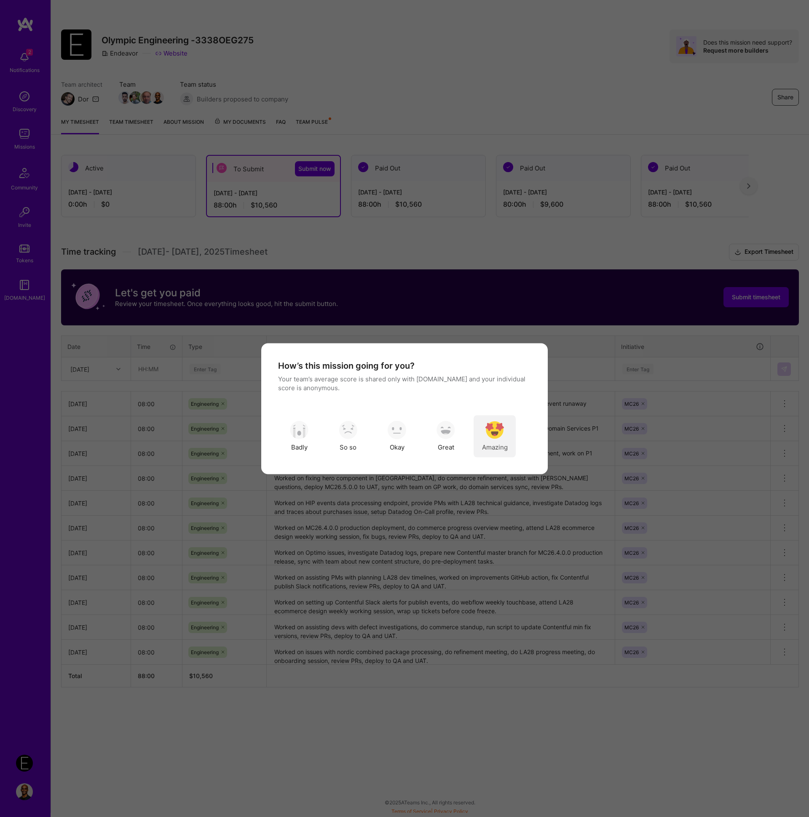
click at [501, 439] on img "modal" at bounding box center [494, 430] width 19 height 19
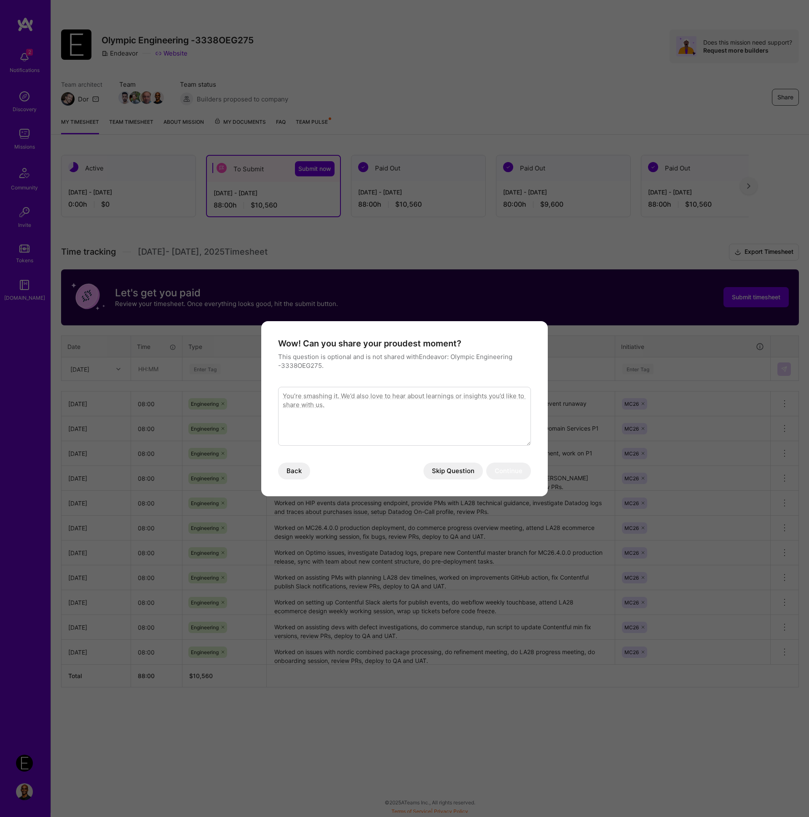
click at [457, 471] on button "Skip Question" at bounding box center [452, 471] width 59 height 17
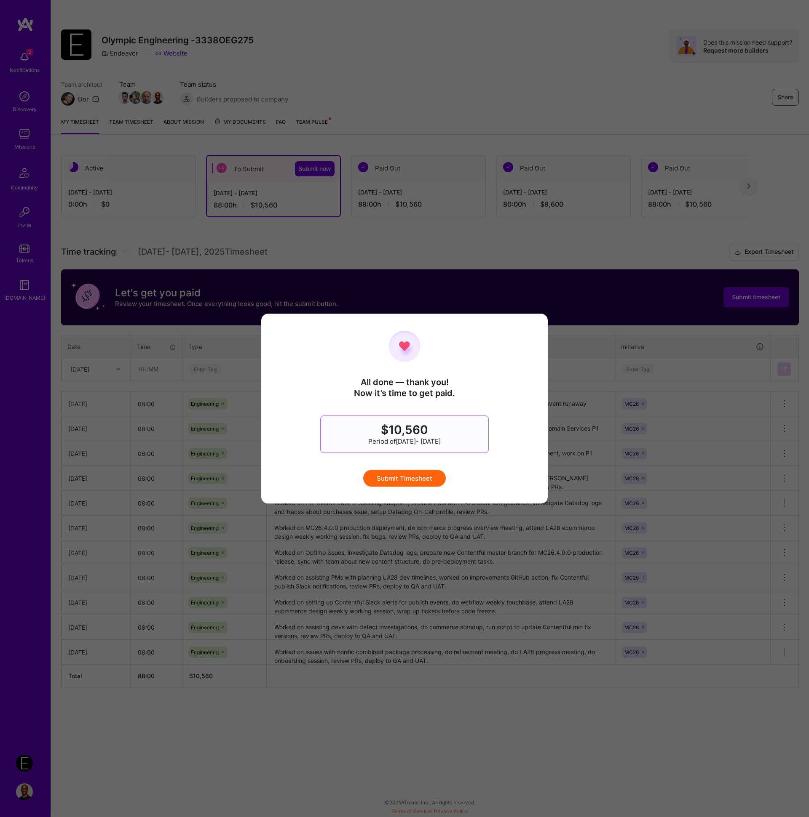
click at [430, 475] on button "Submit Timesheet" at bounding box center [404, 478] width 83 height 17
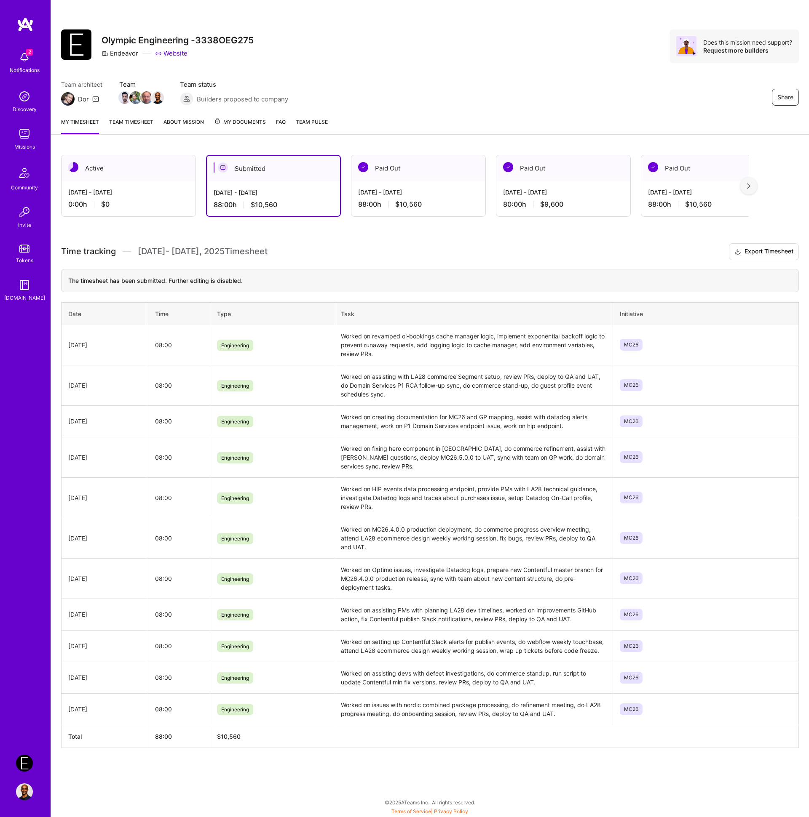
click at [410, 282] on div "The timesheet has been submitted. Further editing is disabled." at bounding box center [429, 280] width 737 height 23
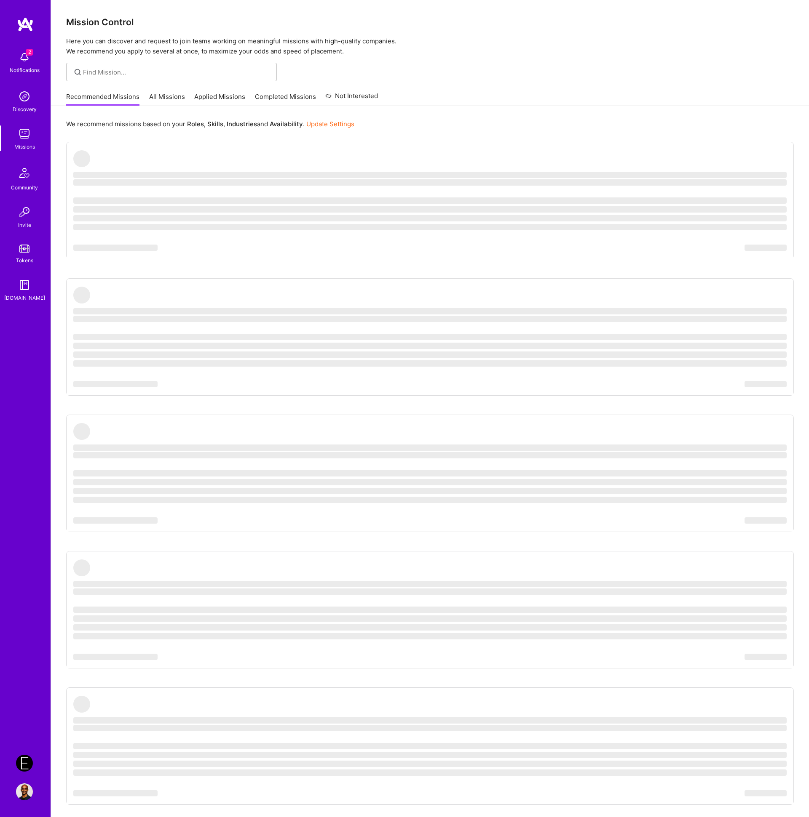
click at [24, 761] on img at bounding box center [24, 763] width 17 height 17
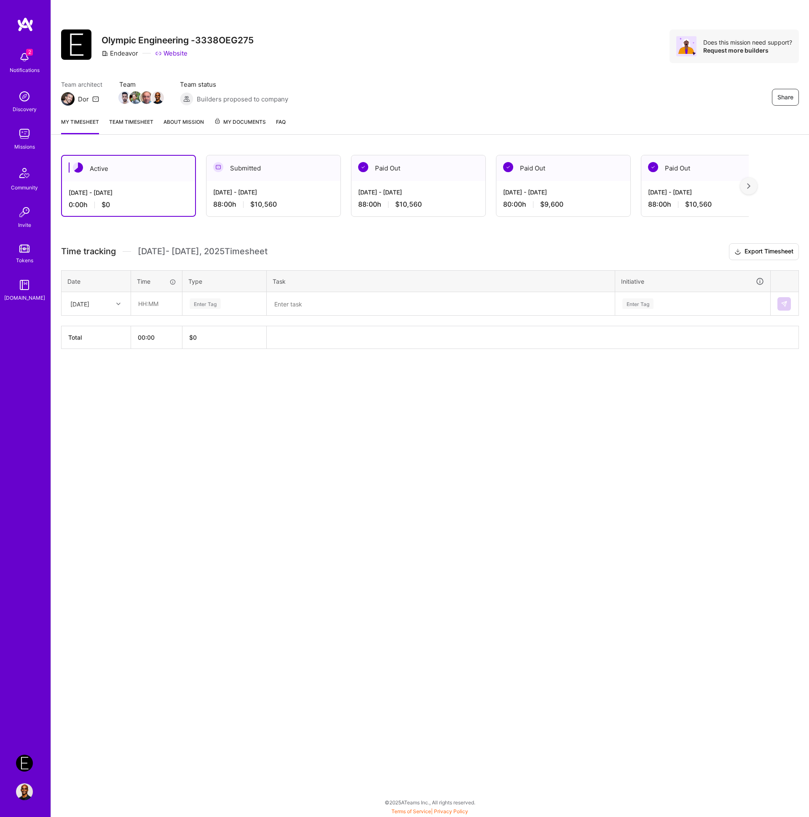
click at [291, 195] on div "[DATE] - [DATE]" at bounding box center [273, 192] width 120 height 9
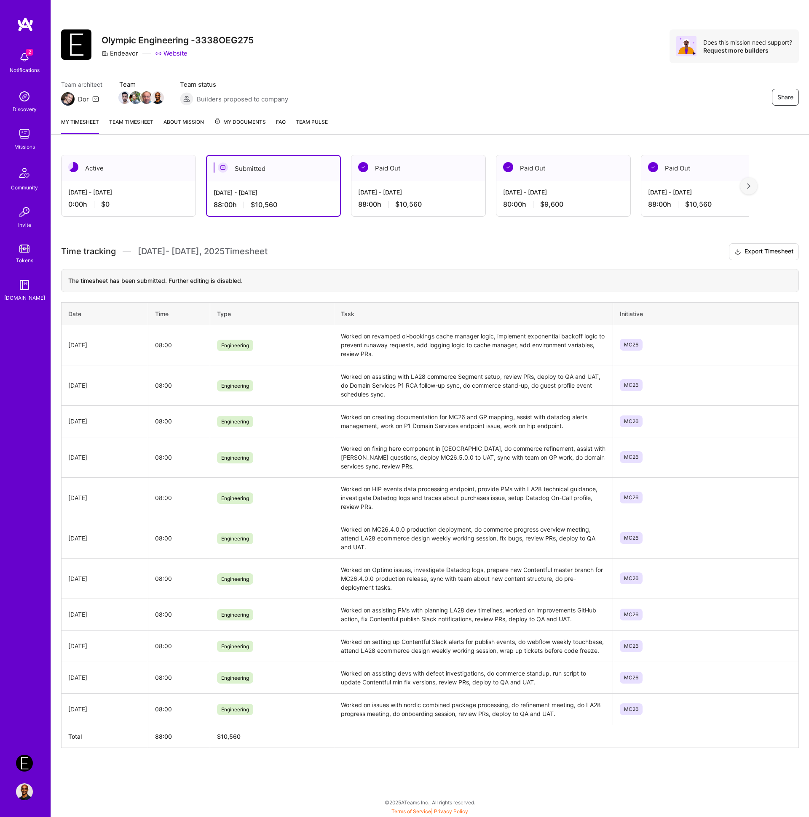
click at [448, 71] on div "Share Olympic Engineering -3338OEG275 Endeavor Website Does this mission need s…" at bounding box center [430, 55] width 758 height 111
